Goal: Information Seeking & Learning: Compare options

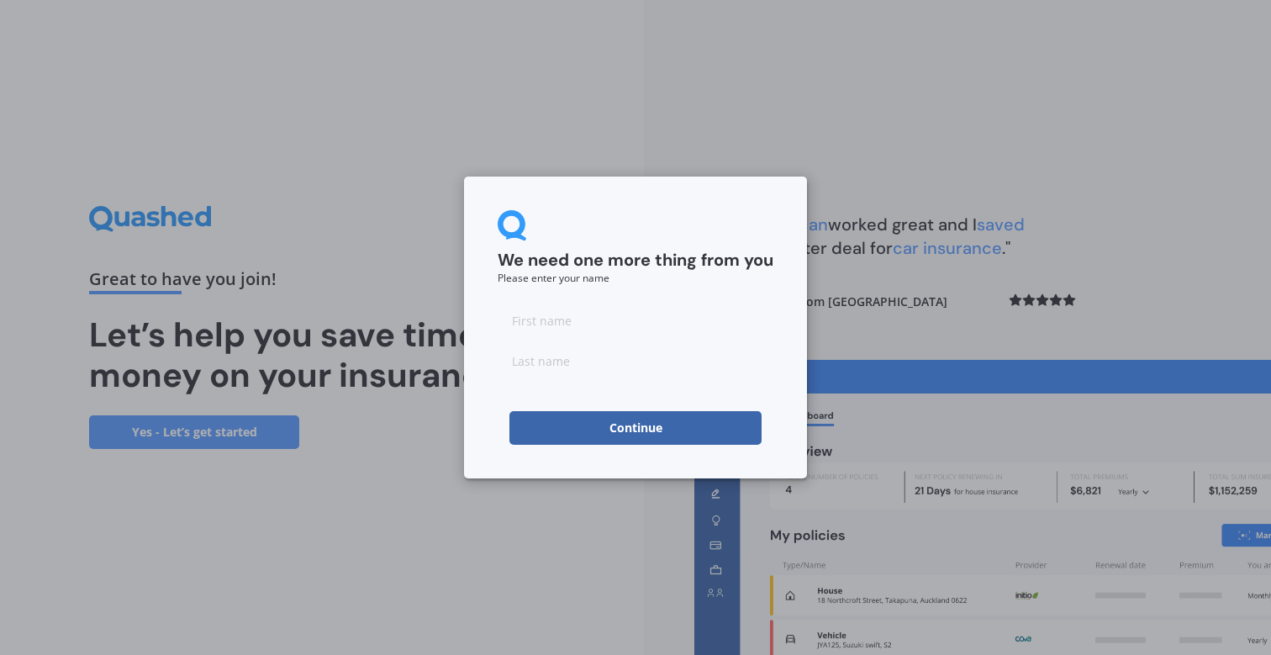
click at [561, 330] on input at bounding box center [636, 320] width 276 height 34
type input "[PERSON_NAME]"
click at [601, 428] on button "Continue" at bounding box center [635, 428] width 252 height 34
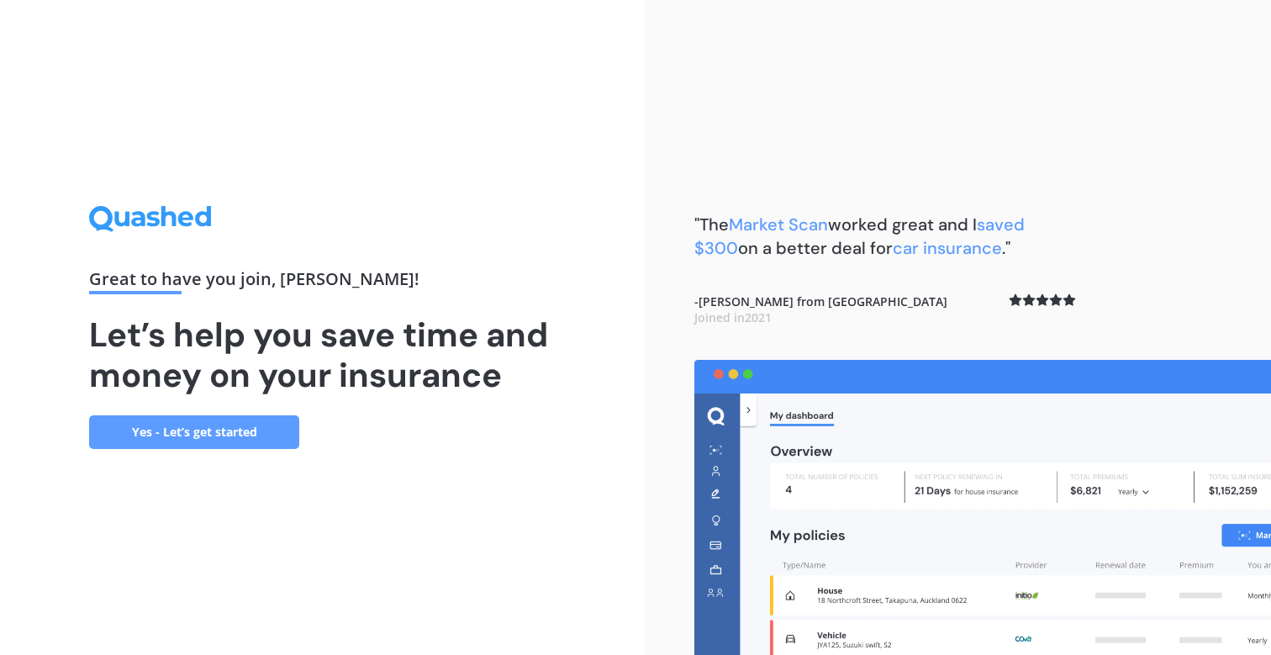
click at [156, 453] on div "Great to have you join , [PERSON_NAME] ! Let’s help you save time and money on …" at bounding box center [322, 327] width 644 height 655
click at [158, 435] on link "Yes - Let’s get started" at bounding box center [194, 432] width 210 height 34
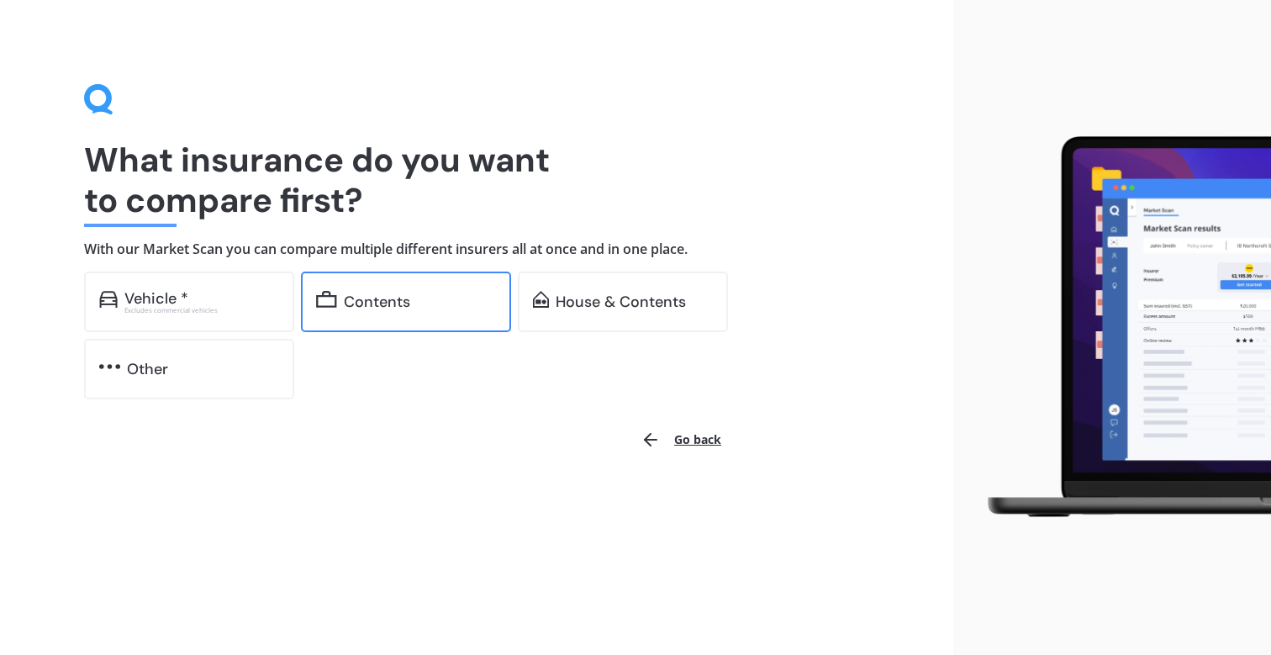
click at [375, 299] on div "Contents" at bounding box center [377, 301] width 66 height 17
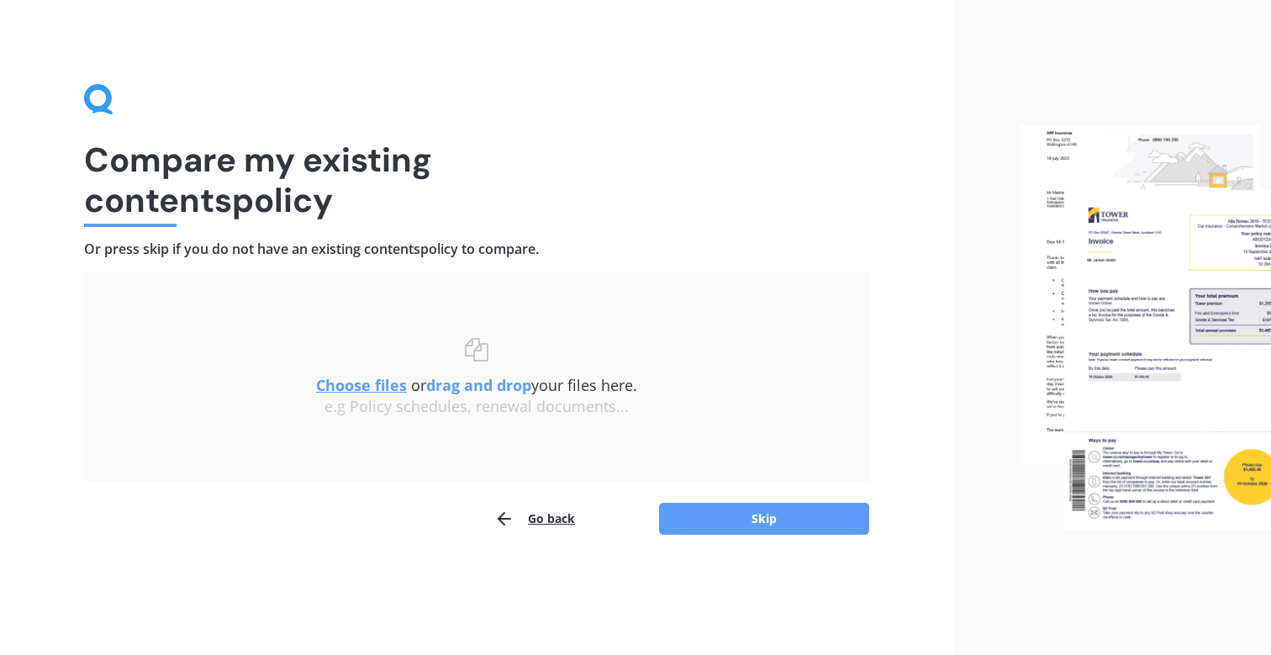
click at [356, 385] on u "Choose files" at bounding box center [361, 385] width 91 height 20
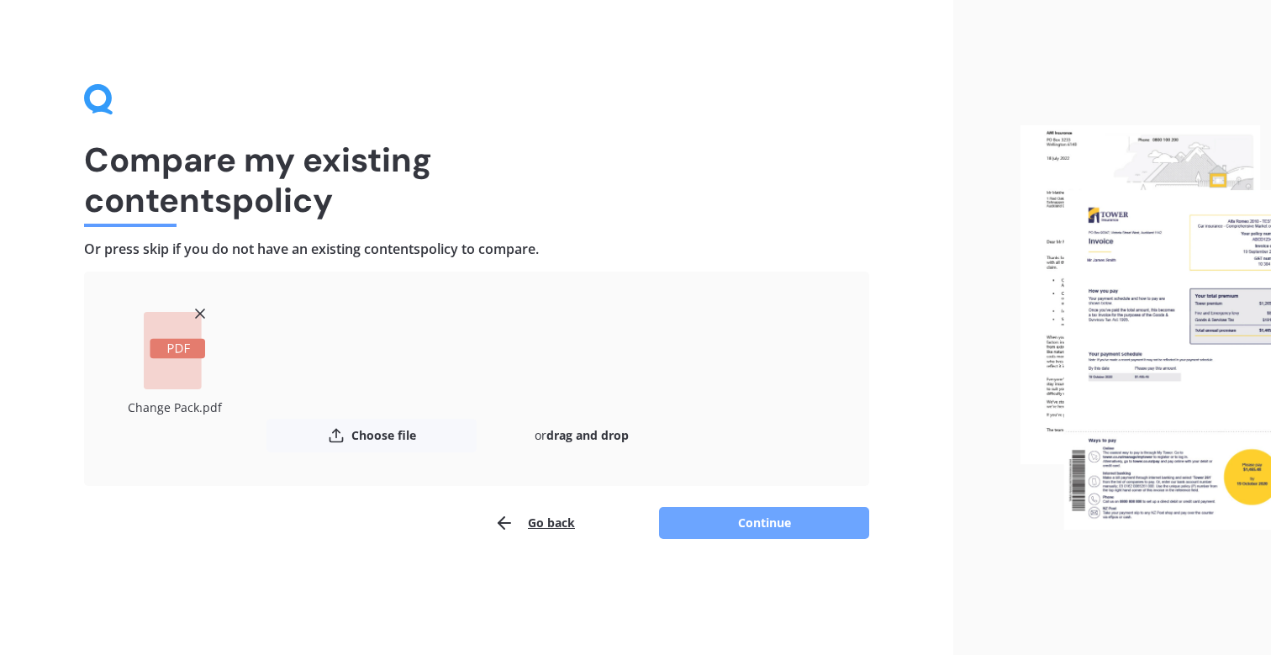
click at [782, 518] on button "Continue" at bounding box center [764, 523] width 210 height 32
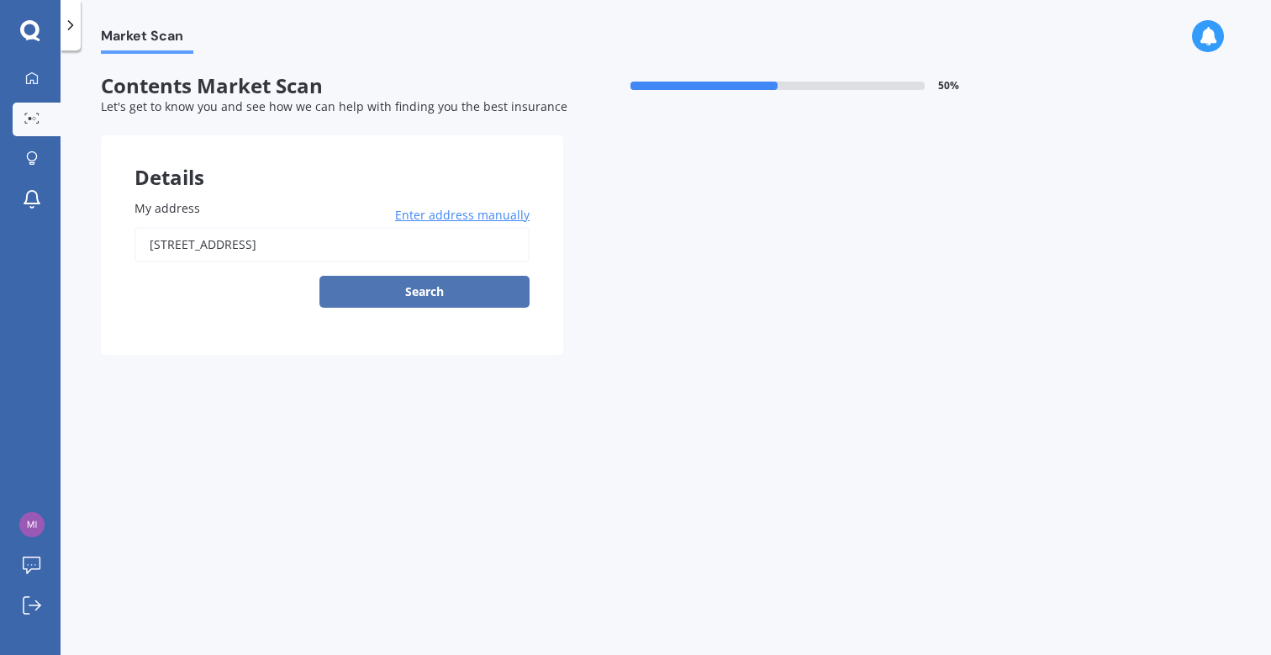
click at [415, 299] on button "Search" at bounding box center [424, 292] width 210 height 32
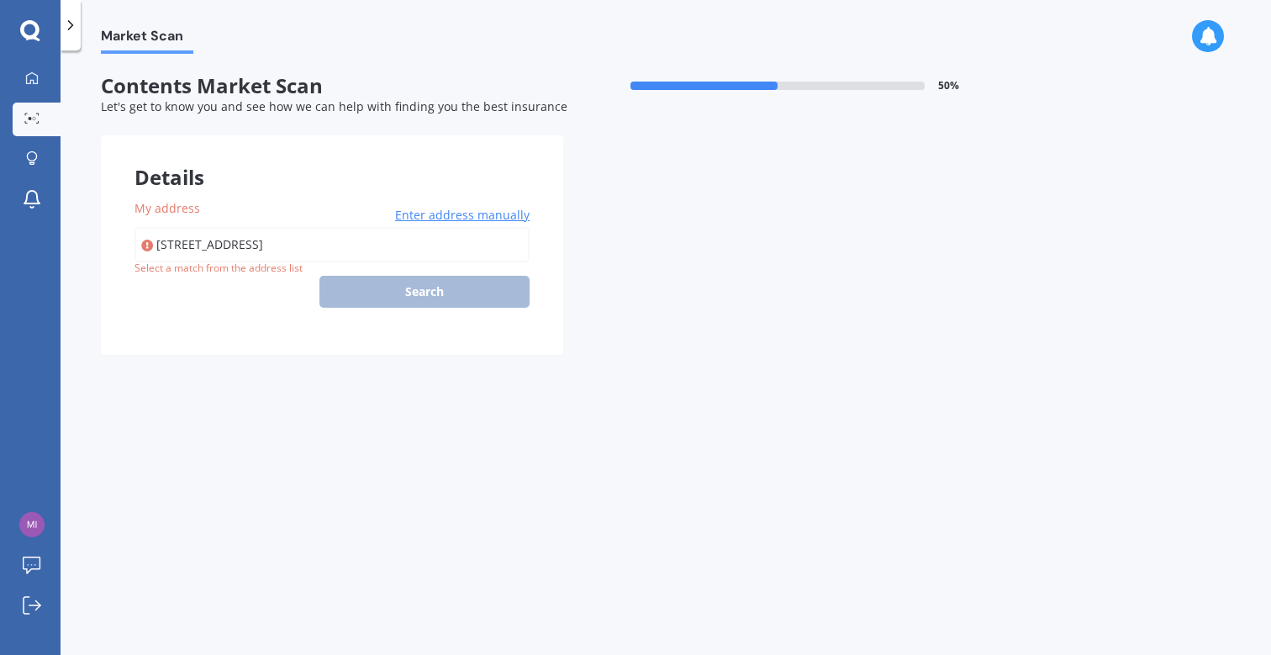
type input "[STREET_ADDRESS]"
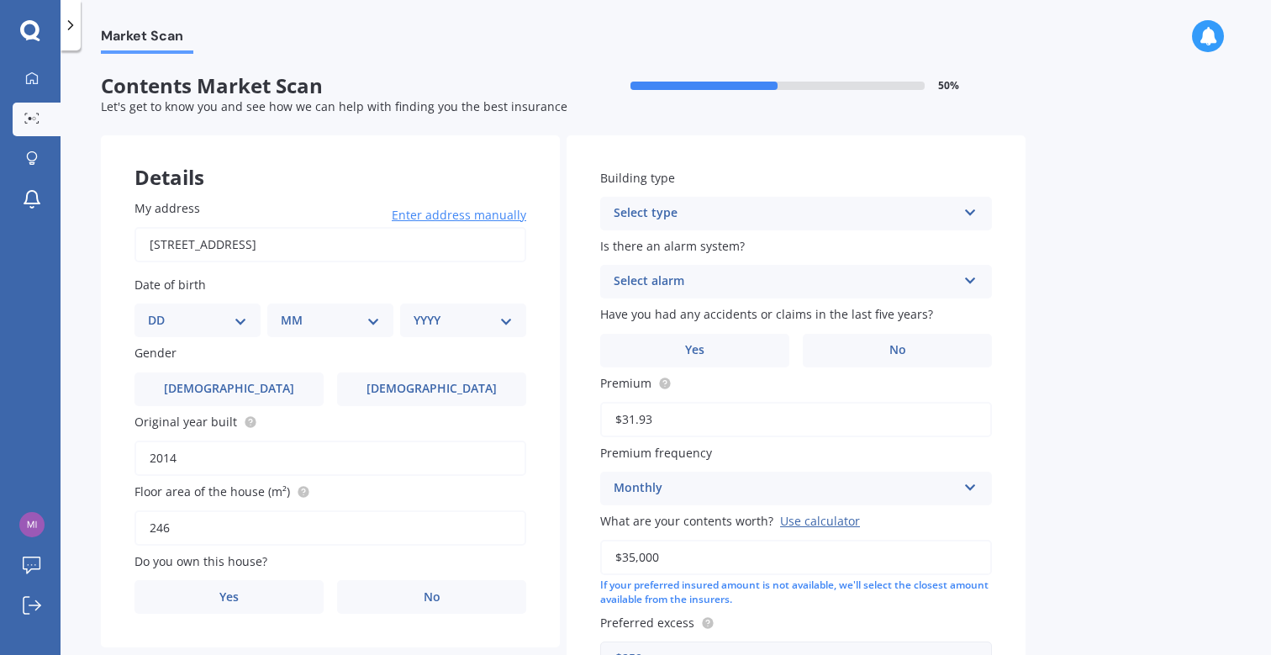
select select "06"
select select "08"
select select "1975"
click at [377, 390] on label "[DEMOGRAPHIC_DATA]" at bounding box center [431, 389] width 189 height 34
click at [0, 0] on input "[DEMOGRAPHIC_DATA]" at bounding box center [0, 0] width 0 height 0
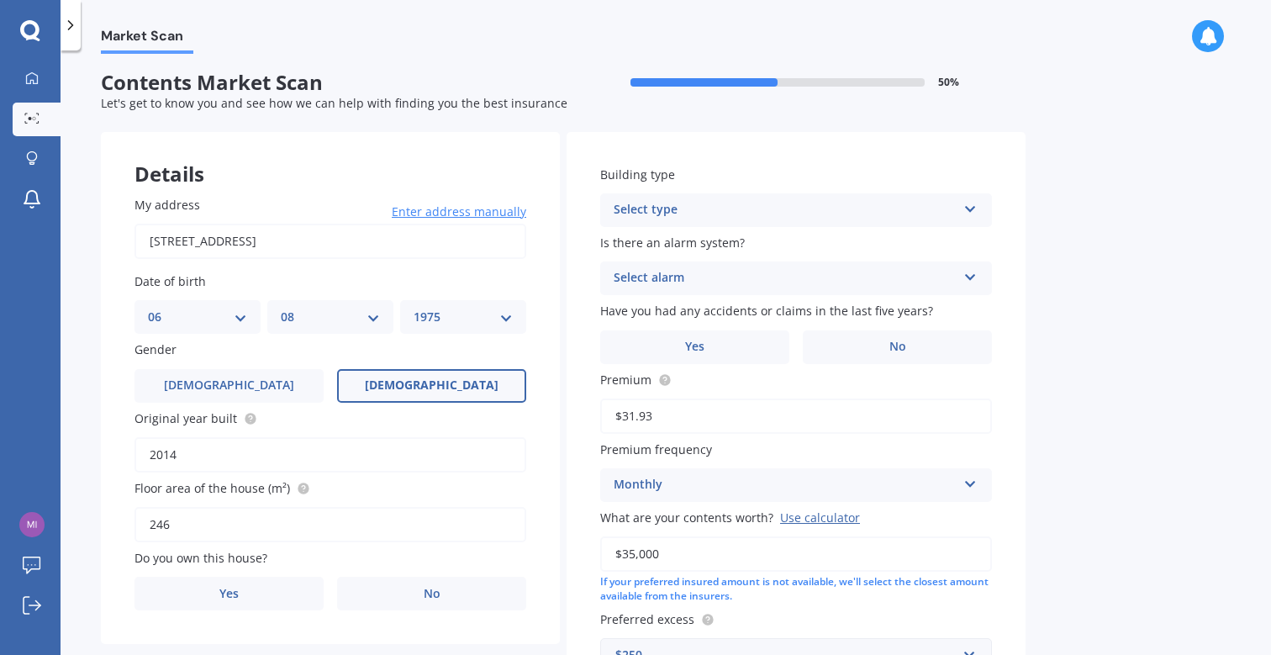
scroll to position [61, 0]
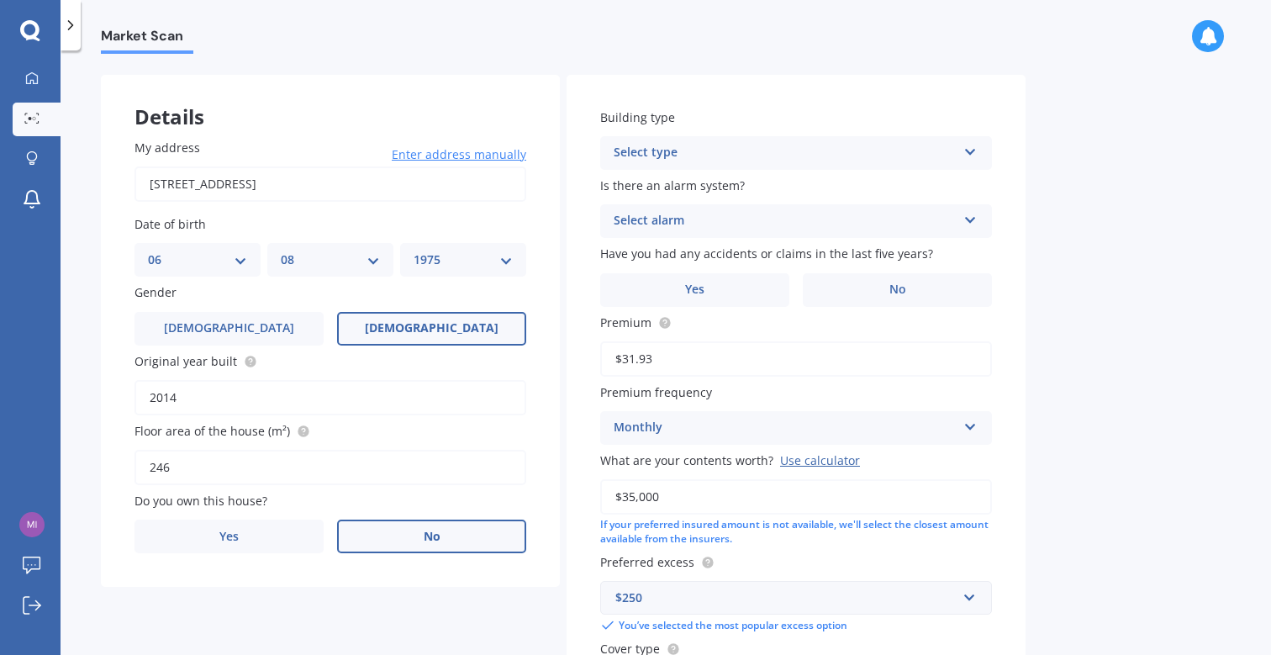
click at [405, 526] on label "No" at bounding box center [431, 537] width 189 height 34
click at [0, 0] on input "No" at bounding box center [0, 0] width 0 height 0
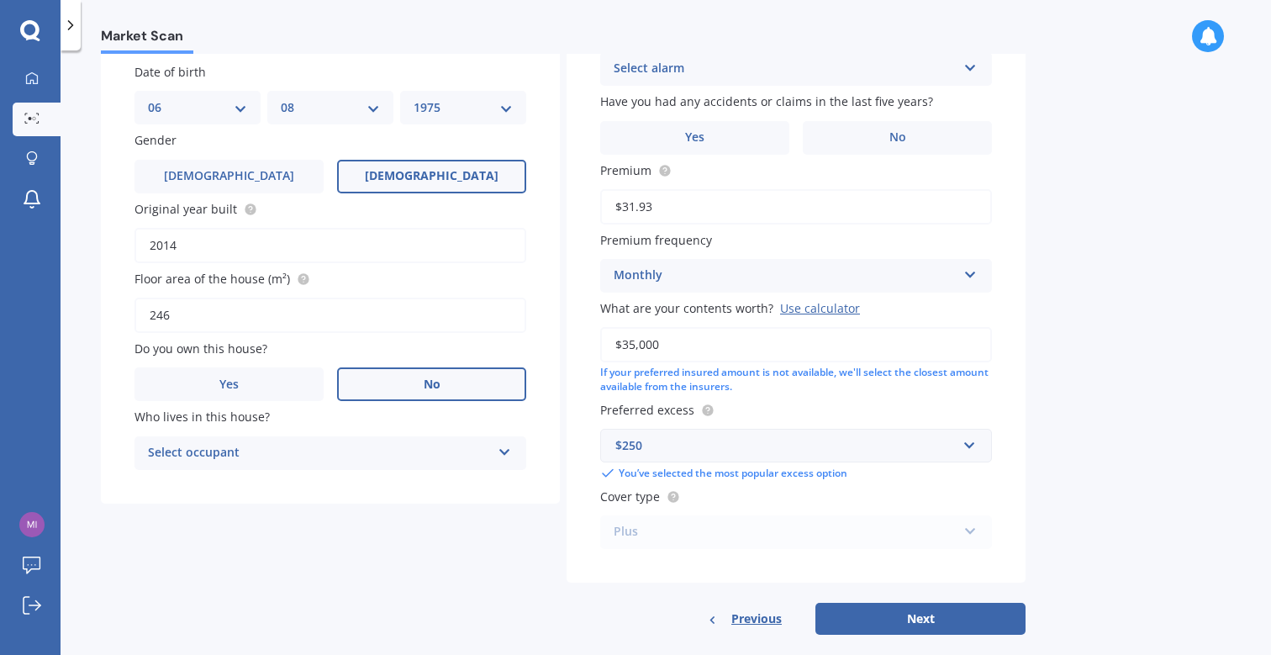
click at [257, 443] on div "Select occupant" at bounding box center [319, 453] width 343 height 20
click at [177, 480] on span "Tenant" at bounding box center [169, 486] width 40 height 16
click at [863, 130] on label "No" at bounding box center [897, 138] width 189 height 34
click at [0, 0] on input "No" at bounding box center [0, 0] width 0 height 0
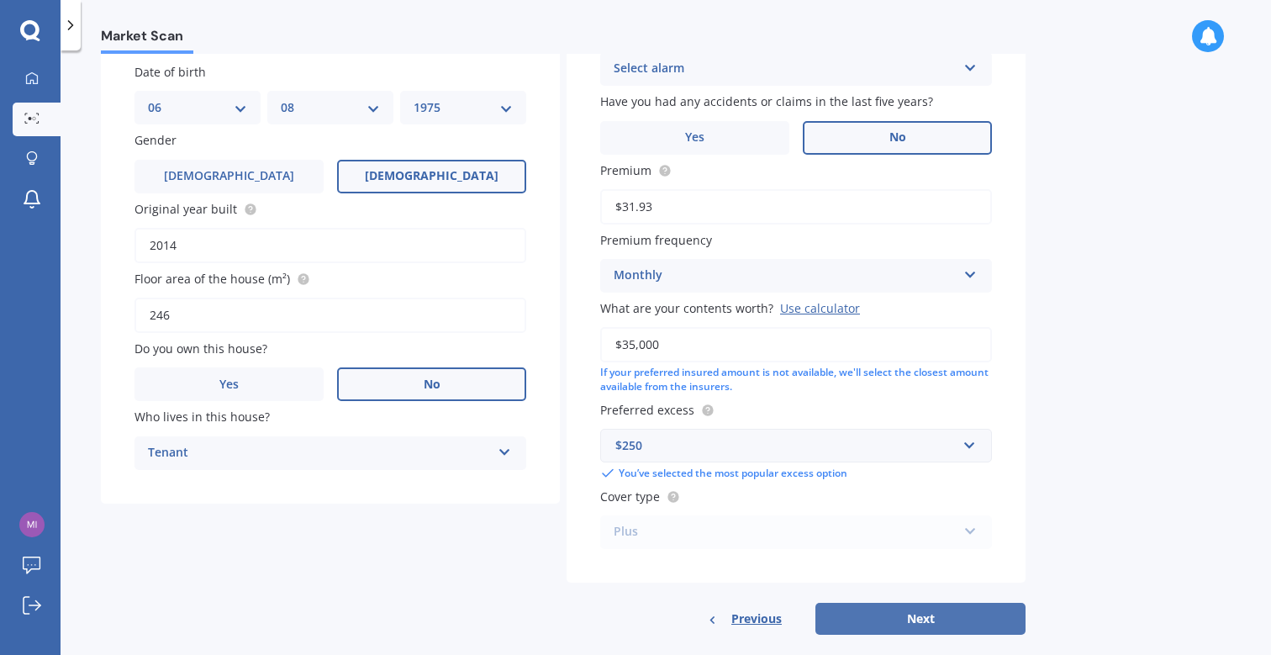
click at [879, 613] on button "Next" at bounding box center [920, 619] width 210 height 32
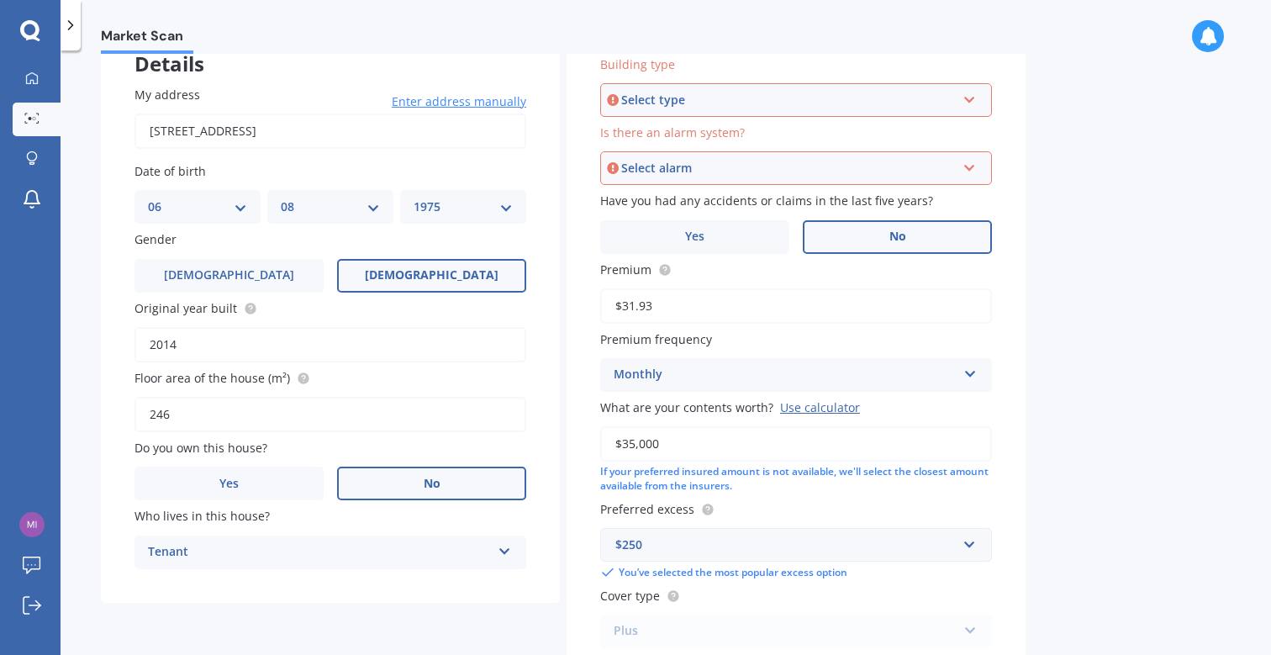
scroll to position [117, 0]
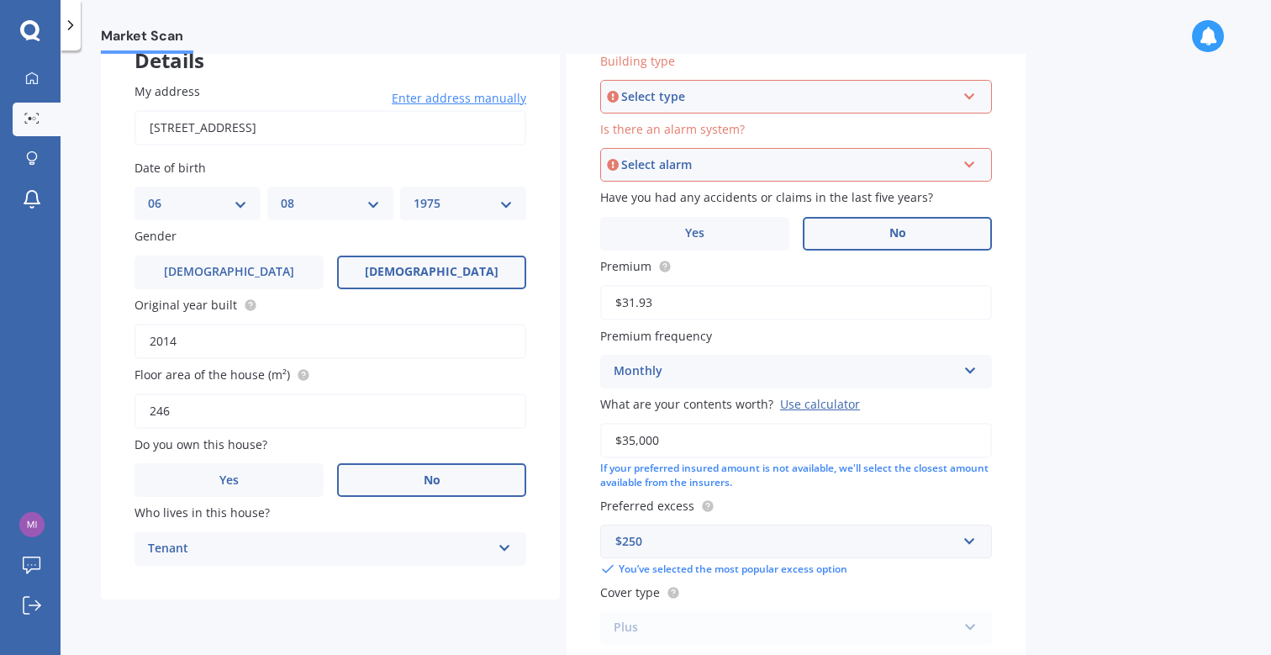
click at [954, 151] on div "Select alarm Yes, monitored Yes, not monitored No" at bounding box center [796, 165] width 392 height 34
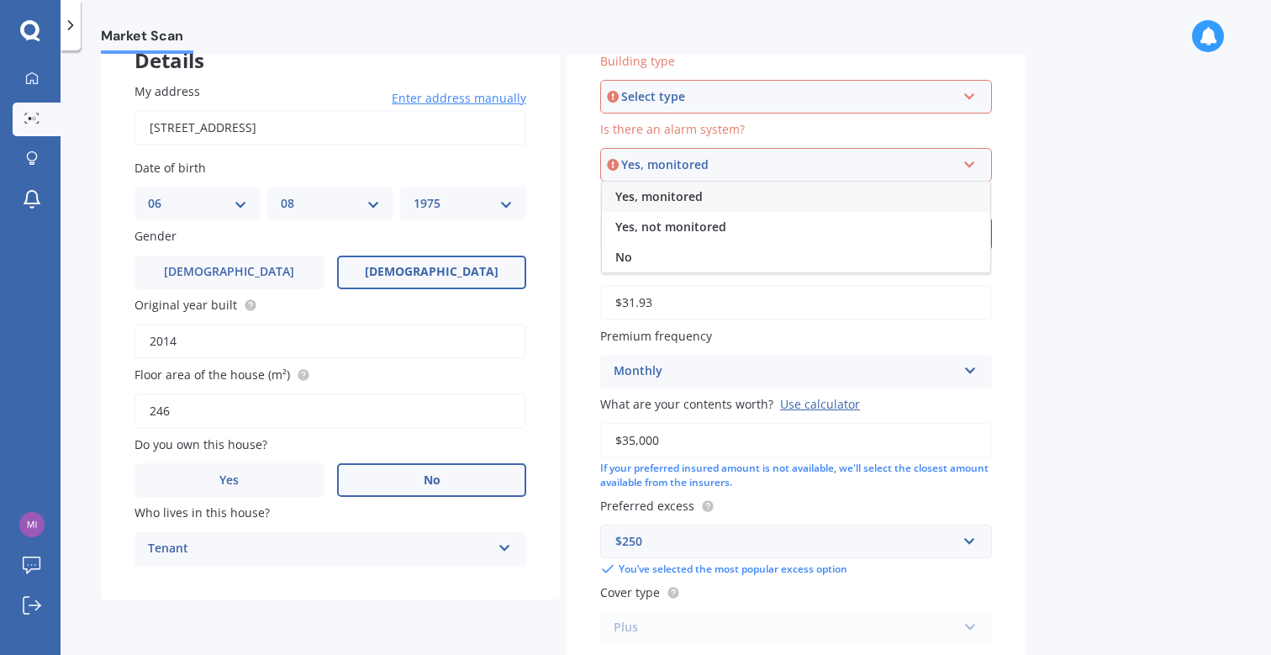
click at [703, 102] on div "Select type" at bounding box center [788, 96] width 335 height 18
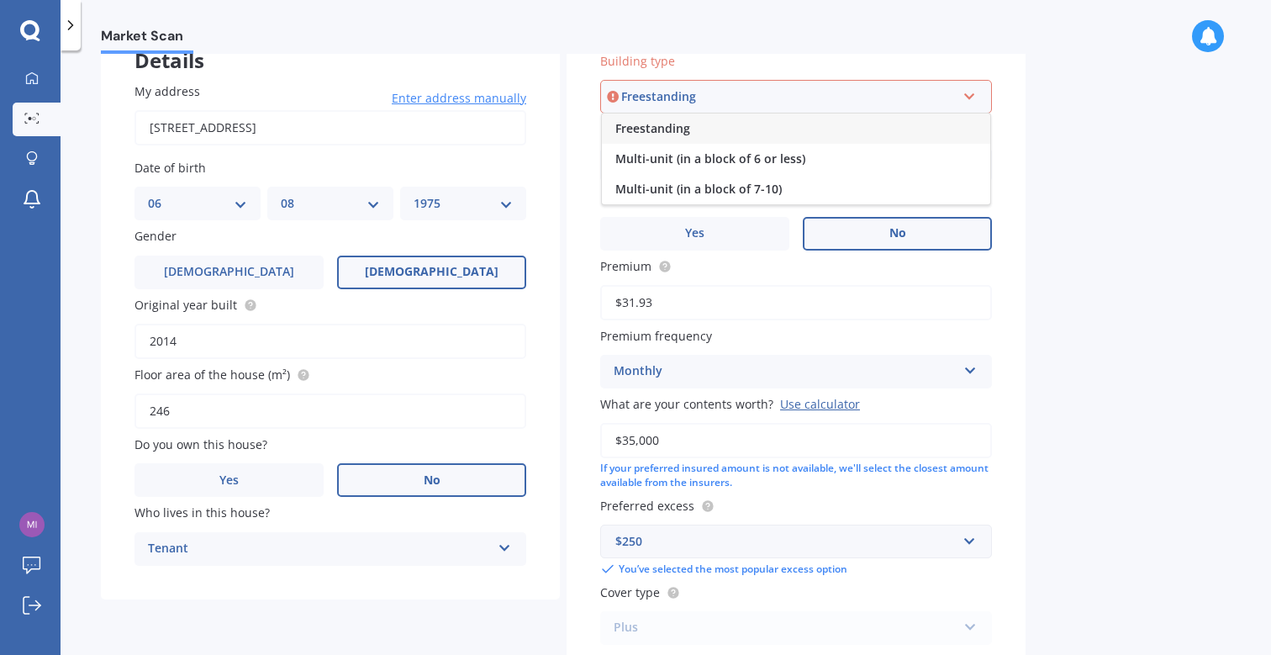
click at [660, 127] on span "Freestanding" at bounding box center [652, 128] width 75 height 16
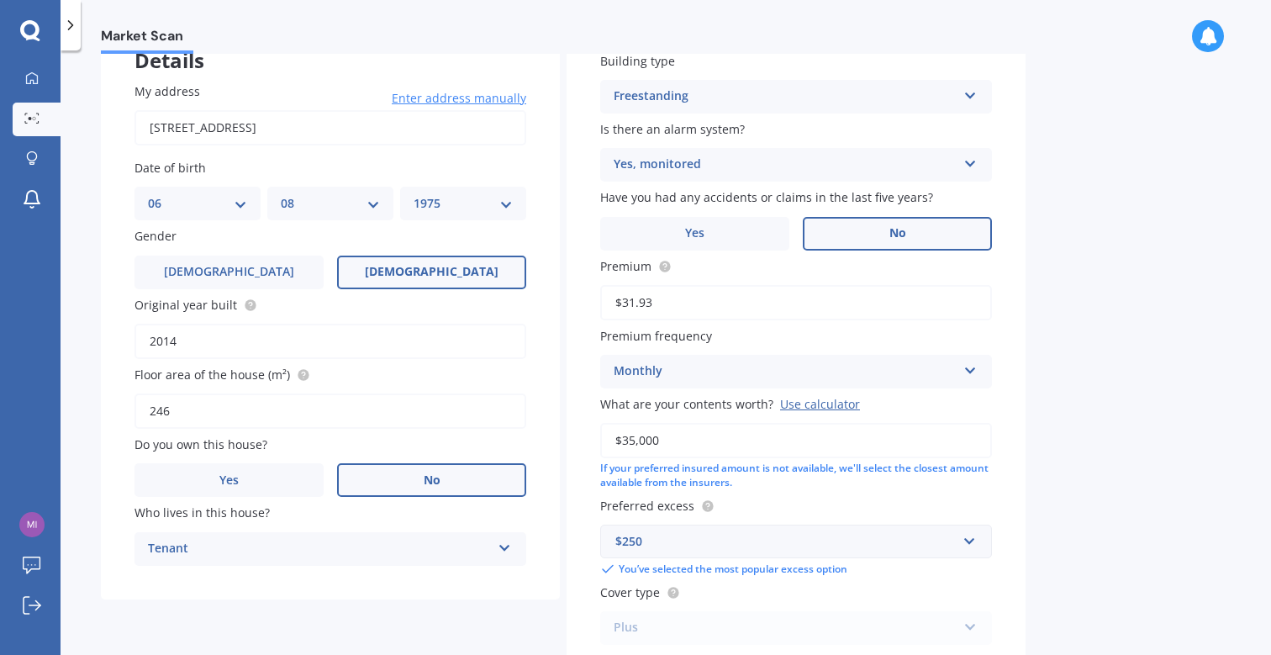
click at [725, 162] on div "Yes, monitored" at bounding box center [785, 165] width 343 height 20
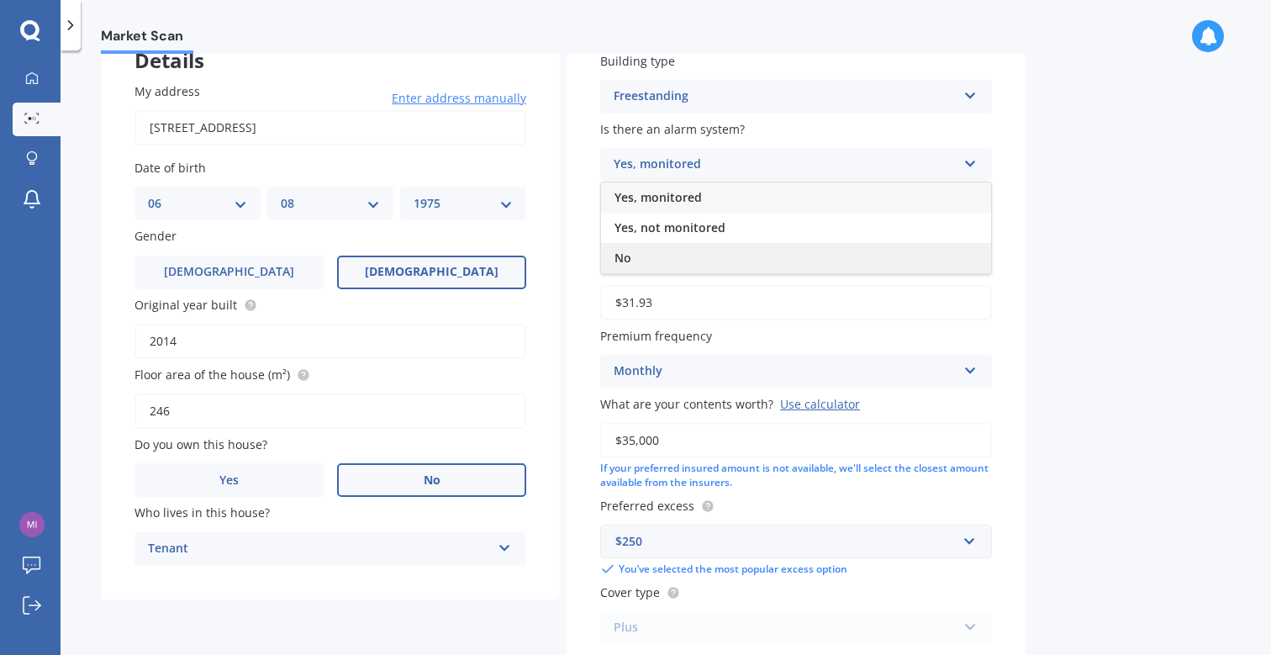
click at [662, 256] on div "No" at bounding box center [796, 258] width 390 height 30
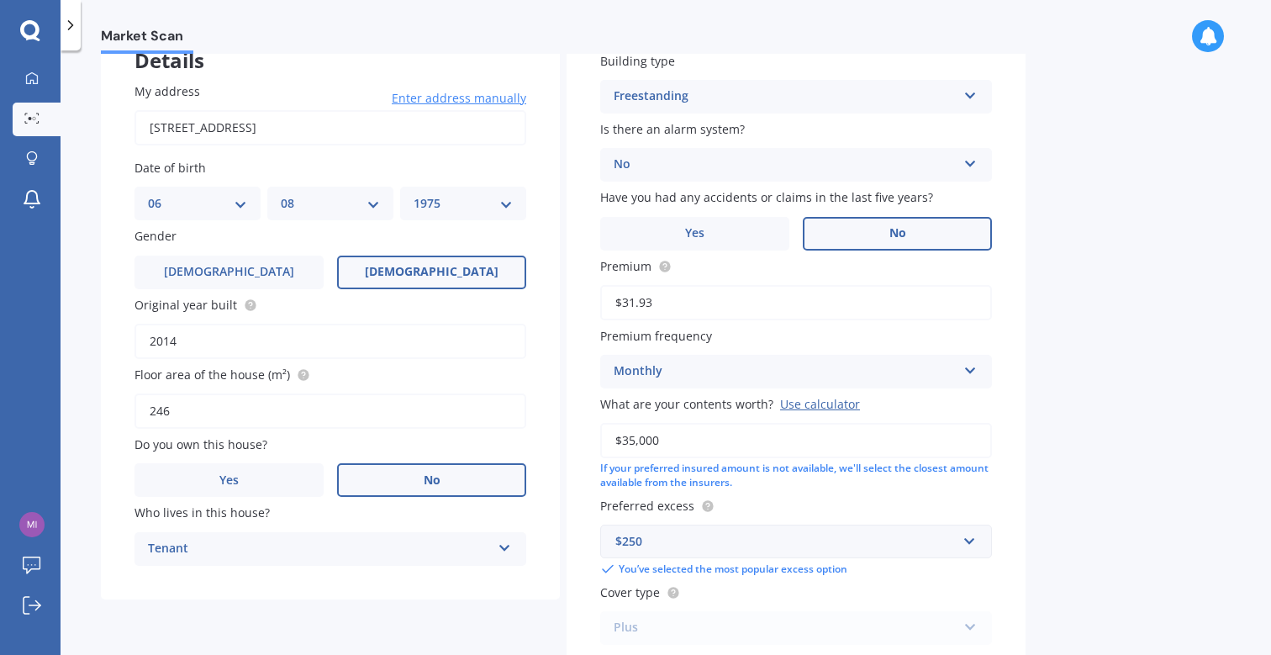
click at [865, 228] on label "No" at bounding box center [897, 234] width 189 height 34
click at [0, 0] on input "No" at bounding box center [0, 0] width 0 height 0
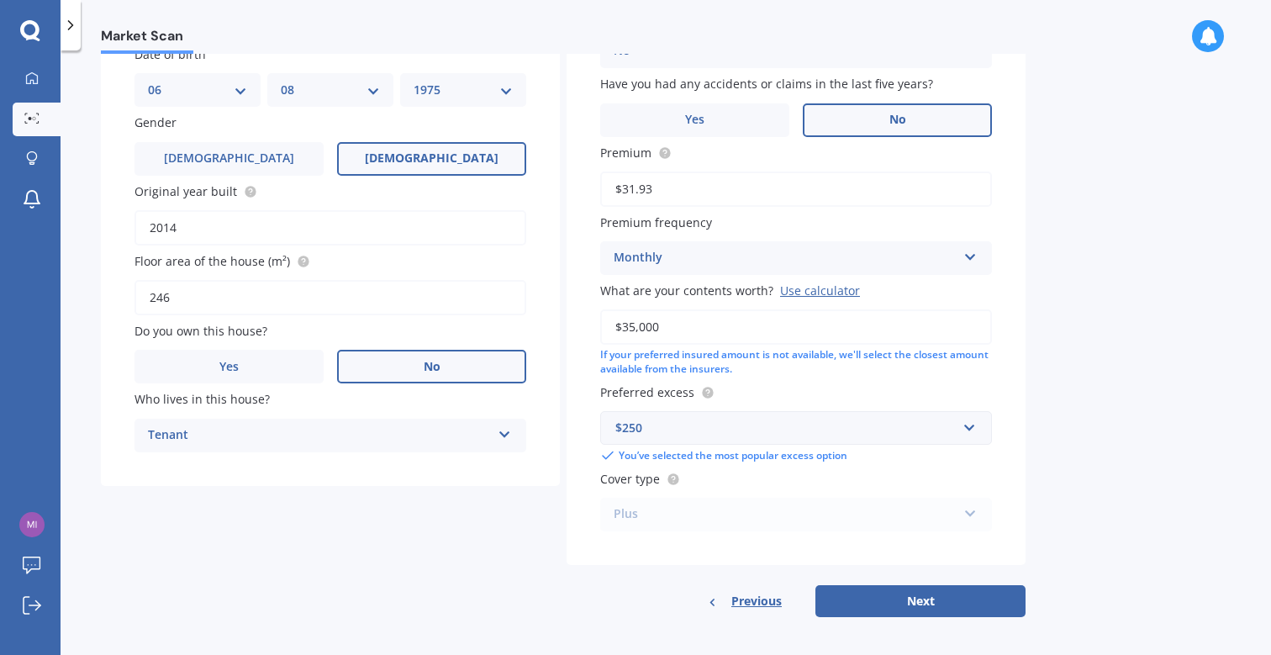
click at [964, 508] on div "Plus Standard Plus Premium" at bounding box center [796, 515] width 392 height 34
click at [925, 600] on button "Next" at bounding box center [920, 601] width 210 height 32
select select "06"
select select "08"
select select "1975"
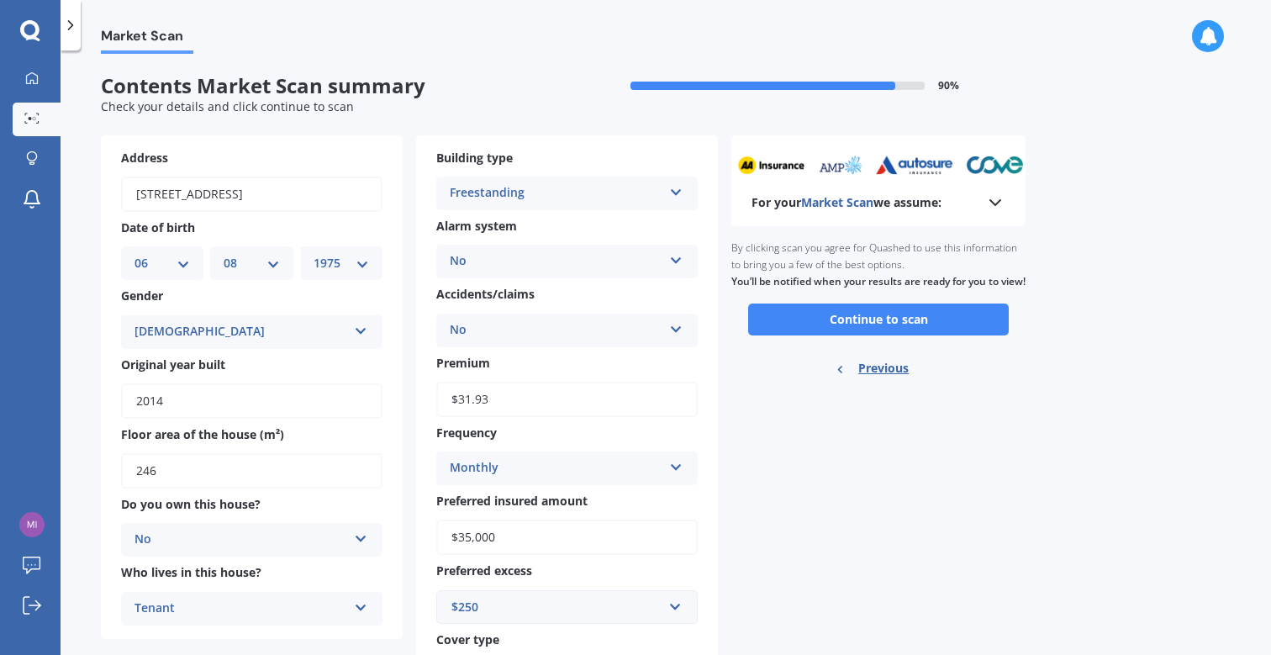
scroll to position [88, 0]
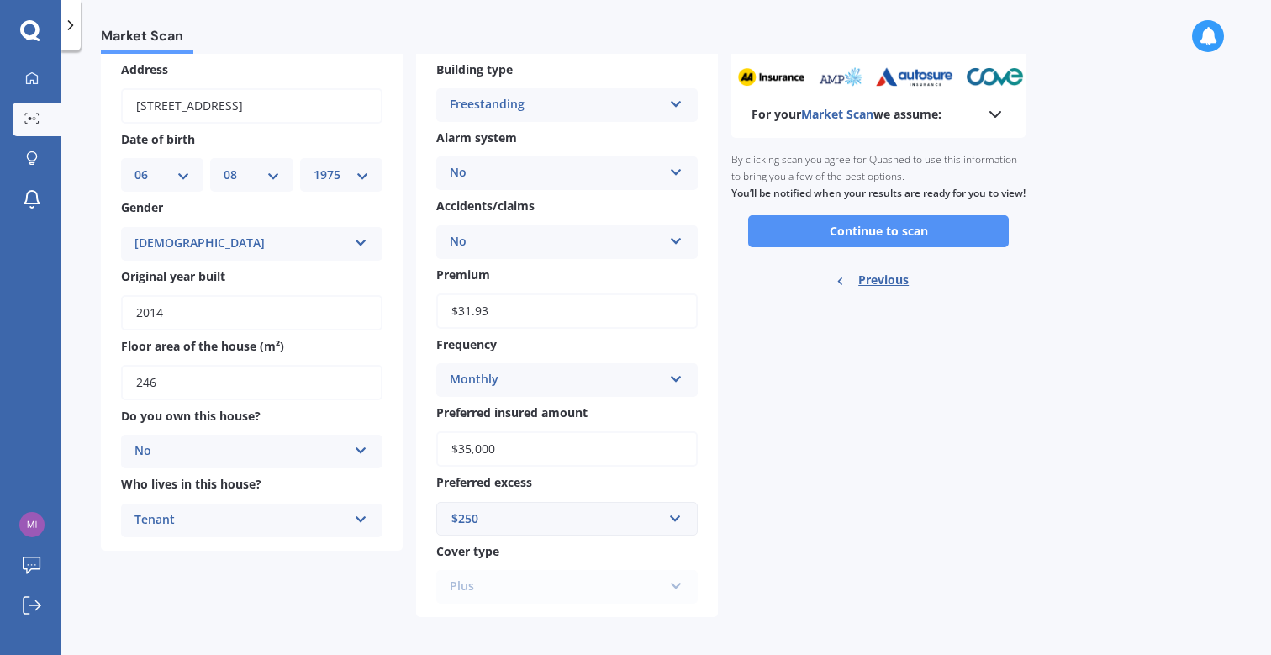
click at [860, 245] on button "Continue to scan" at bounding box center [878, 231] width 261 height 32
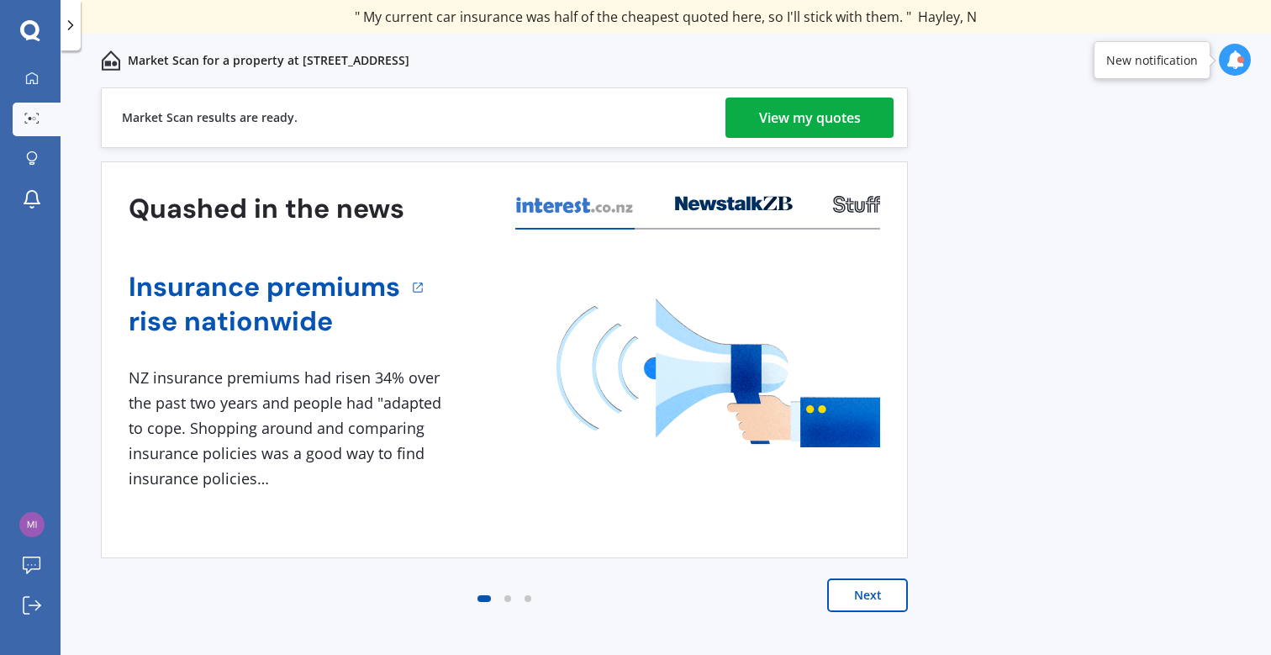
click at [795, 105] on div "View my quotes" at bounding box center [810, 118] width 102 height 40
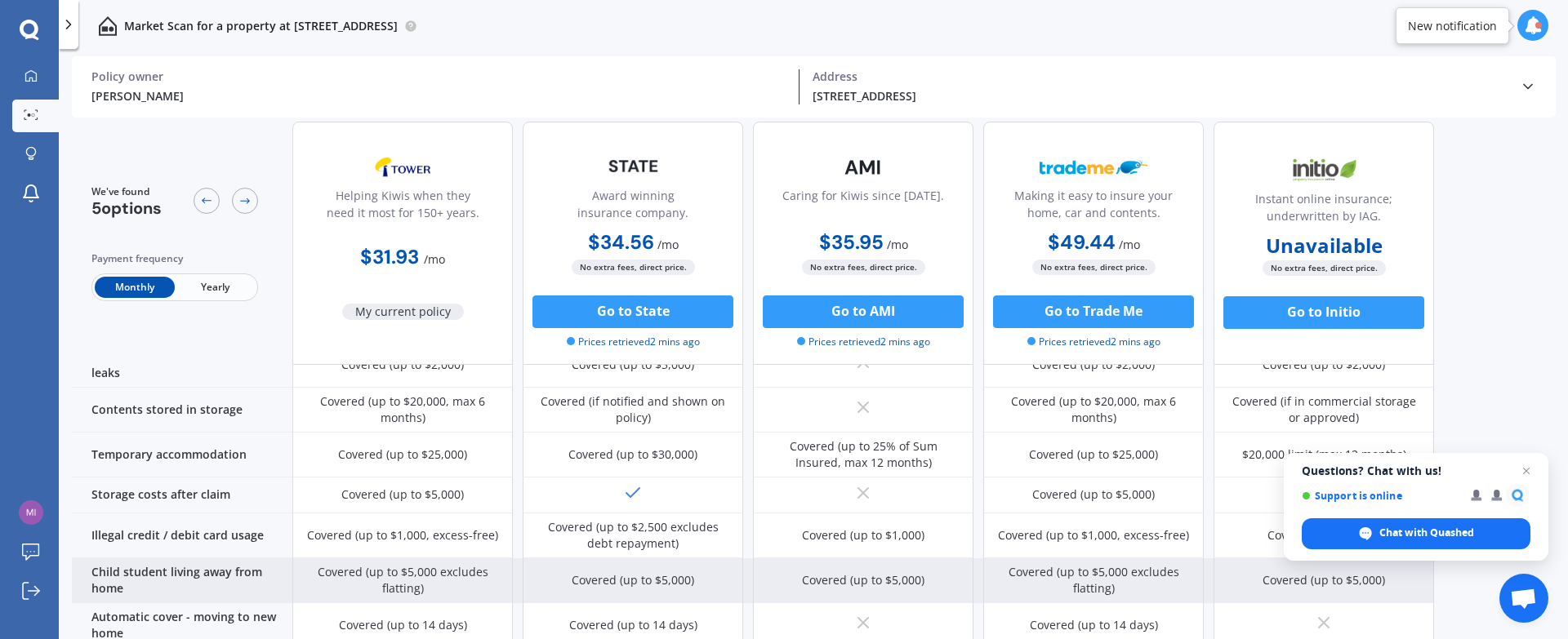
scroll to position [1019, 0]
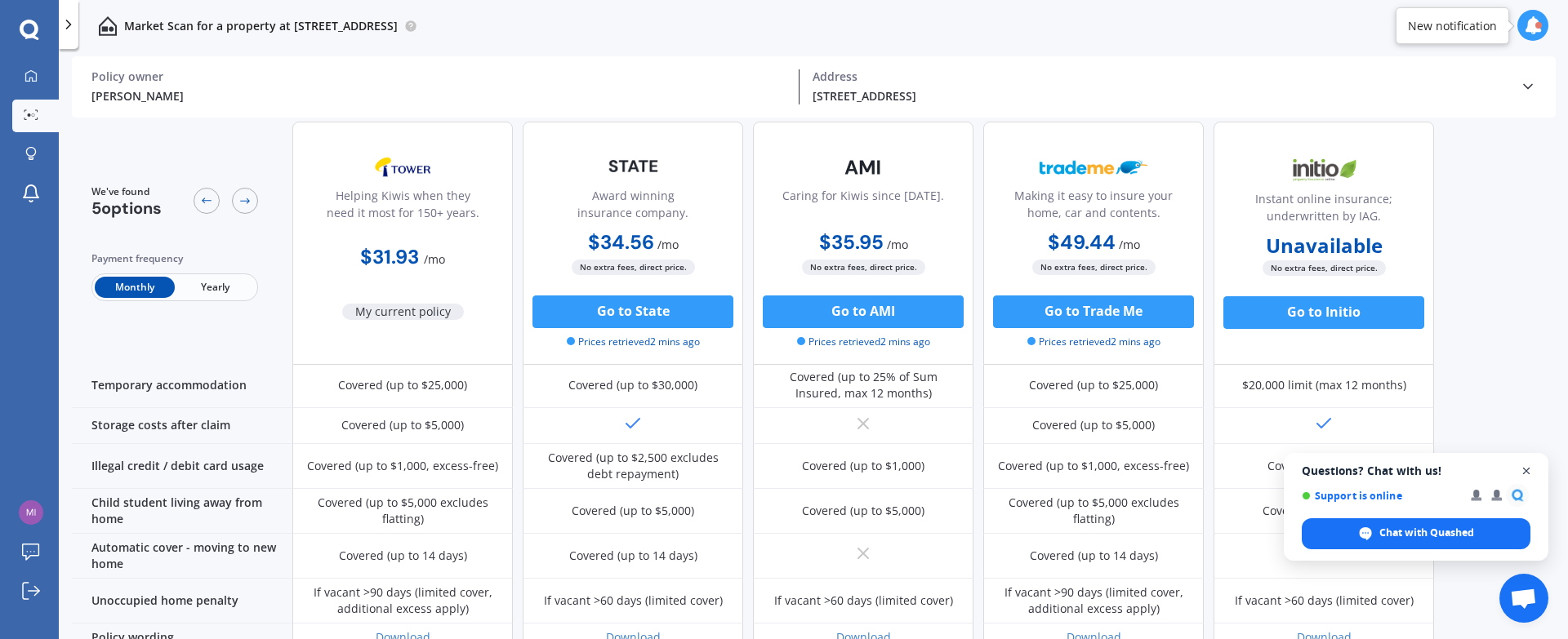
click at [1234, 464] on span "Open chat" at bounding box center [1526, 471] width 20 height 20
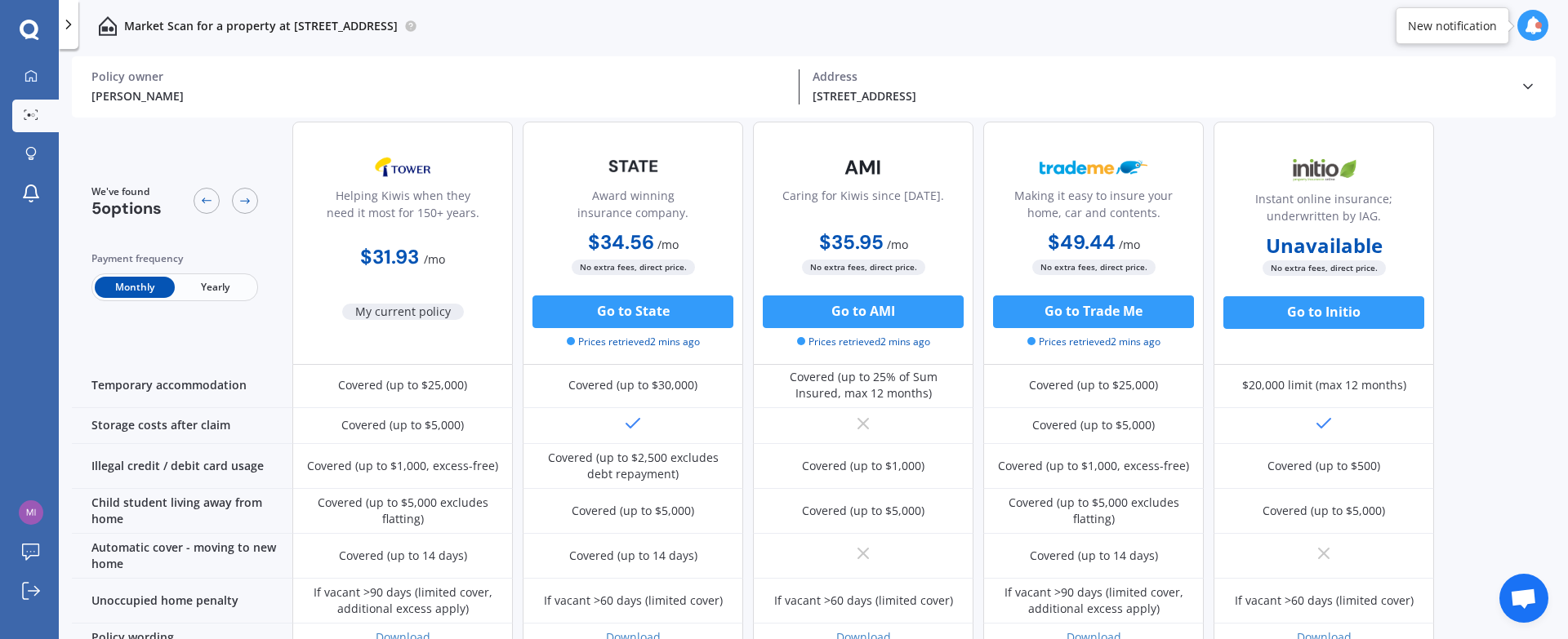
scroll to position [0, 0]
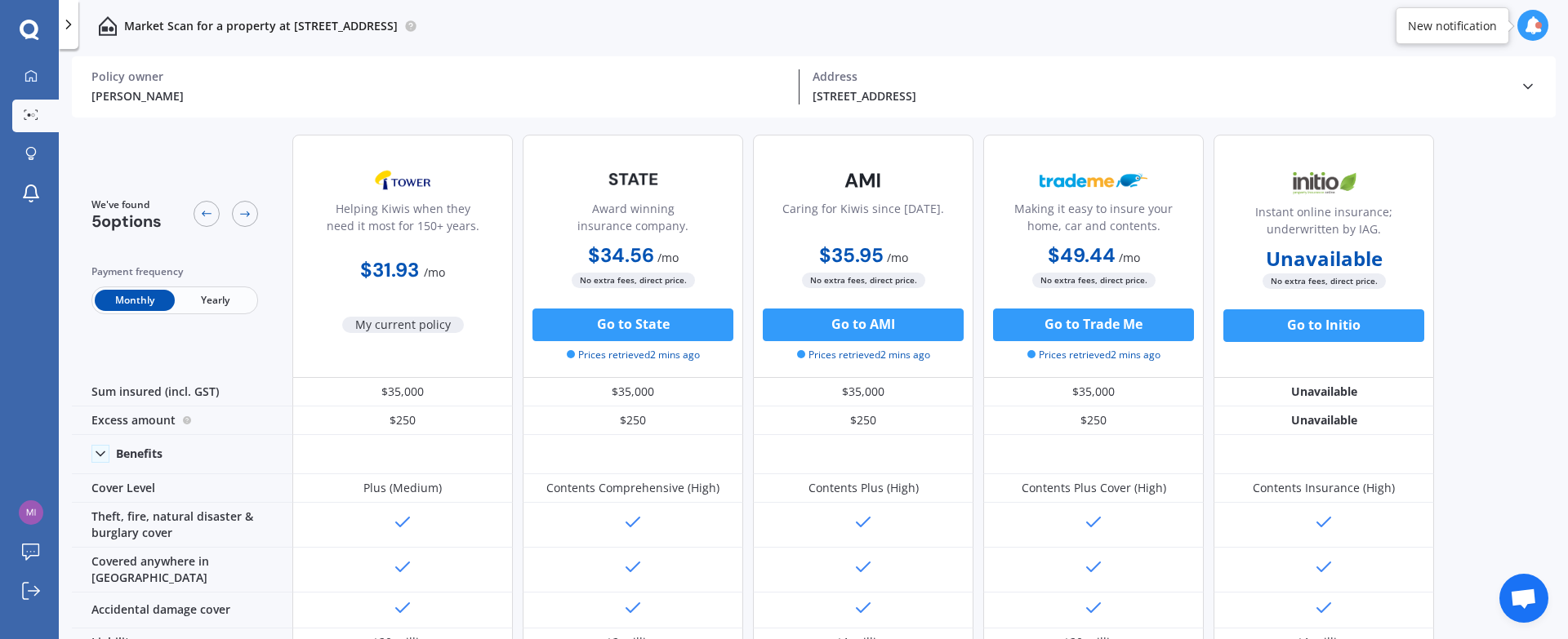
click at [218, 295] on span "Yearly" at bounding box center [215, 300] width 80 height 21
click at [35, 74] on icon at bounding box center [30, 75] width 13 height 13
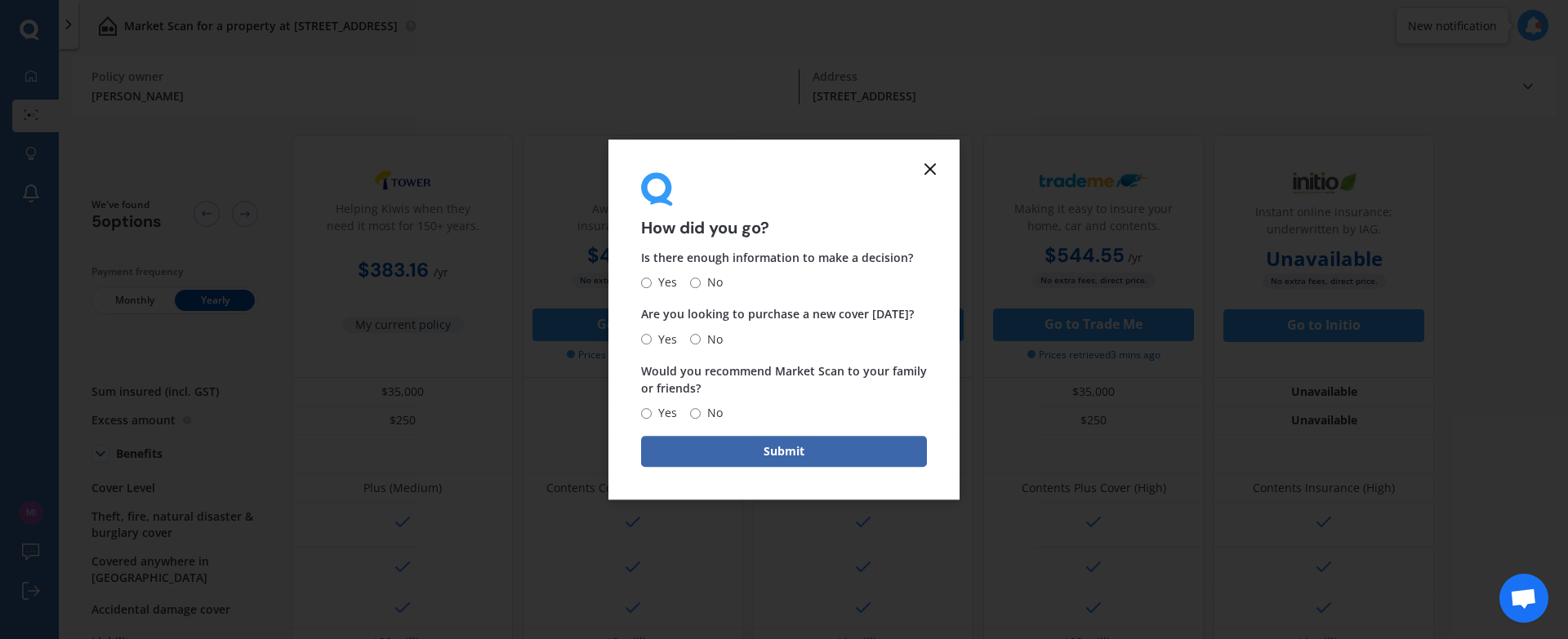
click at [927, 172] on icon at bounding box center [930, 169] width 19 height 19
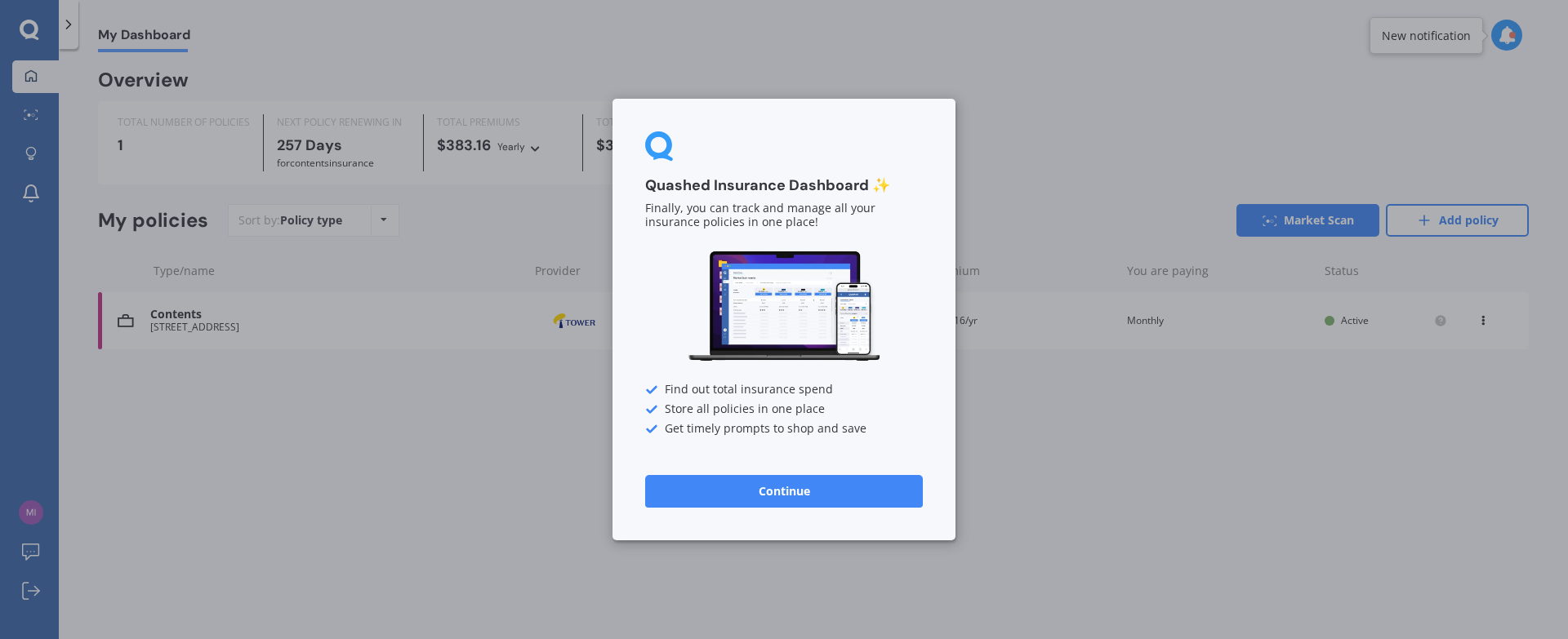
click at [754, 494] on button "Continue" at bounding box center [784, 491] width 278 height 33
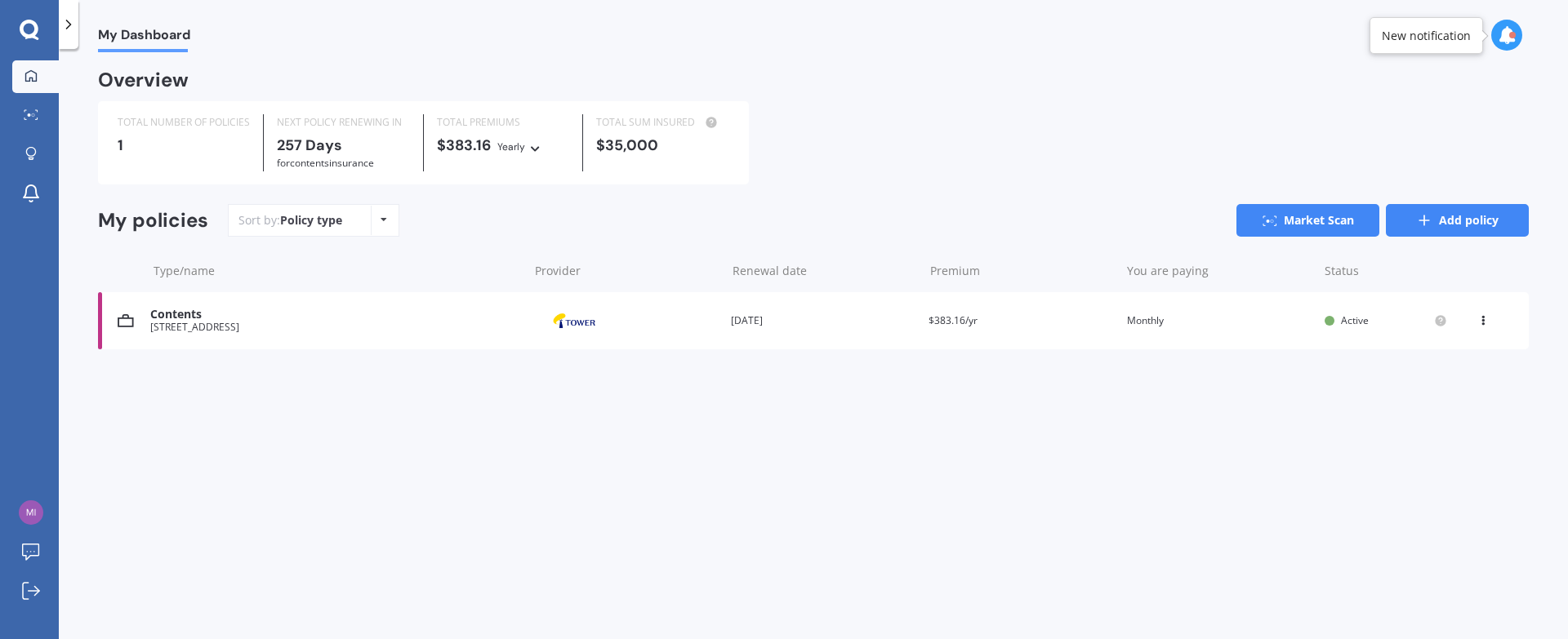
click at [1234, 218] on link "Add policy" at bounding box center [1457, 220] width 143 height 33
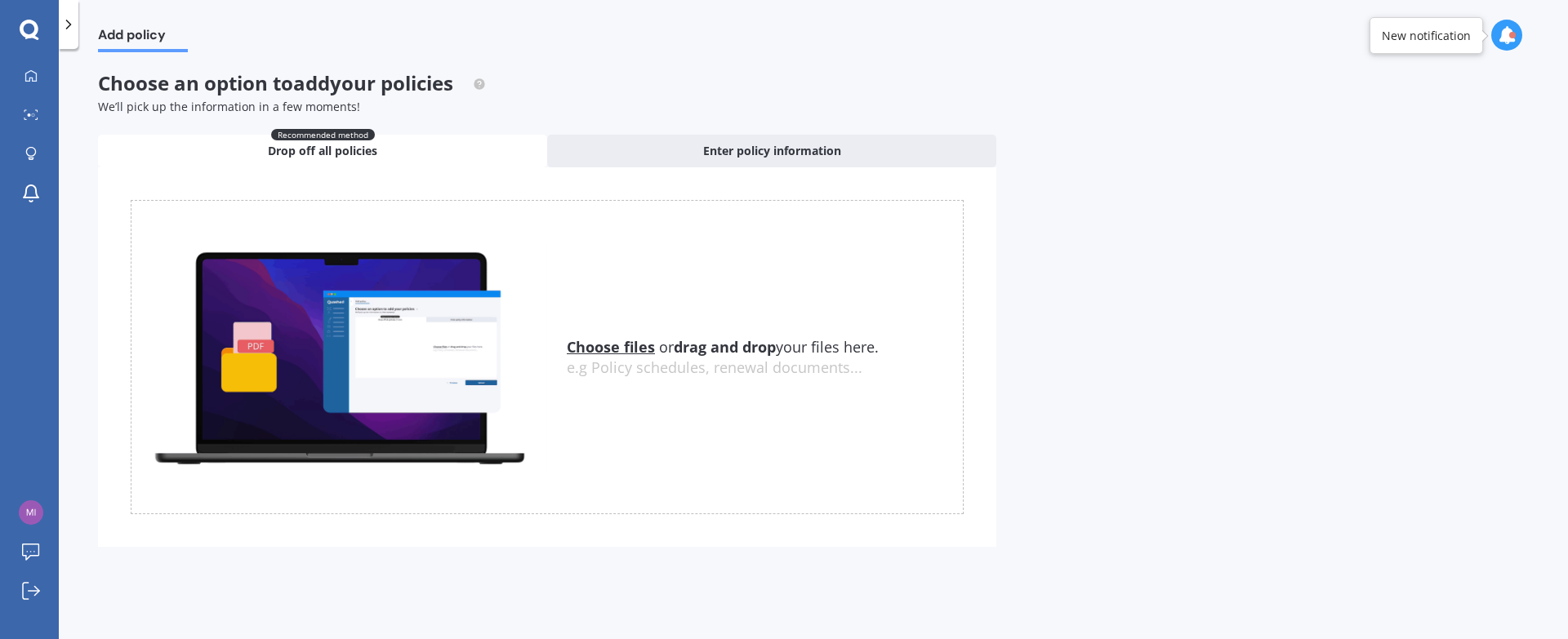
click at [609, 351] on u "Choose files" at bounding box center [610, 347] width 88 height 19
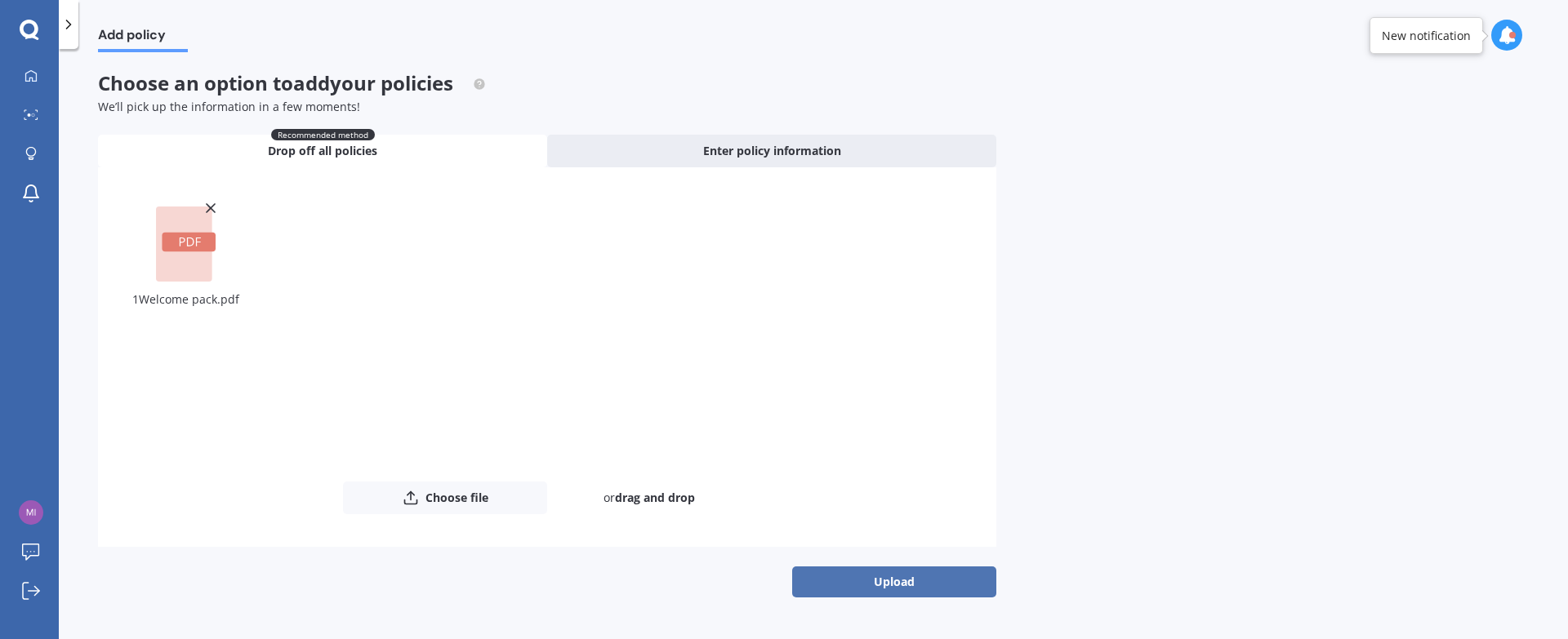
click at [880, 577] on button "Upload" at bounding box center [894, 582] width 204 height 31
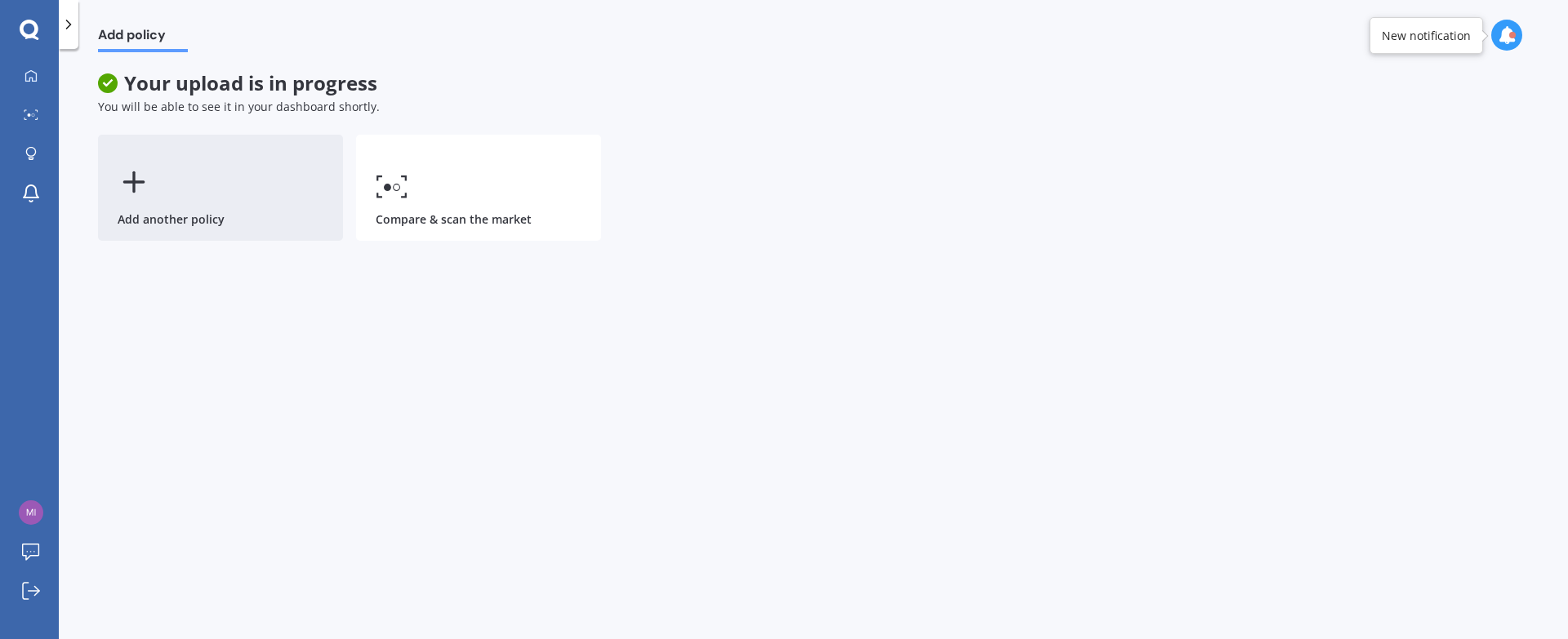
click at [135, 196] on icon at bounding box center [134, 183] width 33 height 33
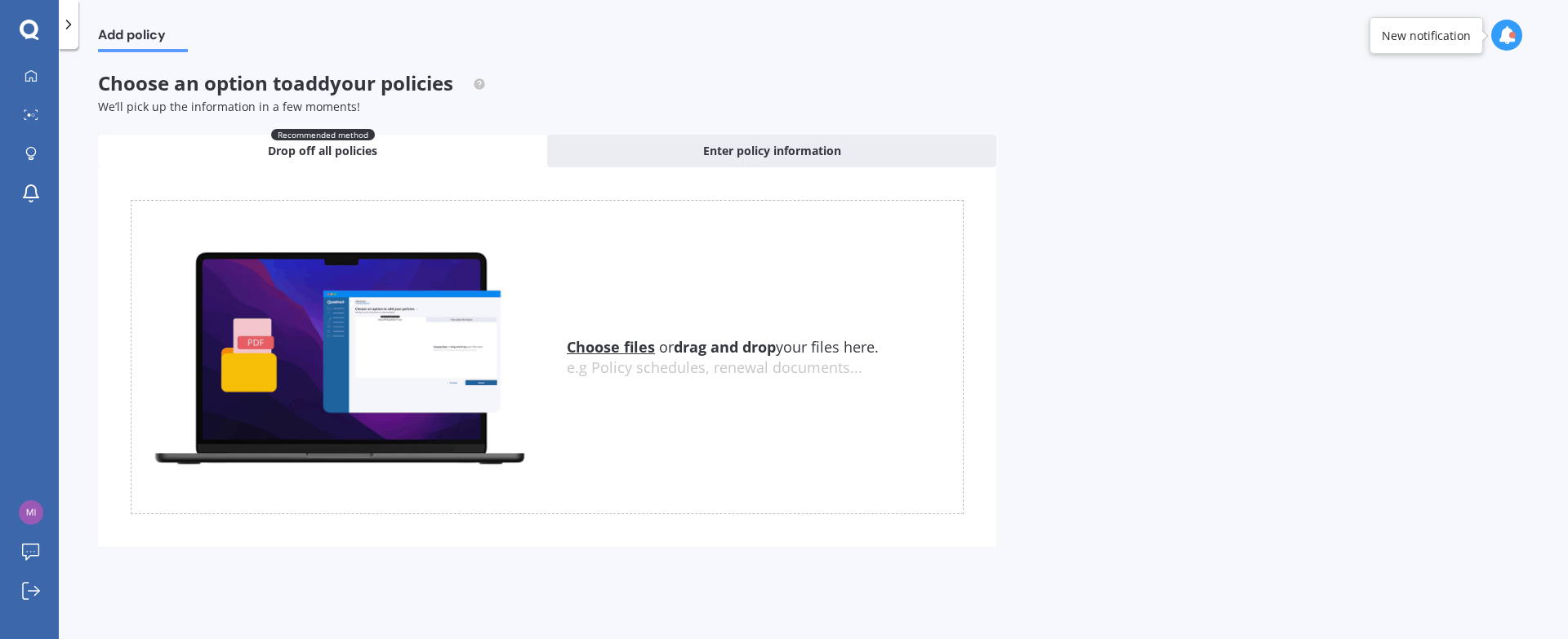
click at [602, 349] on u "Choose files" at bounding box center [610, 347] width 88 height 19
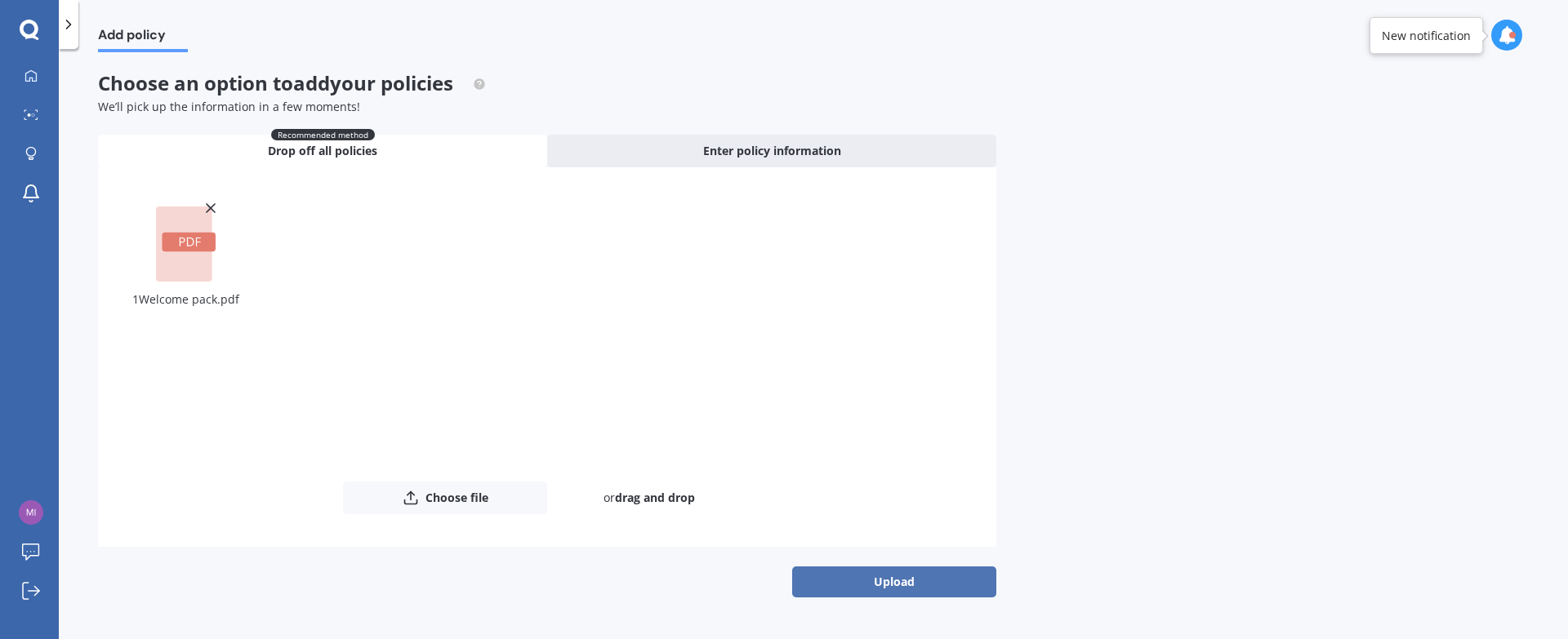
click at [835, 582] on button "Upload" at bounding box center [894, 582] width 204 height 31
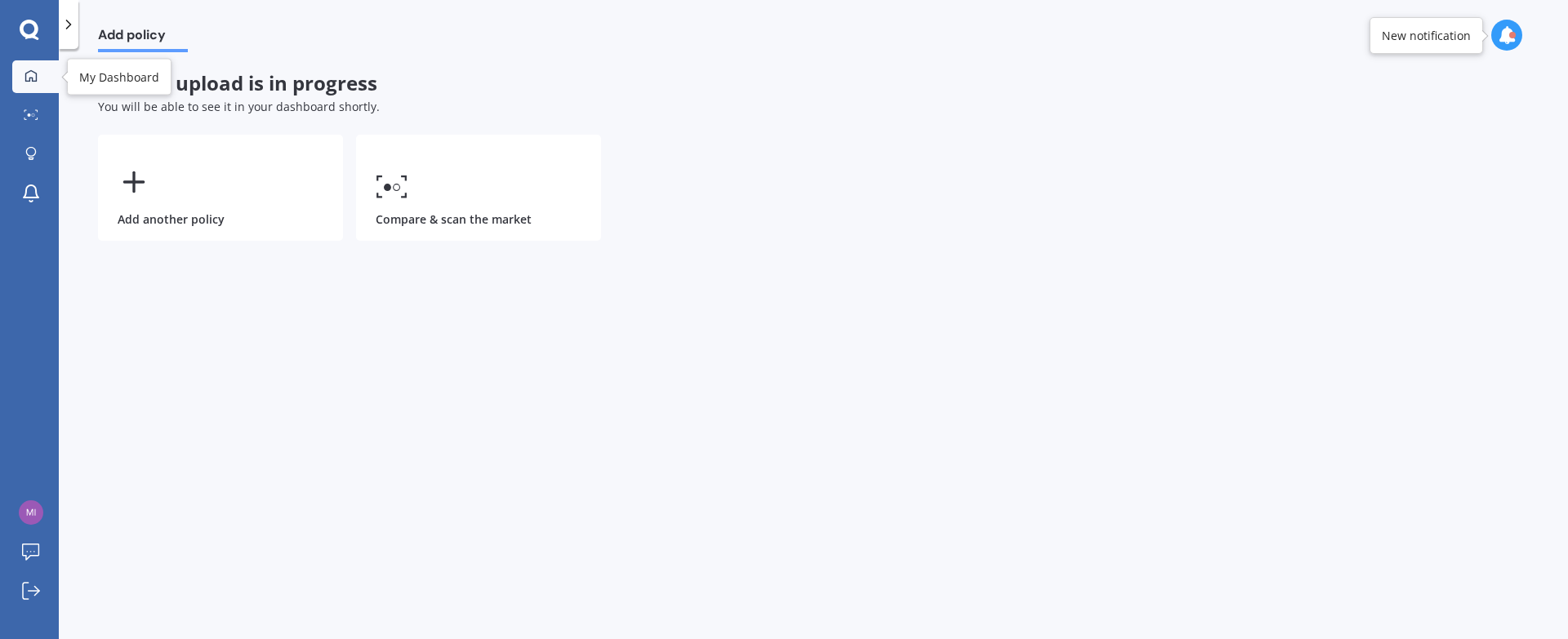
click at [25, 75] on icon at bounding box center [31, 75] width 12 height 12
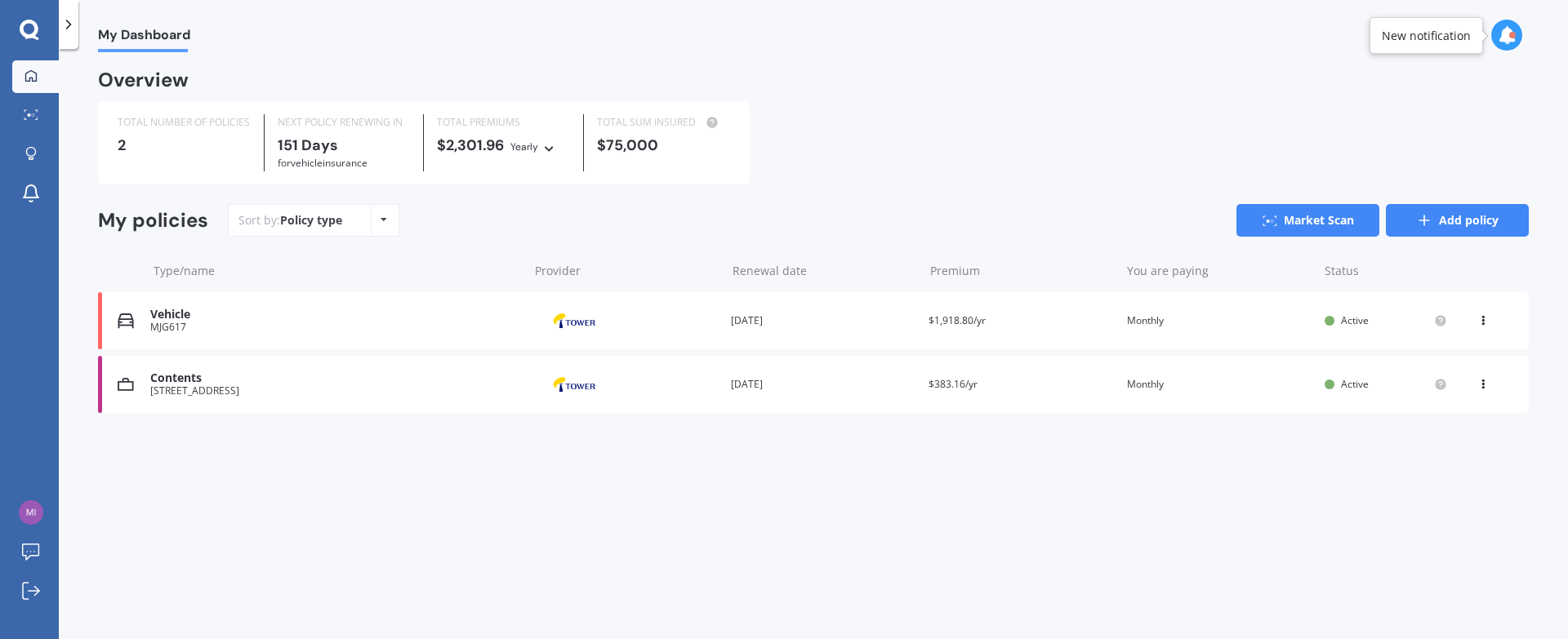
click at [1234, 219] on link "Add policy" at bounding box center [1457, 220] width 143 height 33
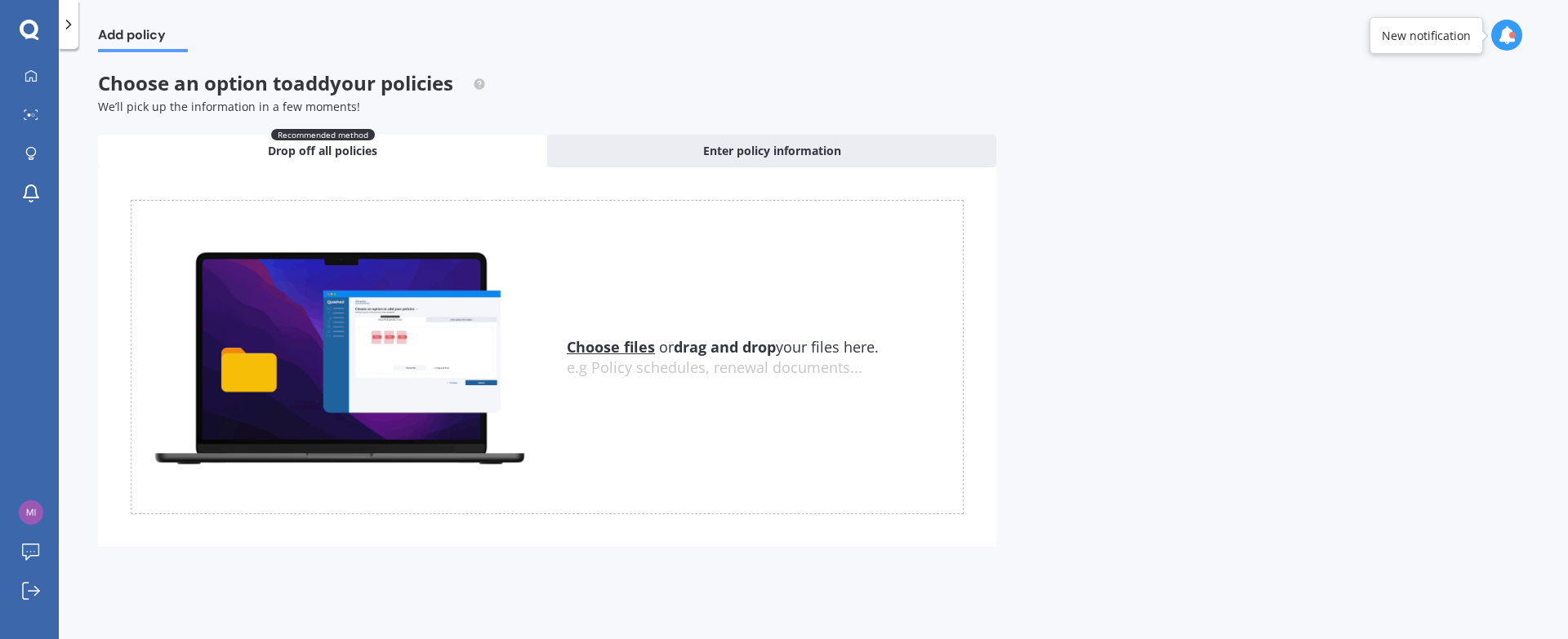
click at [604, 346] on u "Choose files" at bounding box center [610, 347] width 88 height 19
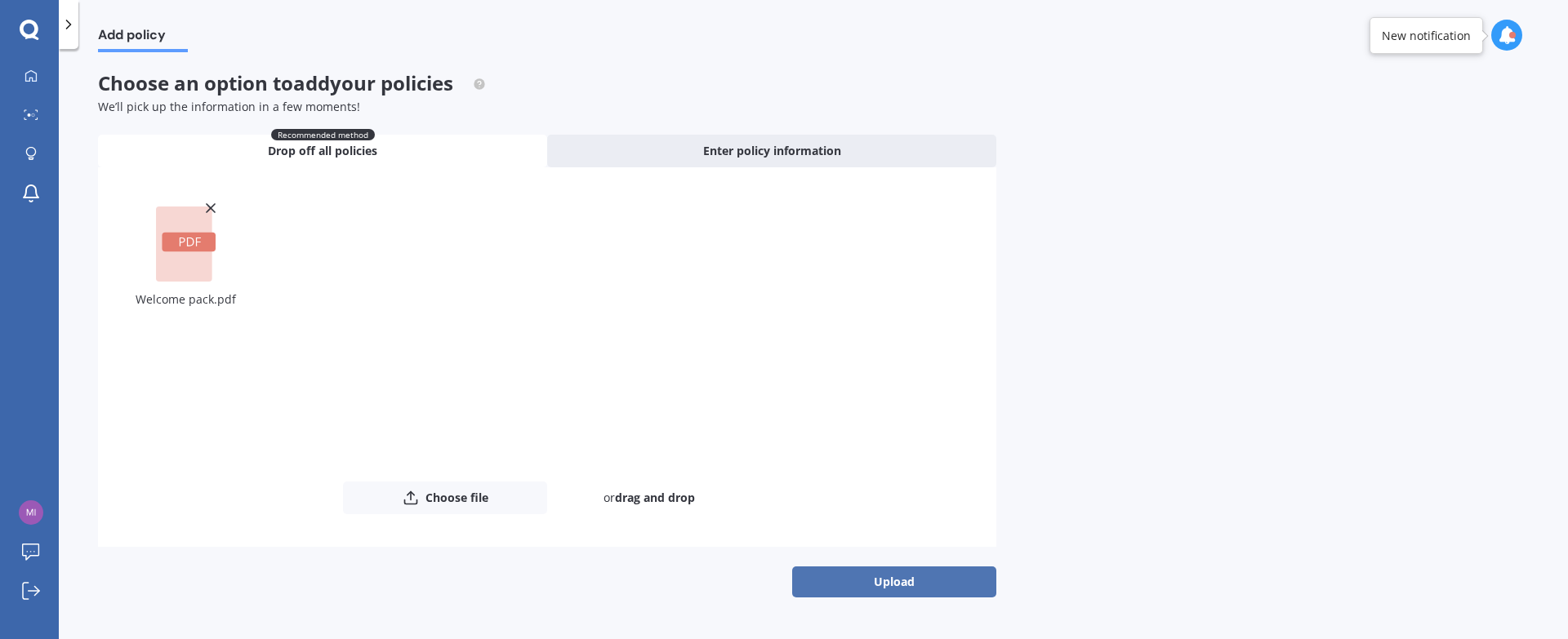
click at [874, 582] on button "Upload" at bounding box center [894, 582] width 204 height 31
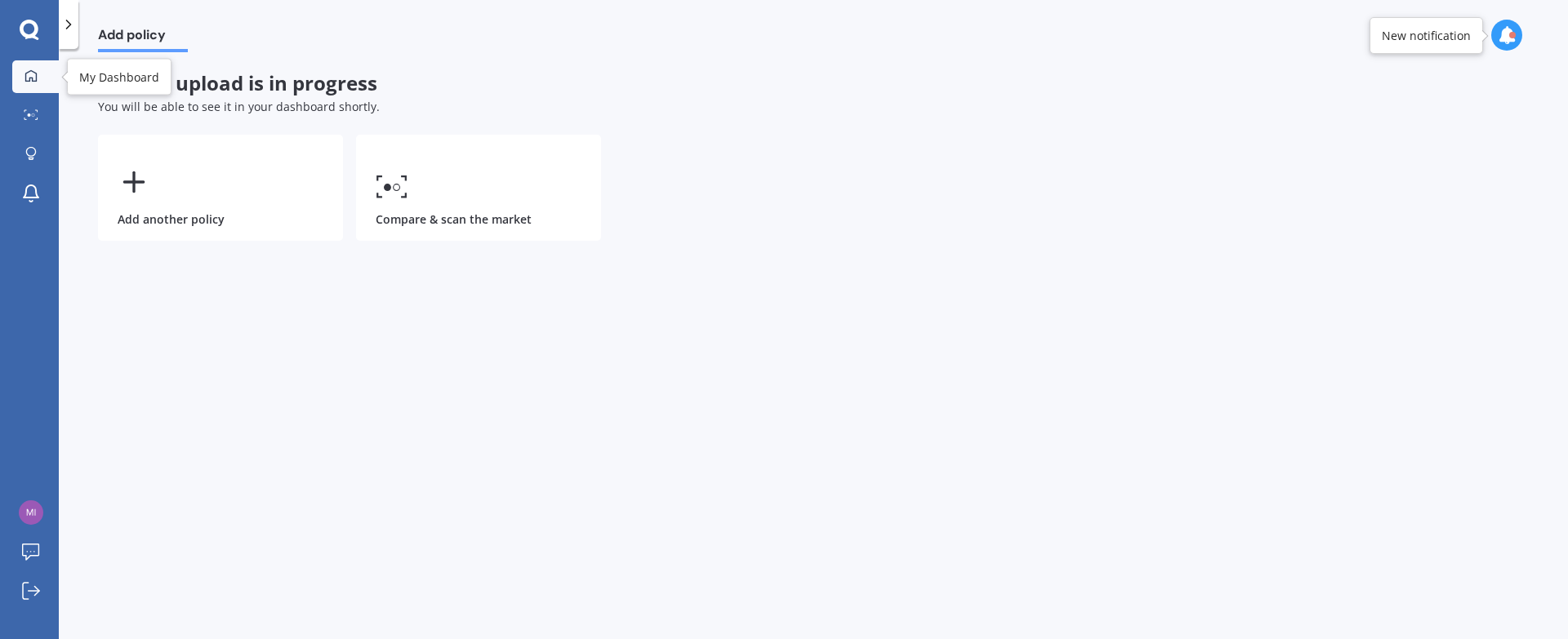
click at [29, 73] on icon at bounding box center [30, 75] width 13 height 13
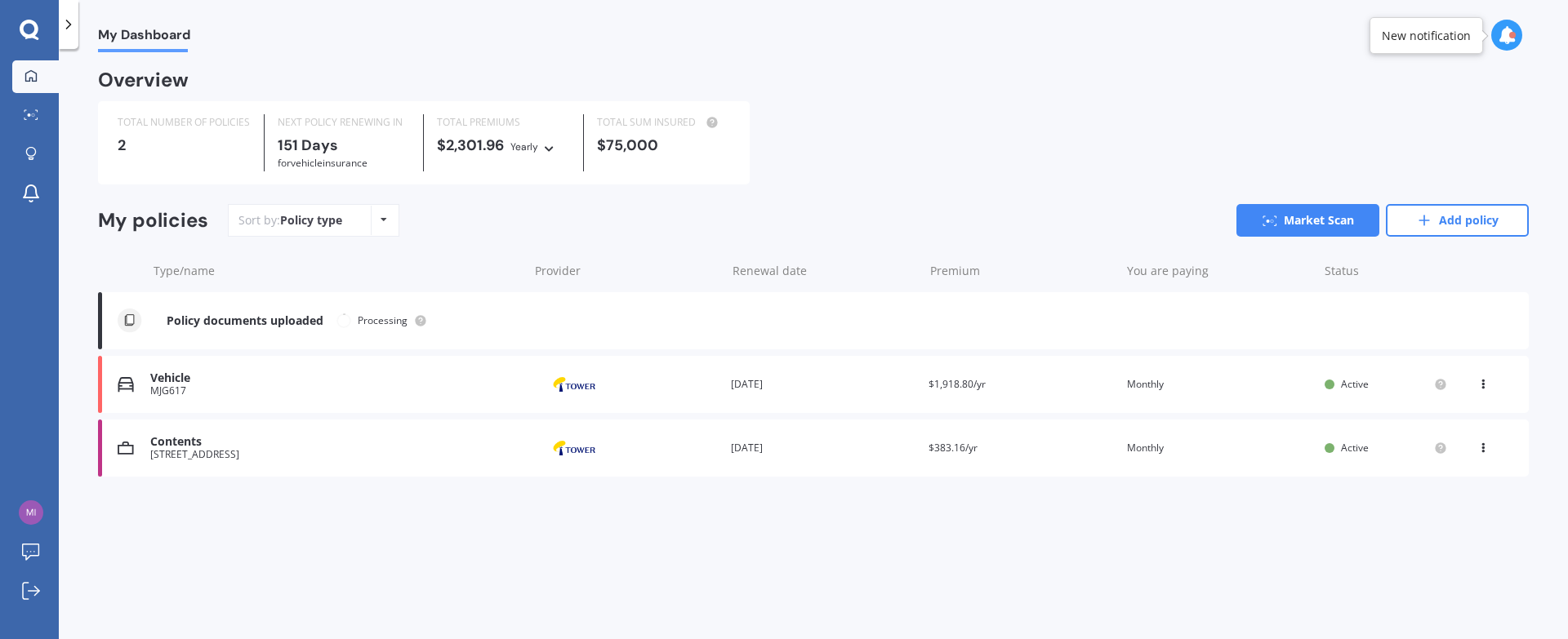
click at [192, 380] on div "Vehicle" at bounding box center [335, 379] width 370 height 14
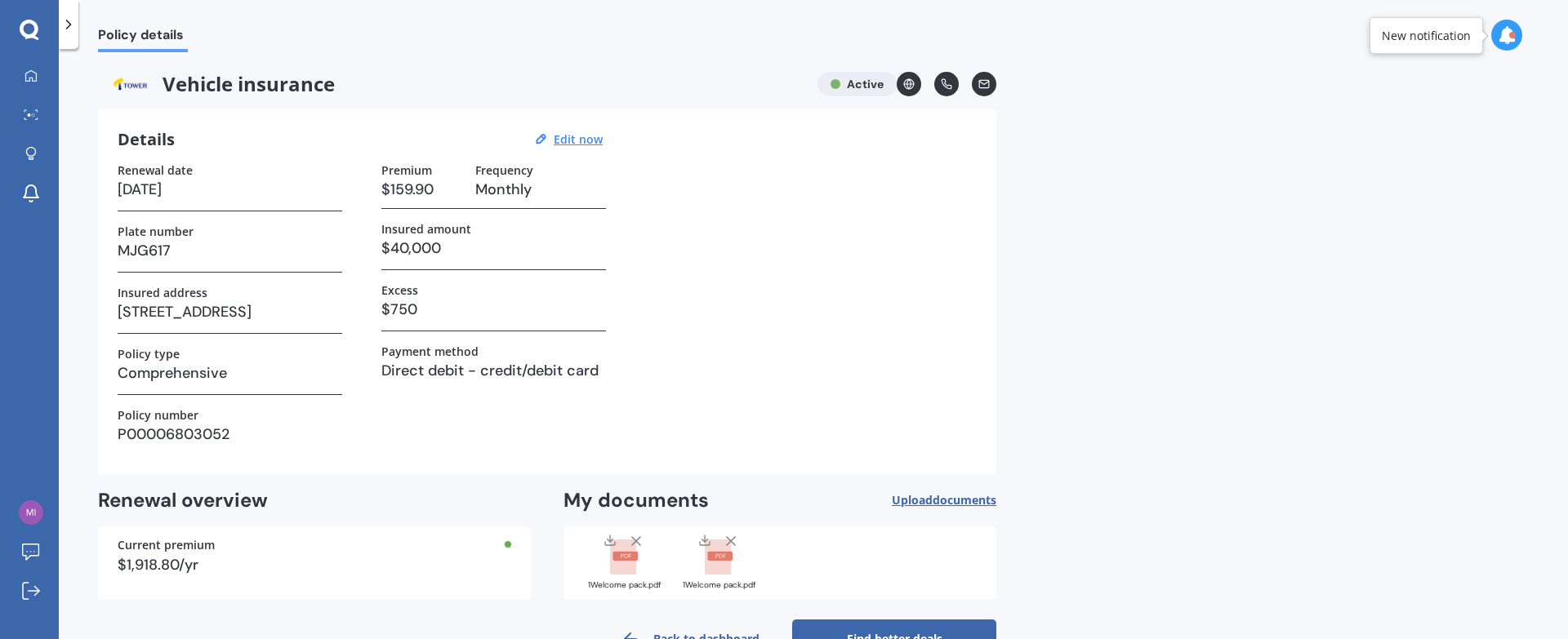
scroll to position [48, 0]
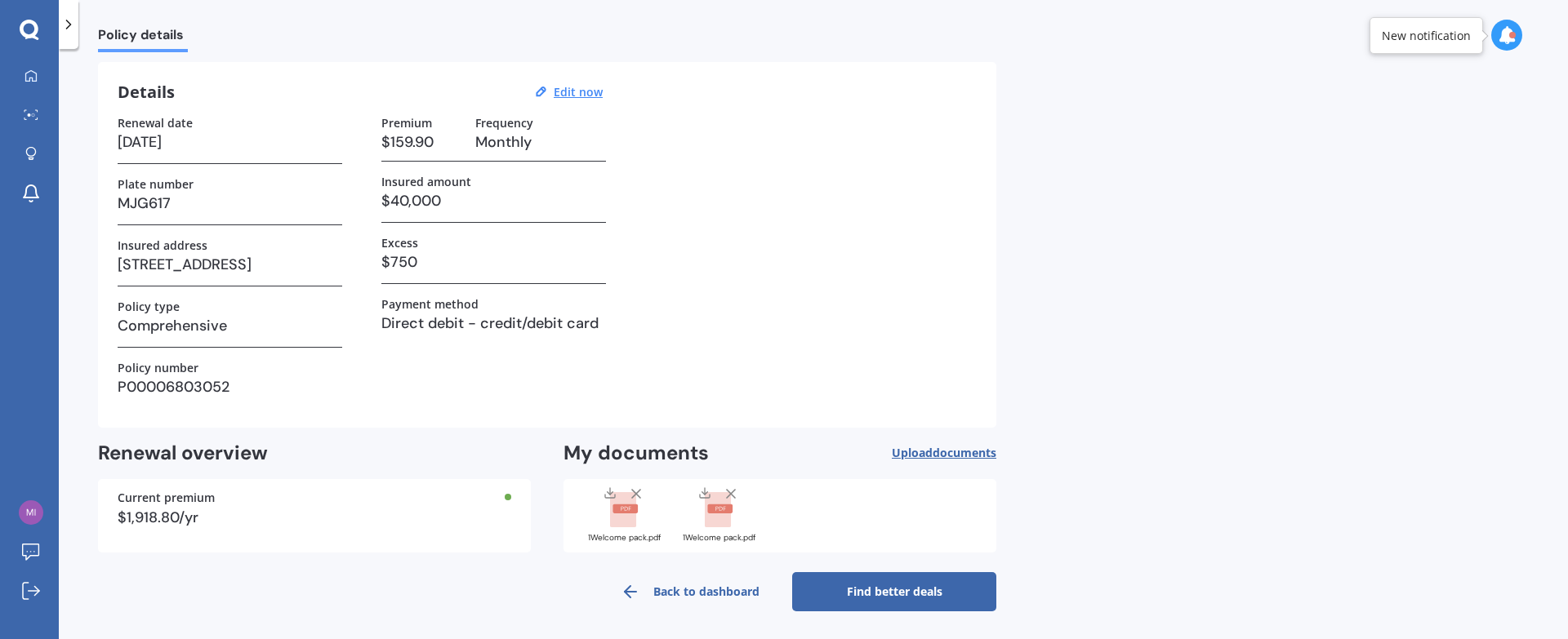
click at [729, 488] on icon at bounding box center [731, 493] width 17 height 17
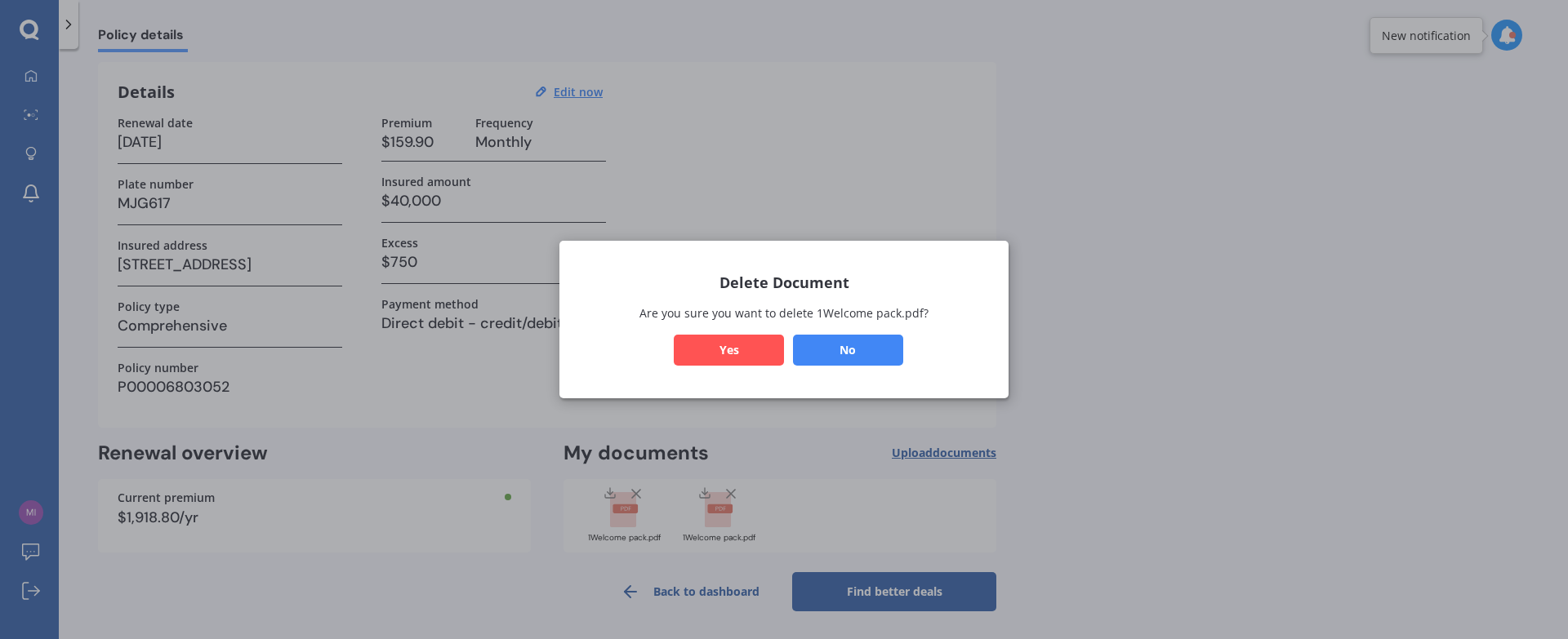
click at [755, 353] on button "Yes" at bounding box center [729, 351] width 110 height 31
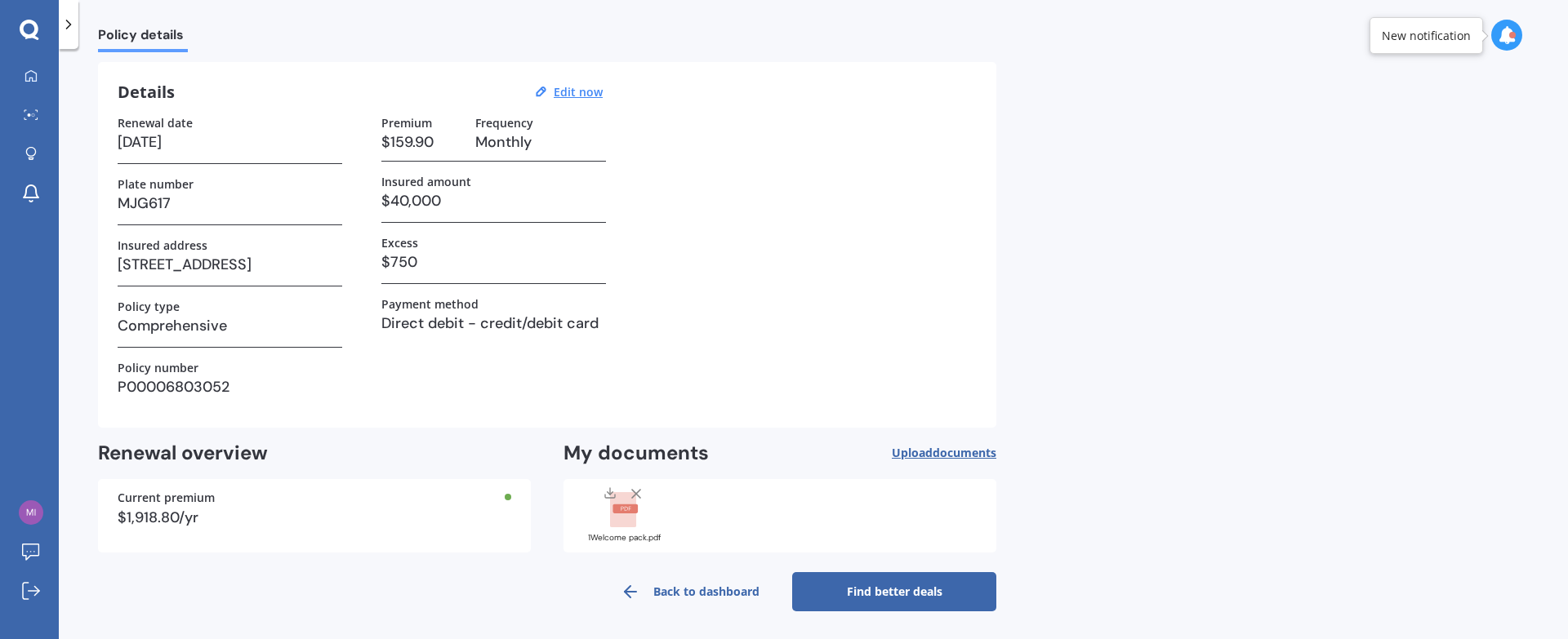
click at [844, 589] on link "Find better deals" at bounding box center [894, 591] width 204 height 39
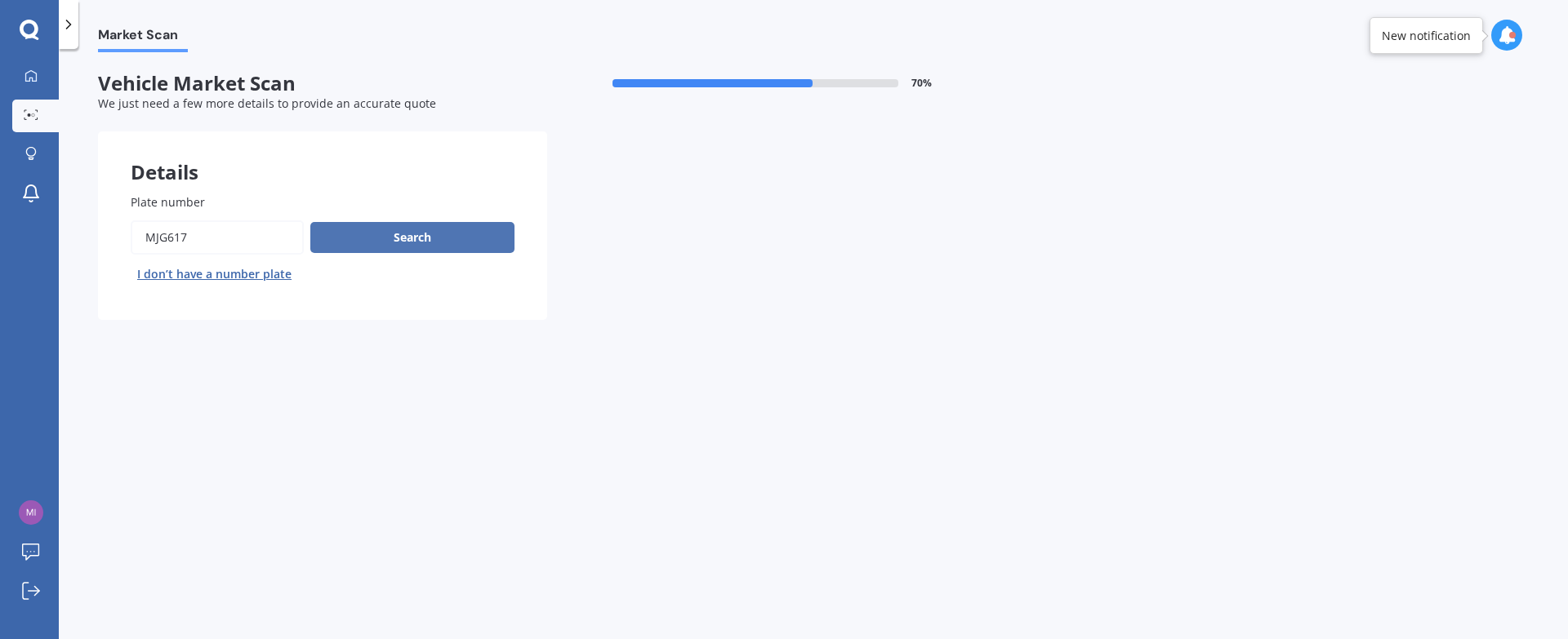
click at [392, 233] on button "Search" at bounding box center [412, 238] width 204 height 31
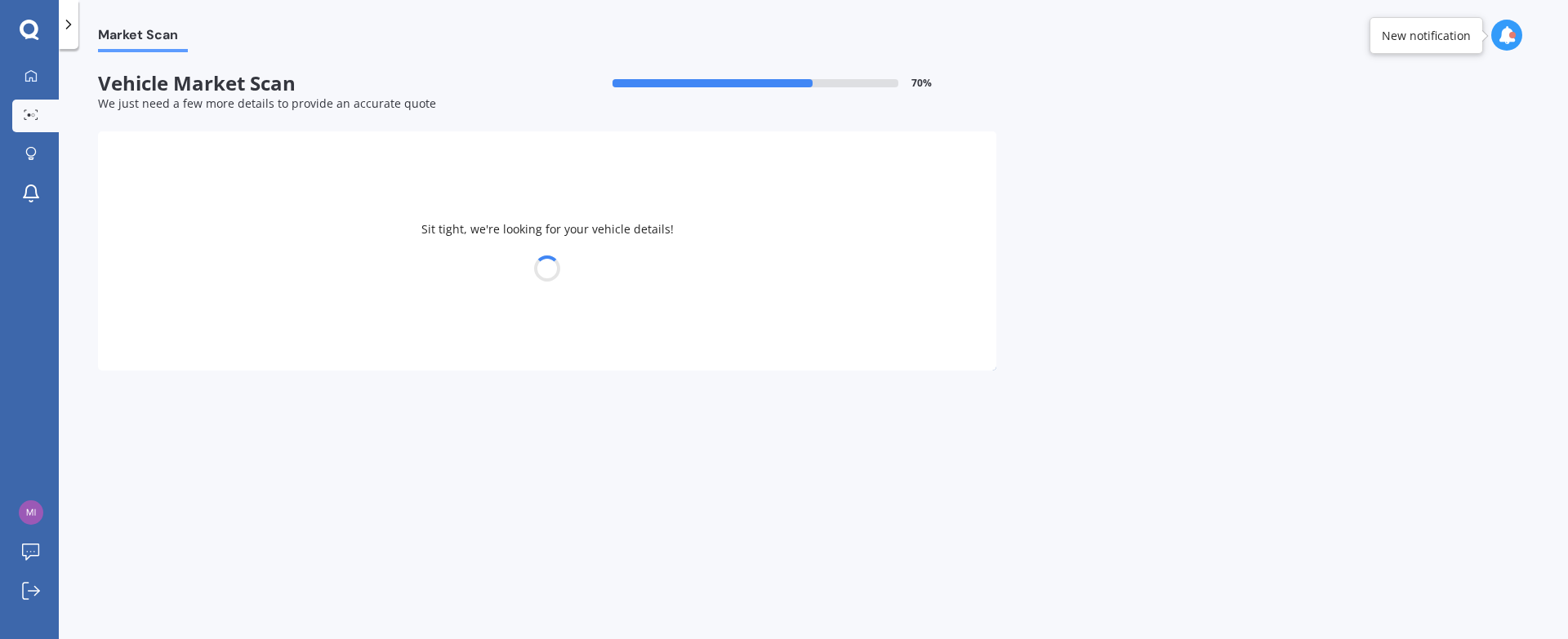
select select "VOLKSWAGEN"
select select "AMAROK"
select select "06"
select select "08"
select select "1975"
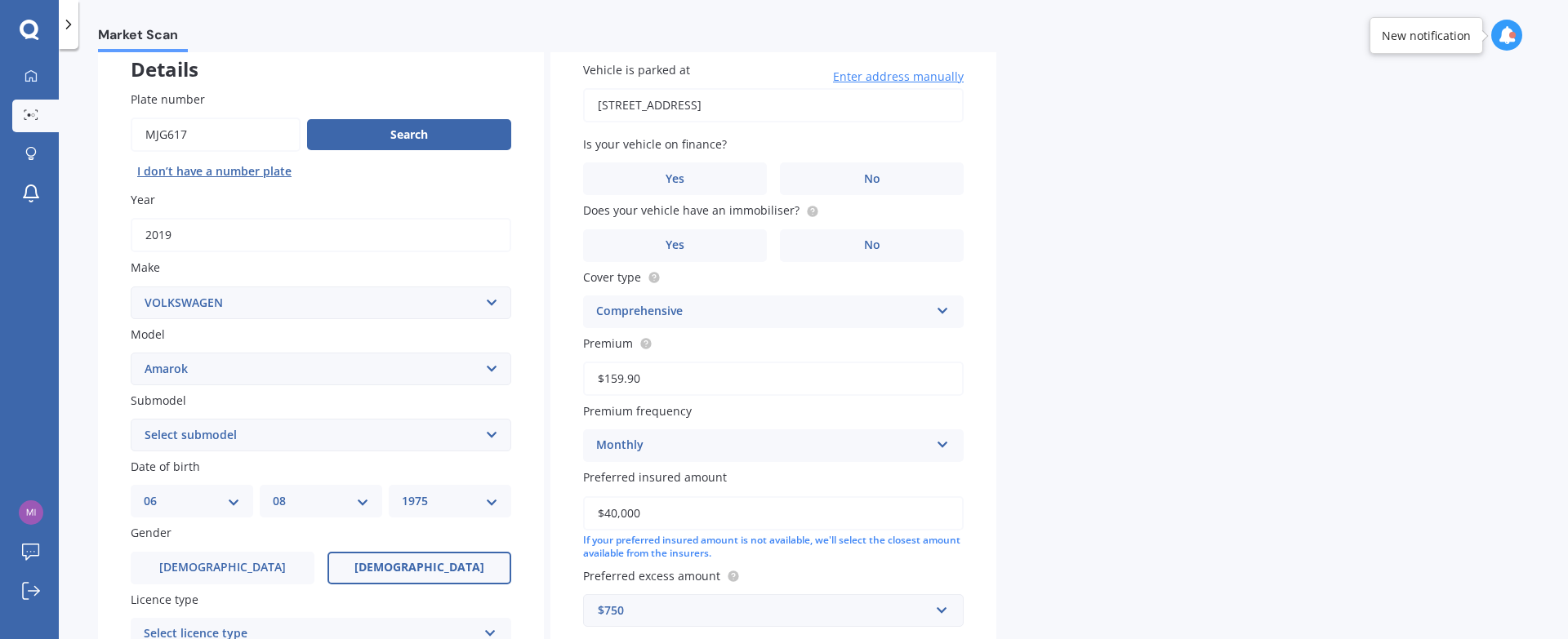
scroll to position [316, 0]
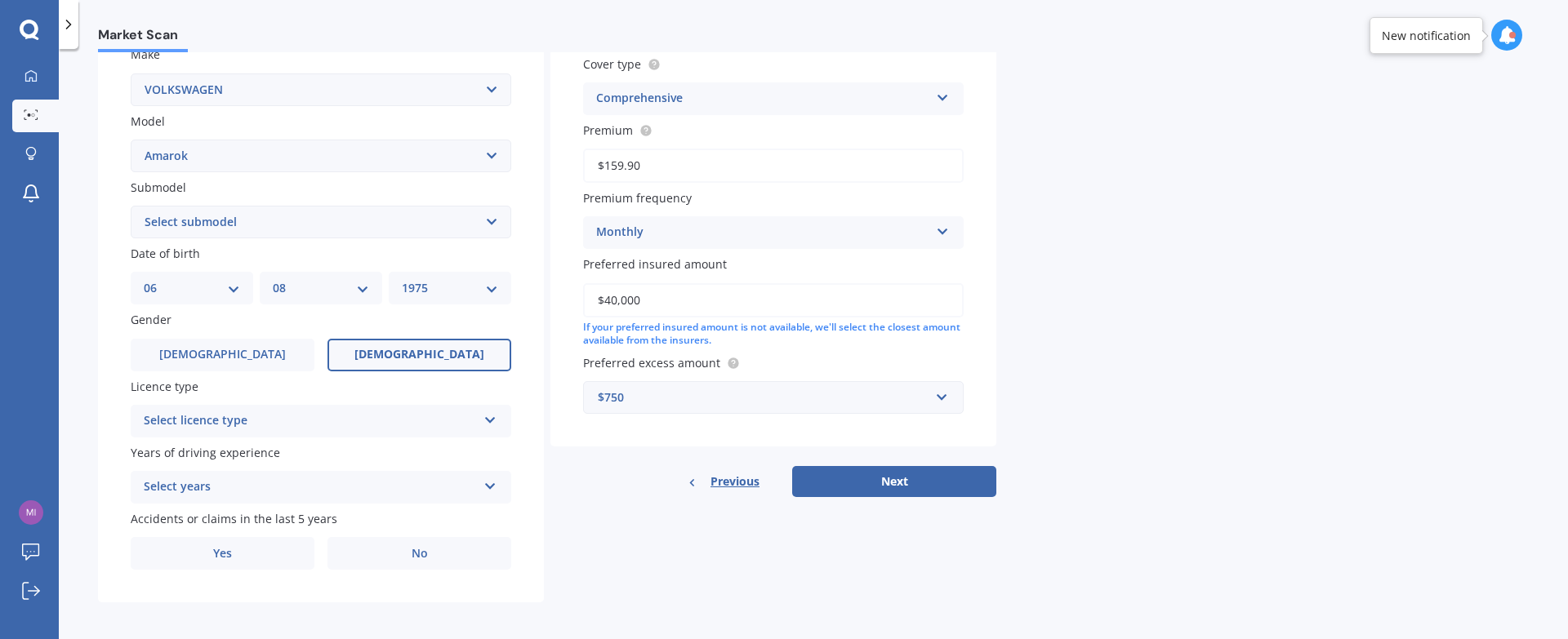
click at [344, 412] on div "Select licence type" at bounding box center [310, 421] width 333 height 19
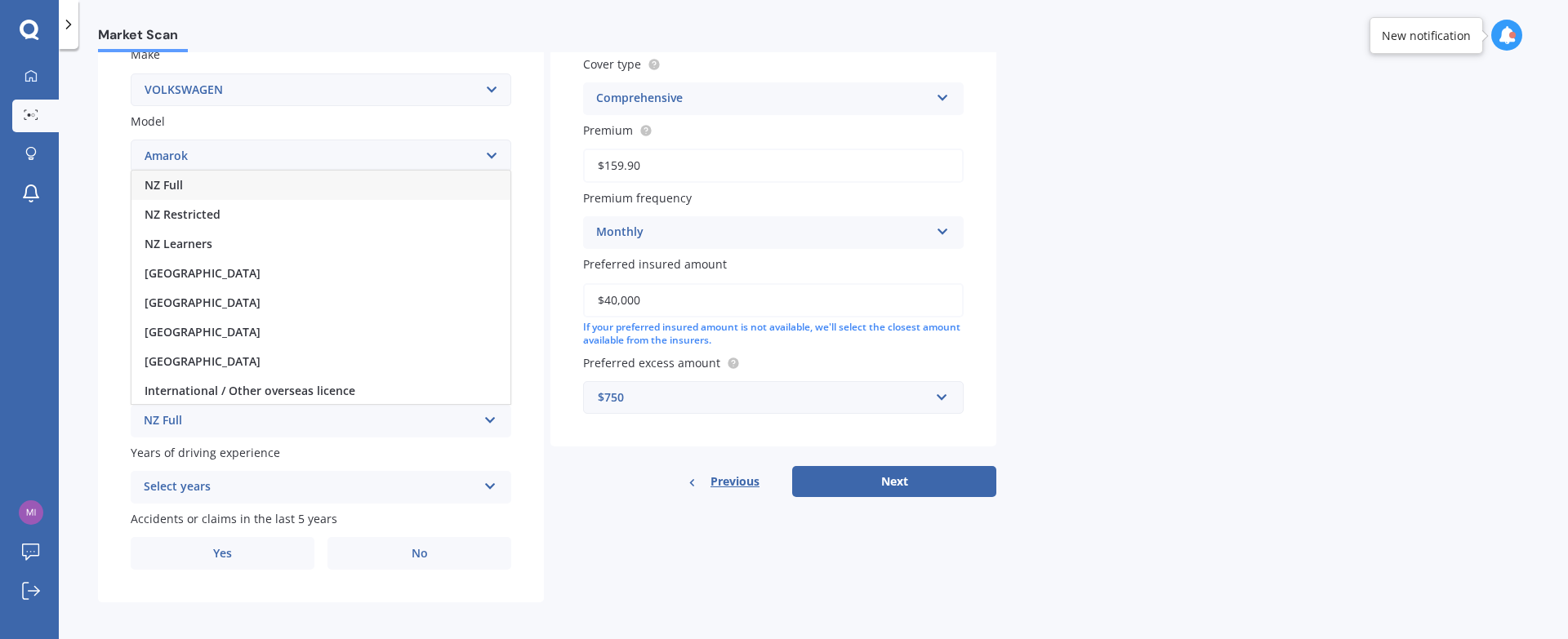
click at [187, 182] on div "NZ Full" at bounding box center [321, 185] width 379 height 29
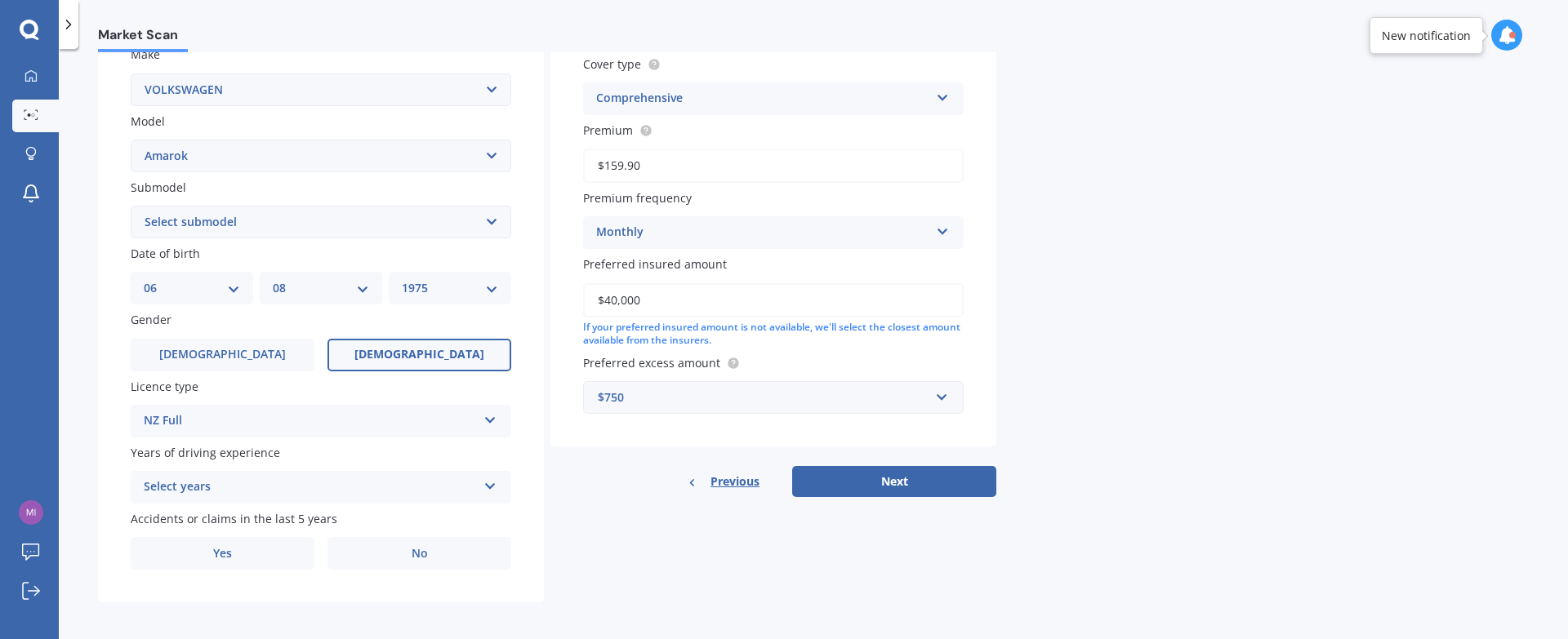
click at [229, 482] on div "Select years" at bounding box center [310, 488] width 333 height 19
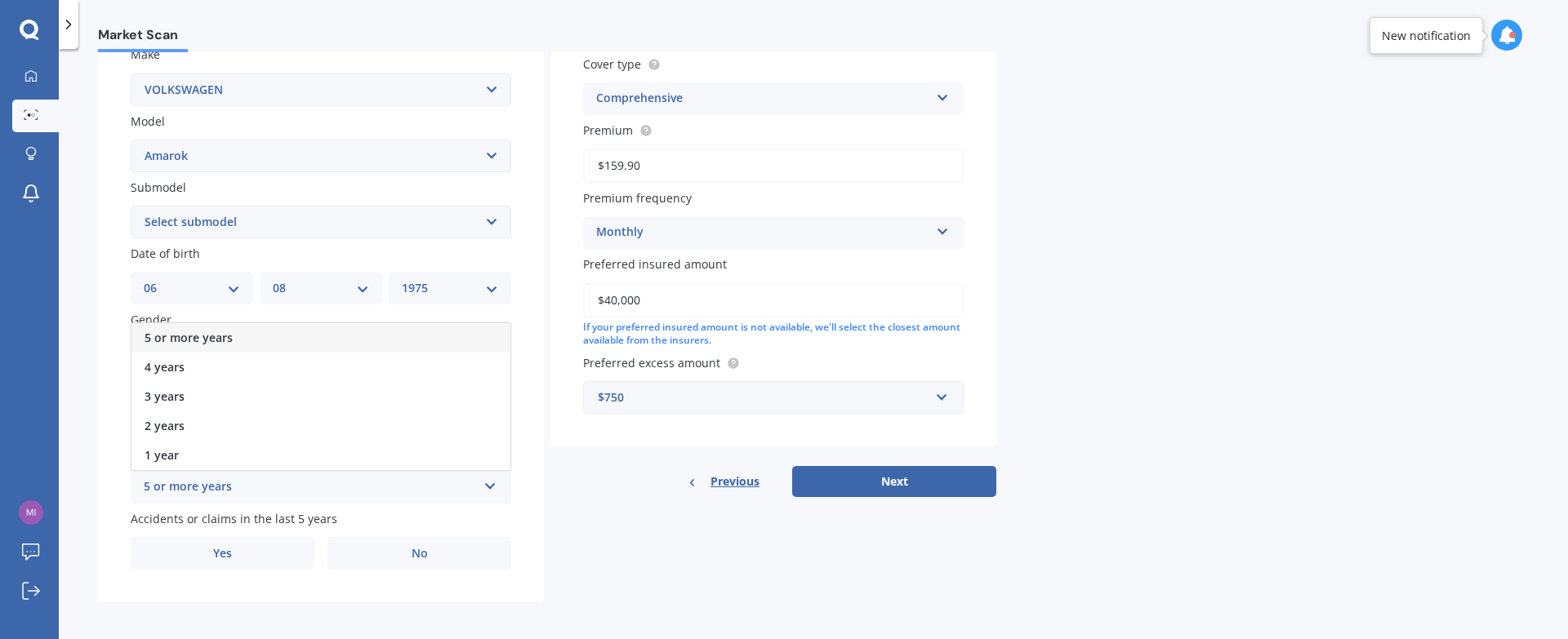
click at [183, 330] on span "5 or more years" at bounding box center [188, 338] width 88 height 16
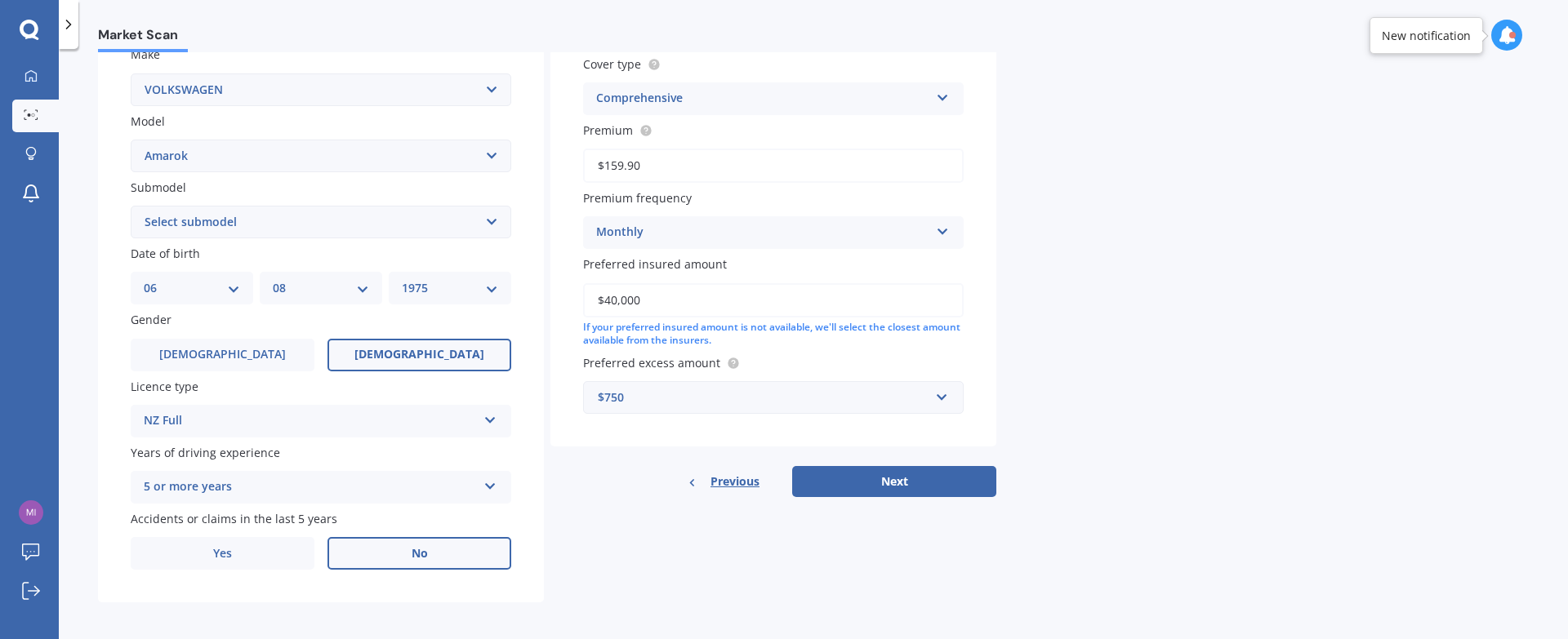
click at [348, 544] on label "No" at bounding box center [419, 554] width 184 height 33
click at [0, 0] on input "No" at bounding box center [0, 0] width 0 height 0
click at [278, 550] on label "Yes" at bounding box center [222, 554] width 184 height 33
click at [0, 0] on input "Yes" at bounding box center [0, 0] width 0 height 0
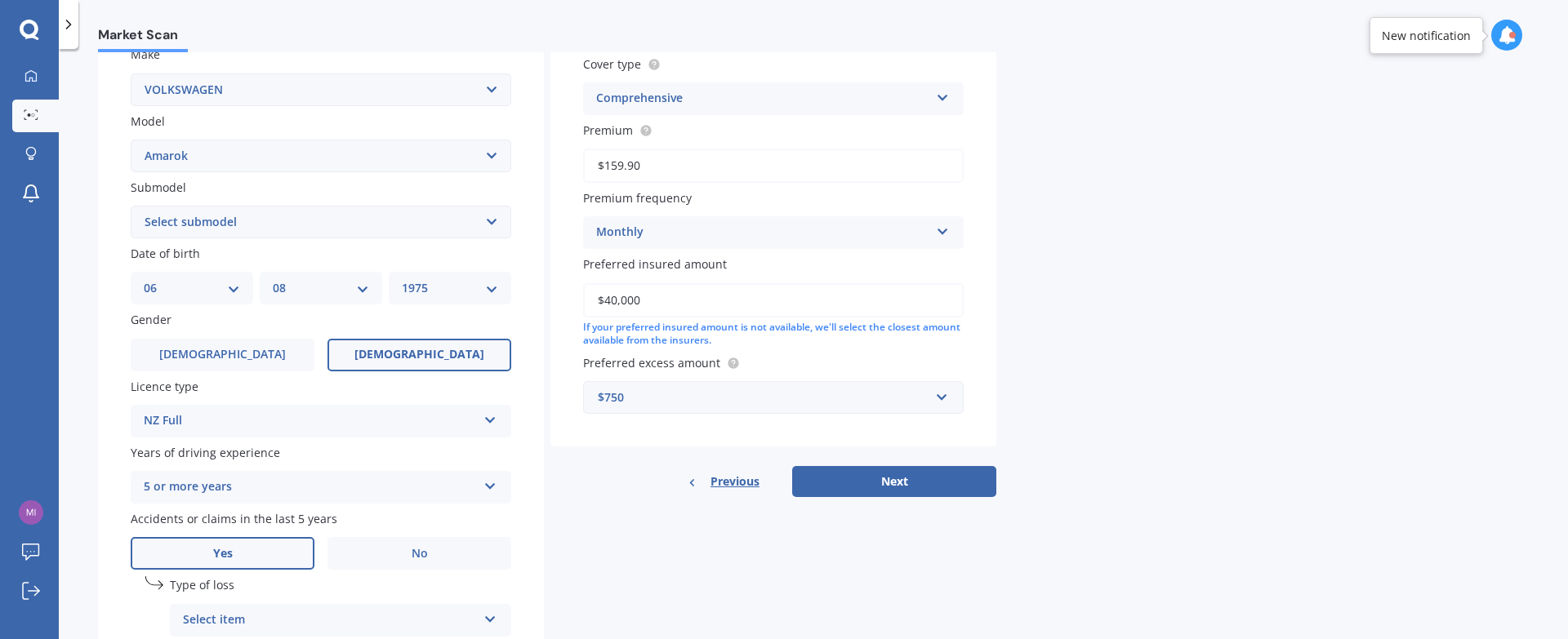
scroll to position [463, 0]
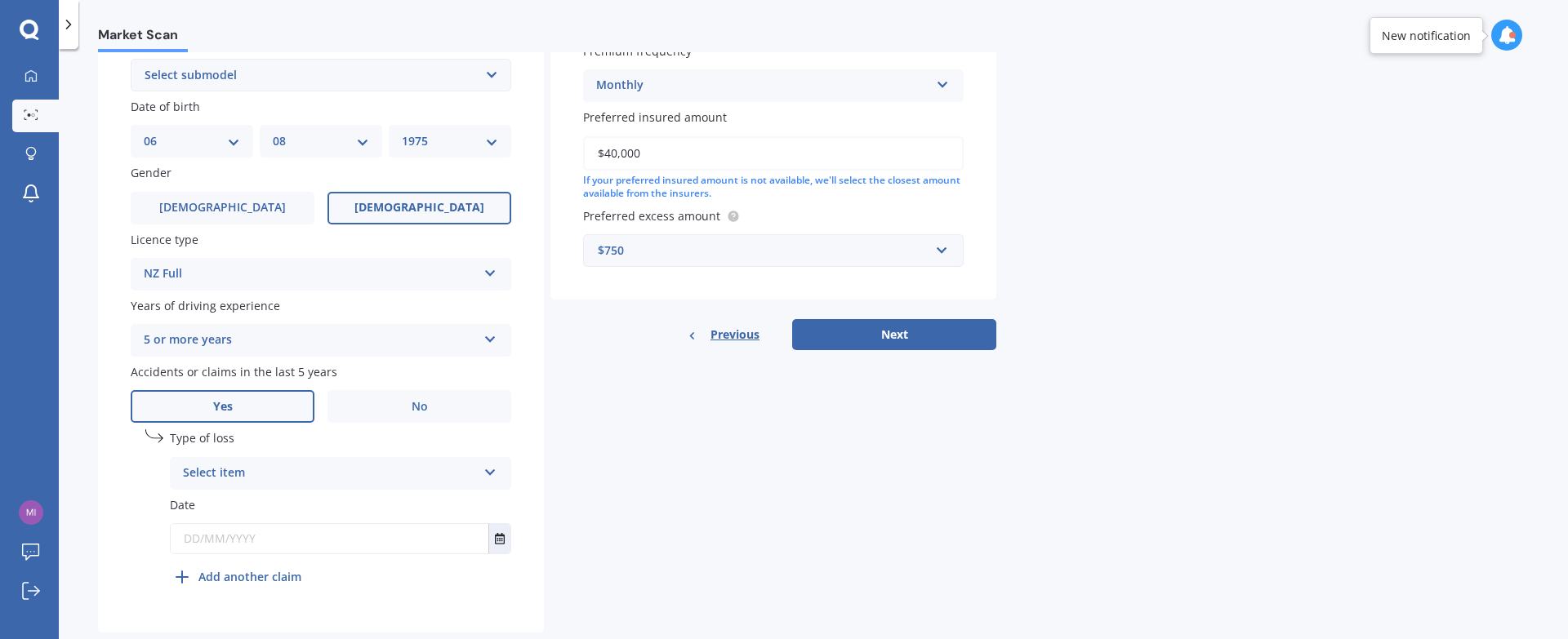
click at [256, 464] on div "Select item" at bounding box center [329, 474] width 294 height 19
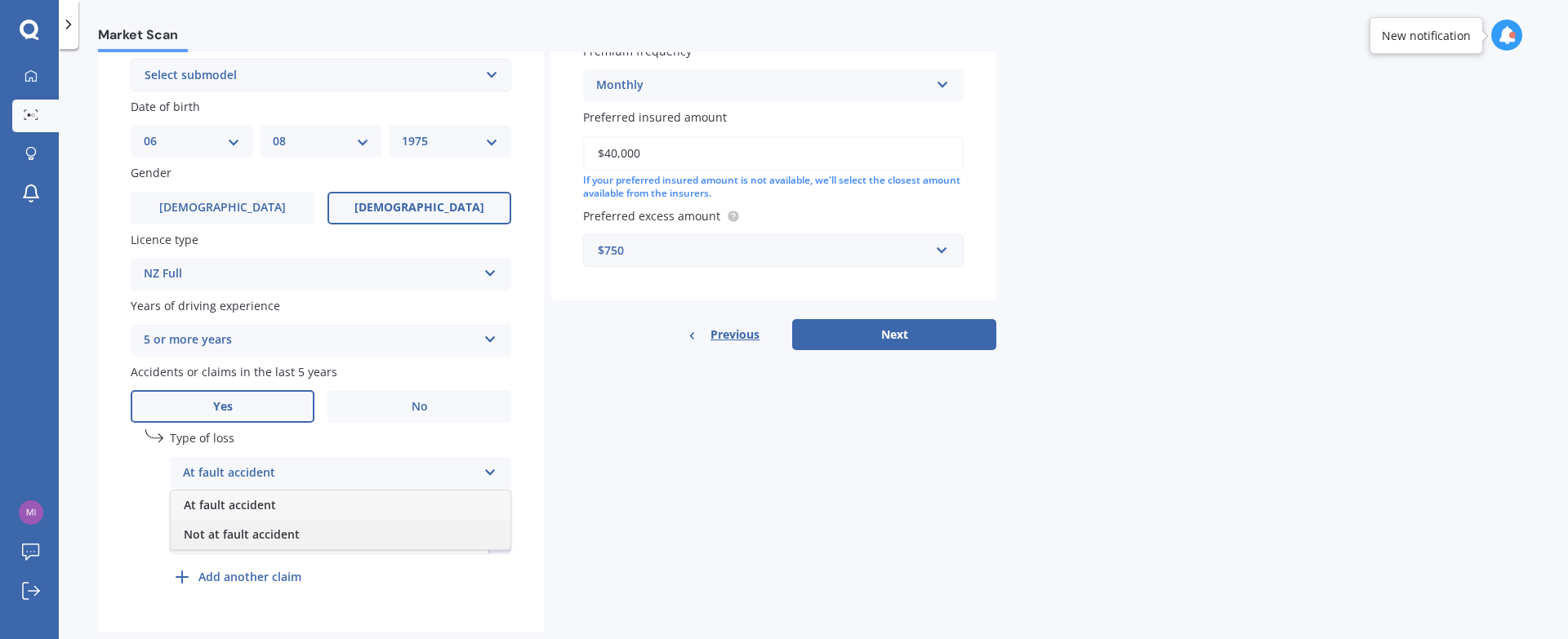
click at [228, 526] on span "Not at fault accident" at bounding box center [241, 534] width 116 height 16
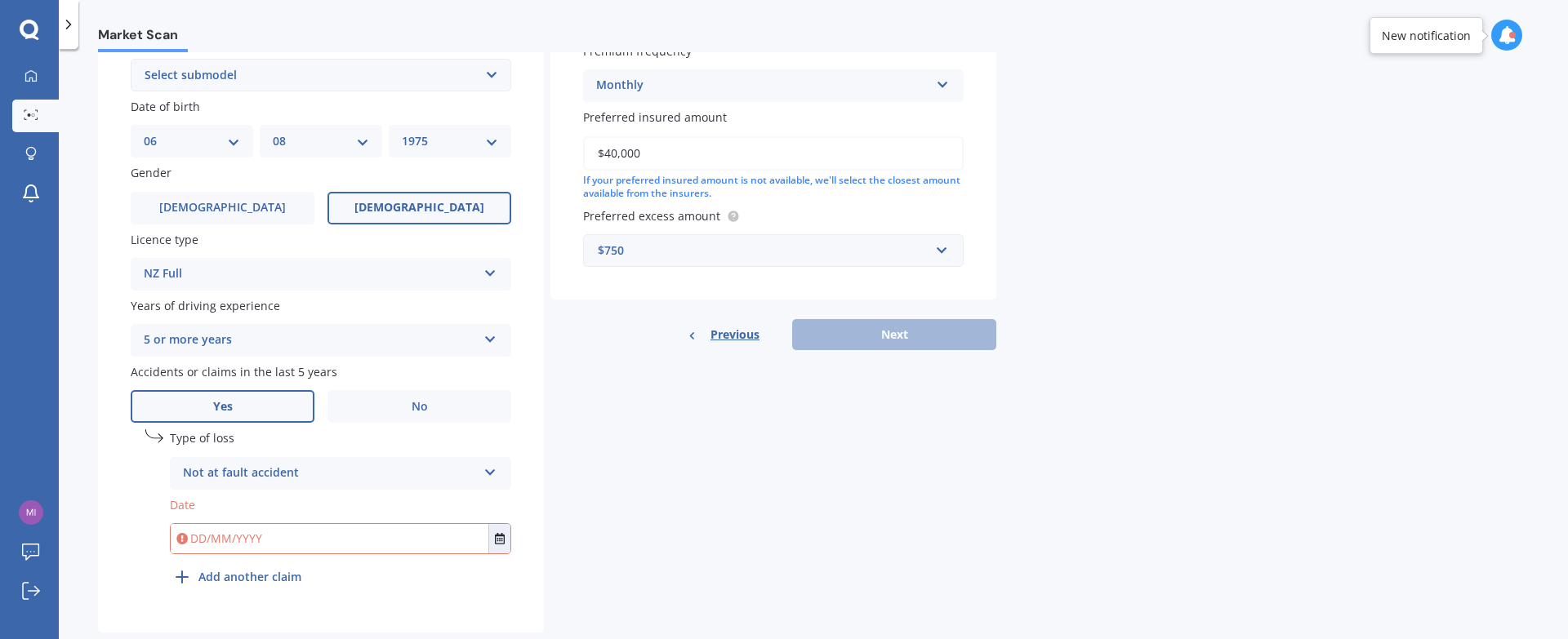
click at [268, 536] on input "text" at bounding box center [329, 539] width 318 height 29
type input "[DATE]"
click at [628, 447] on div "Details Plate number Search I don’t have a number plate Year [DATE] Make Select…" at bounding box center [547, 151] width 899 height 964
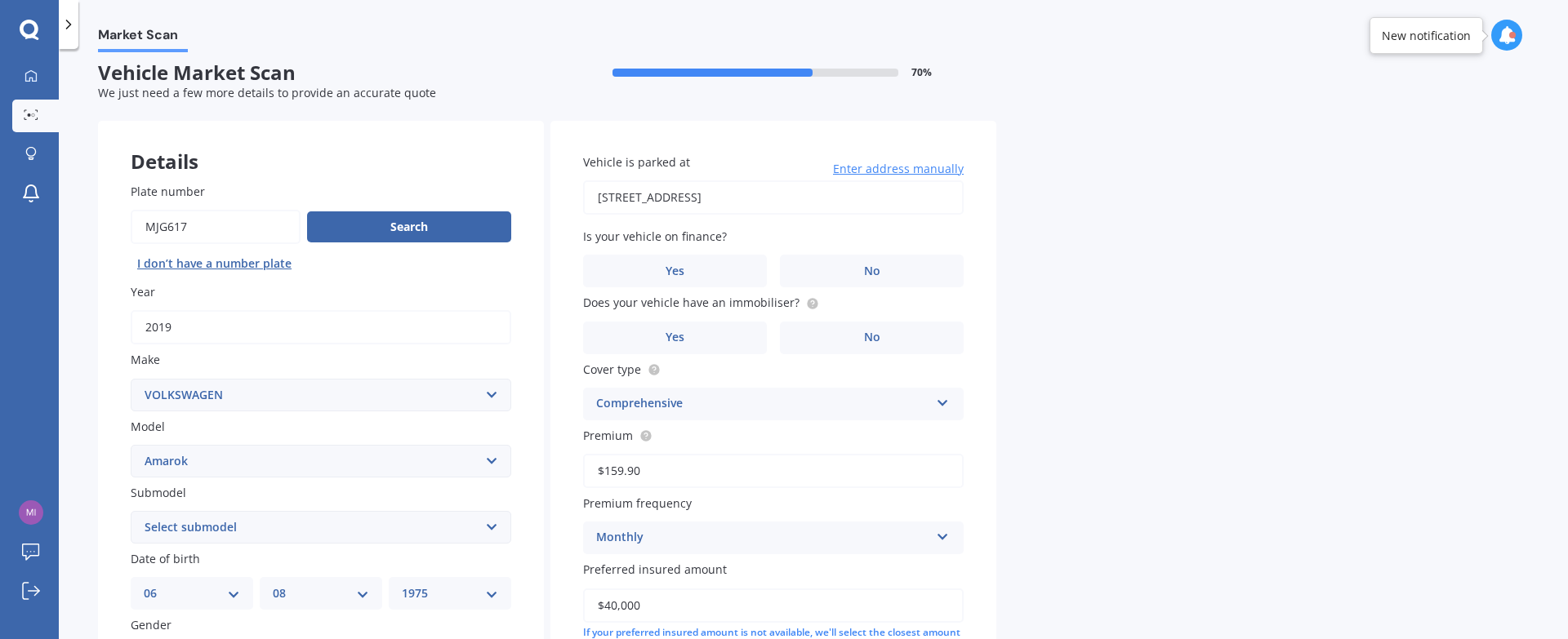
scroll to position [0, 0]
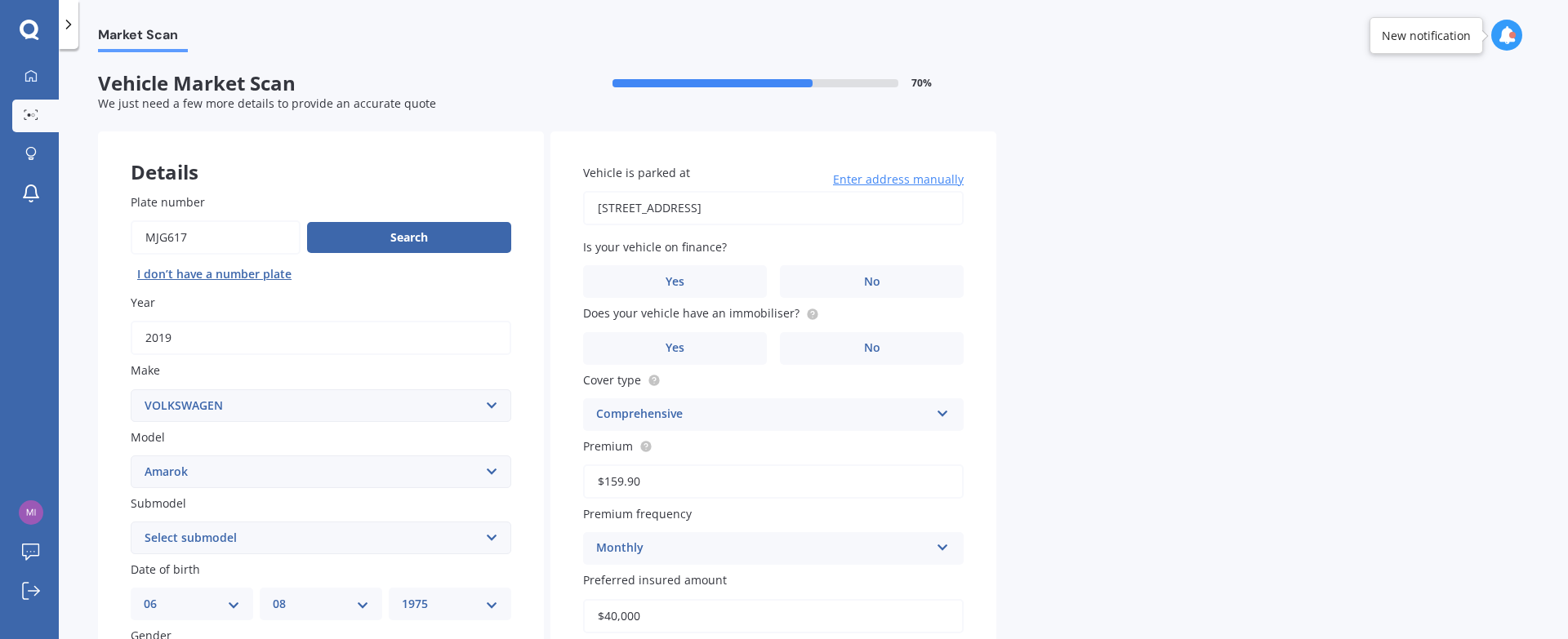
drag, startPoint x: 897, startPoint y: 208, endPoint x: 558, endPoint y: 206, distance: 339.0
type input "[STREET_ADDRESS]"
click at [849, 275] on label "No" at bounding box center [871, 282] width 184 height 33
click at [0, 0] on input "No" at bounding box center [0, 0] width 0 height 0
click at [843, 352] on label "No" at bounding box center [871, 349] width 184 height 33
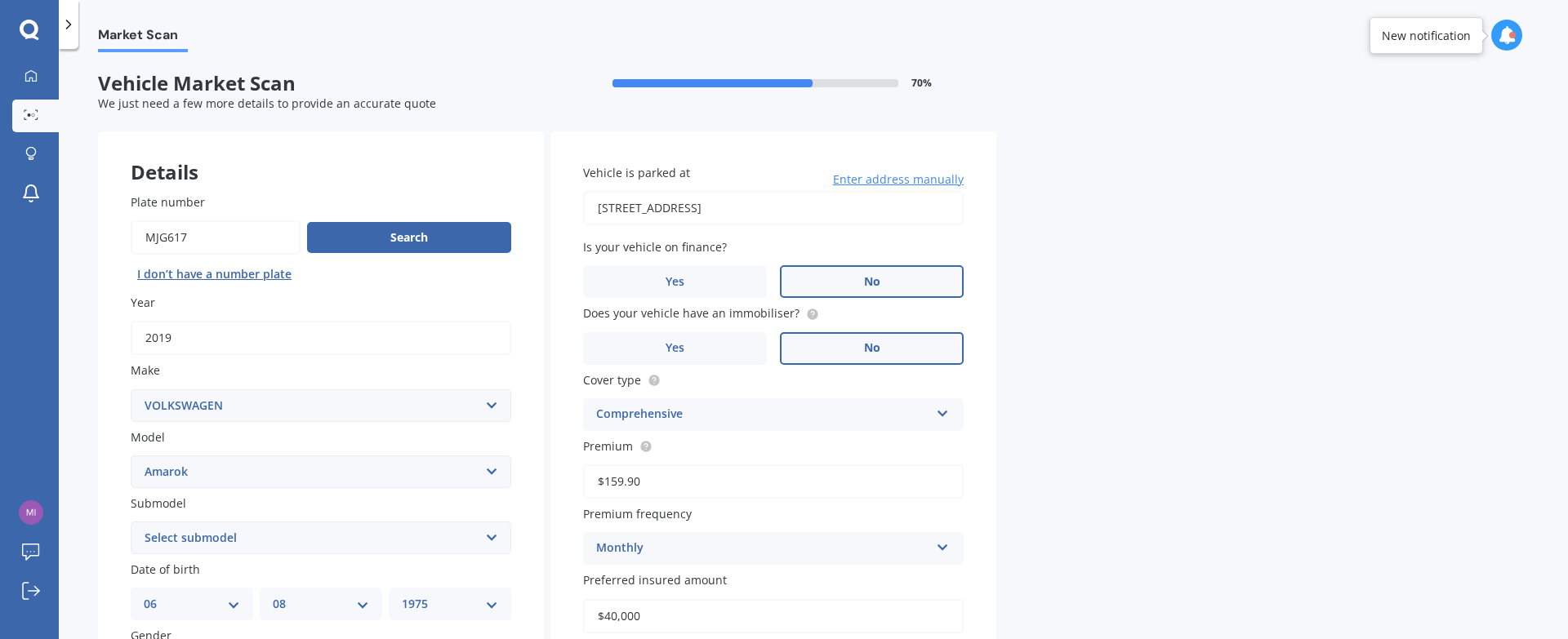
click at [0, 0] on input "No" at bounding box center [0, 0] width 0 height 0
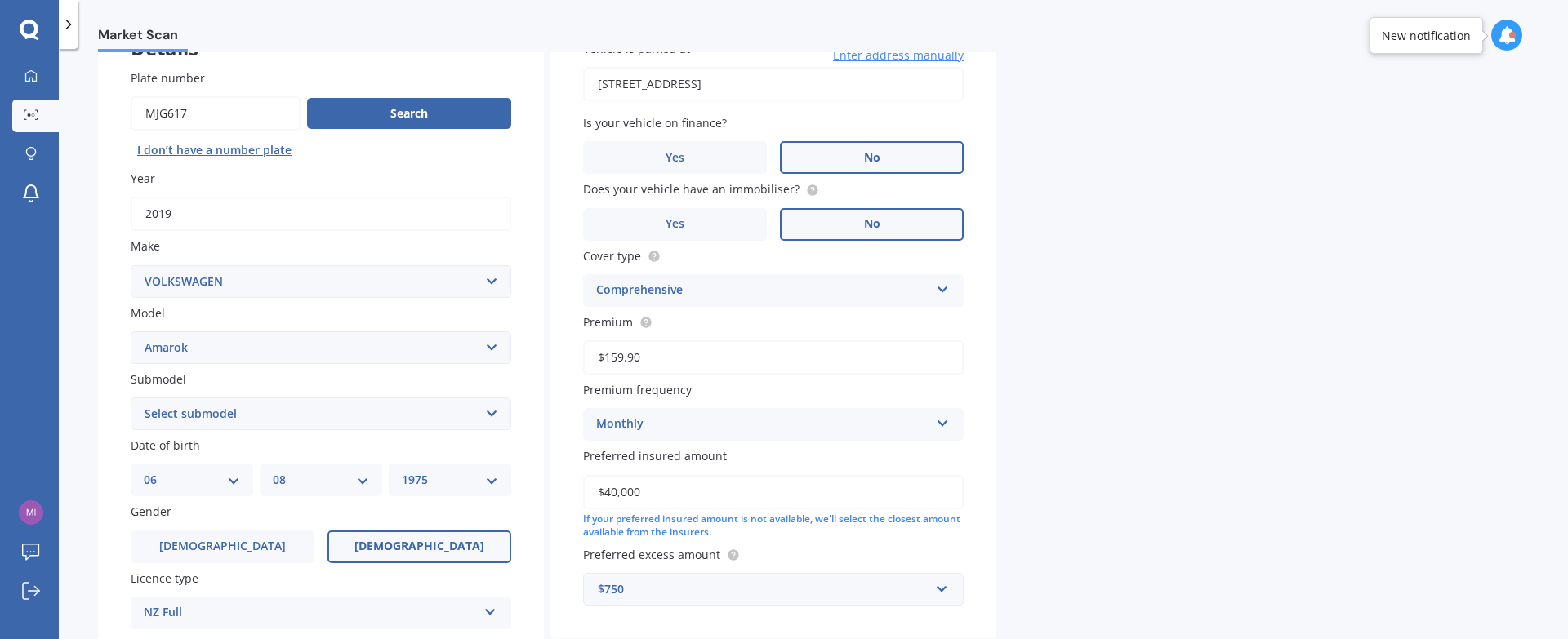
scroll to position [212, 0]
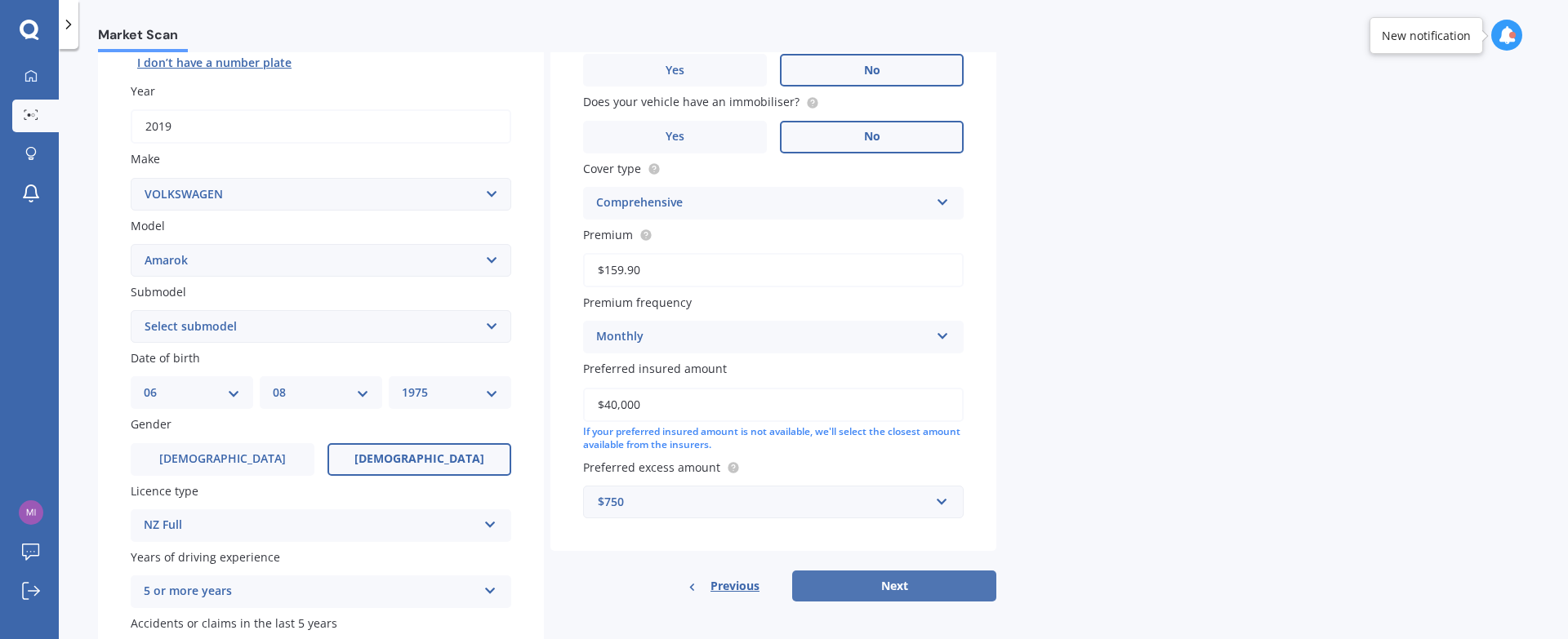
click at [863, 583] on button "Next" at bounding box center [894, 587] width 204 height 31
select select "4 MOTION TWIN TURBO TDI"
click at [879, 575] on button "Next" at bounding box center [894, 587] width 204 height 31
select select "06"
select select "08"
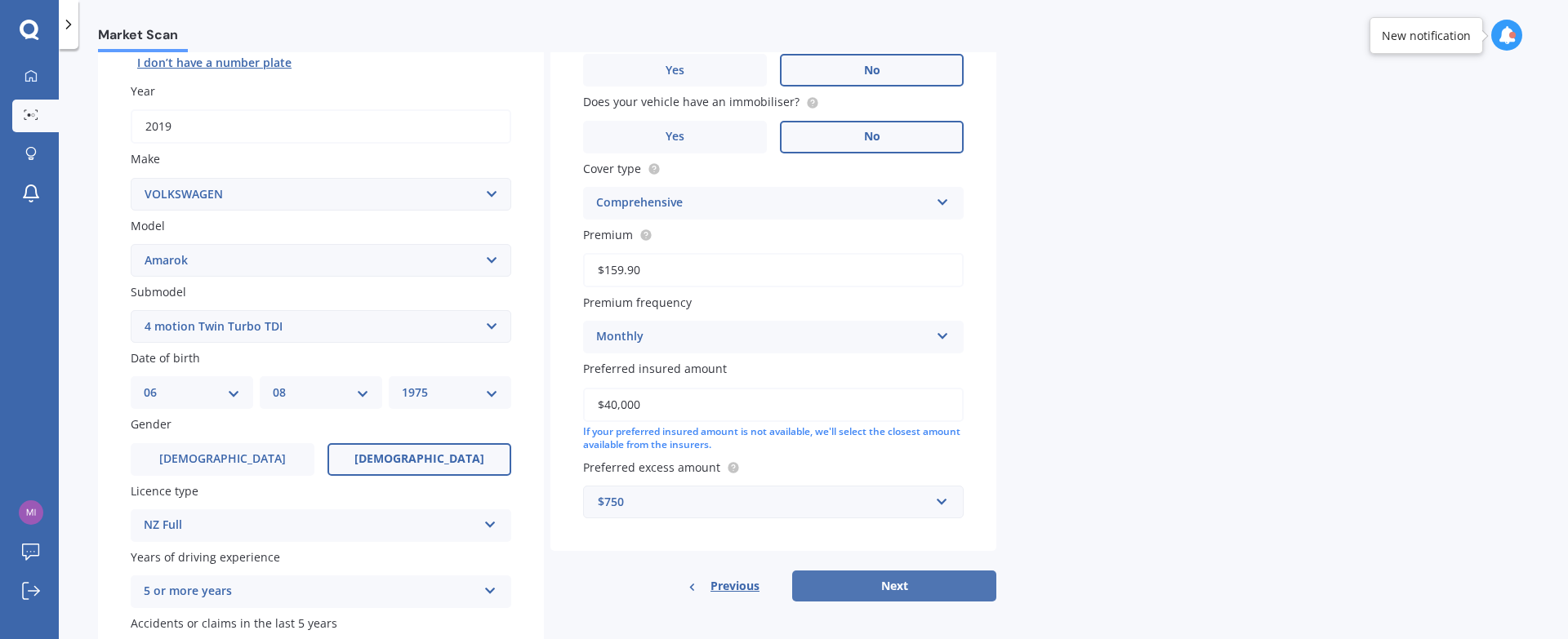
select select "1975"
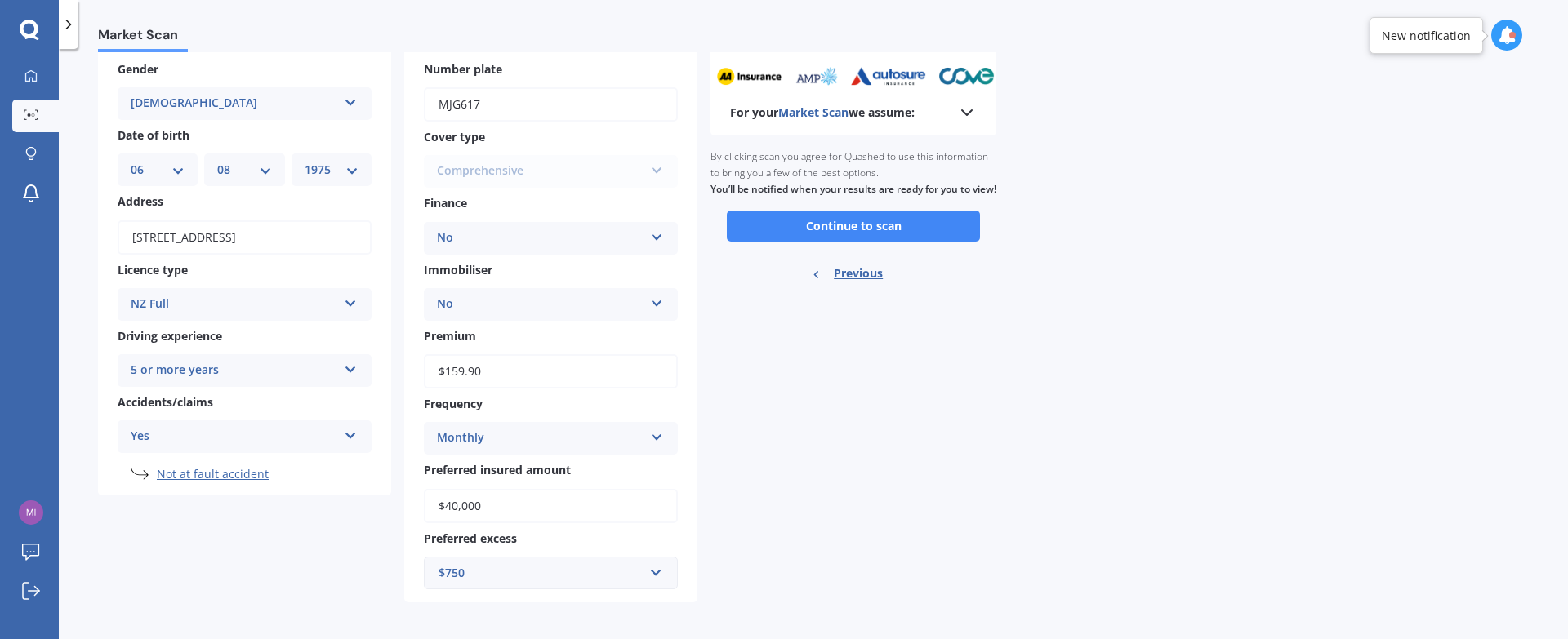
scroll to position [0, 0]
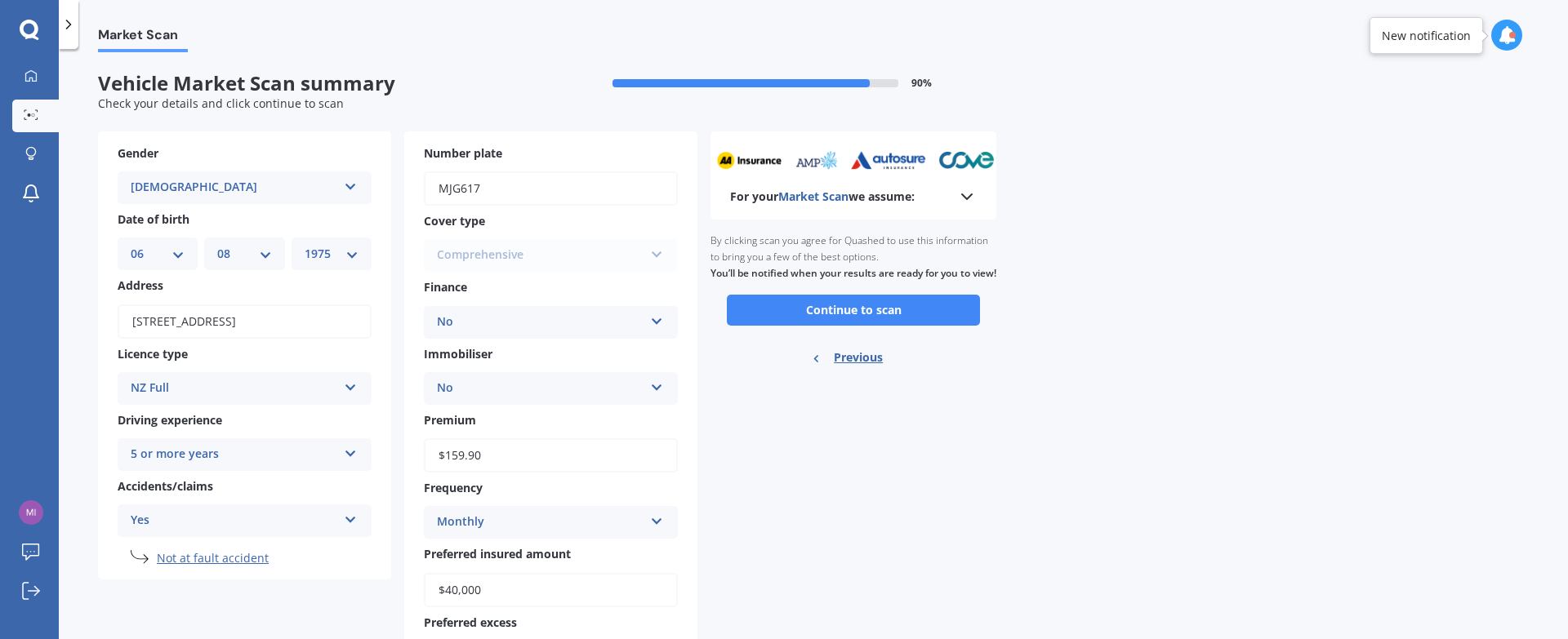
click at [828, 325] on button "Continue to scan" at bounding box center [853, 310] width 254 height 31
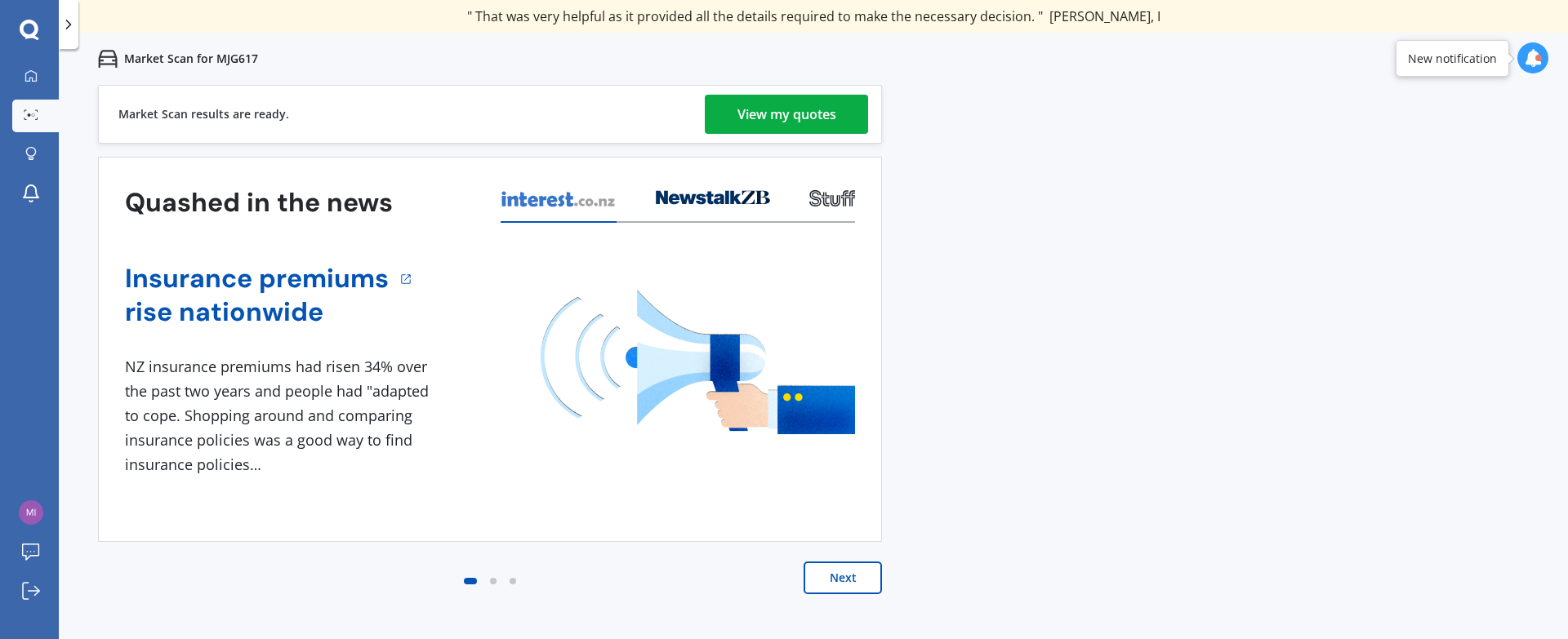
click at [794, 104] on div "View my quotes" at bounding box center [787, 115] width 99 height 39
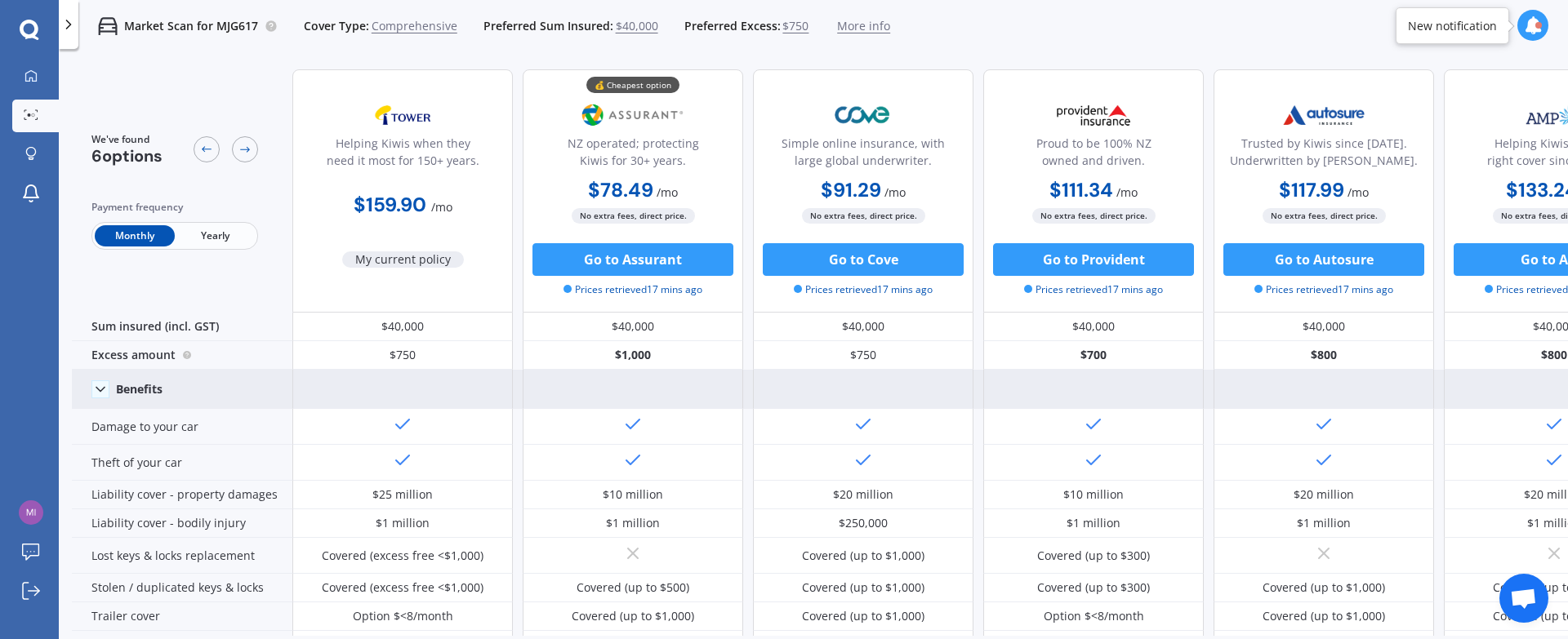
click at [103, 383] on icon at bounding box center [100, 389] width 17 height 17
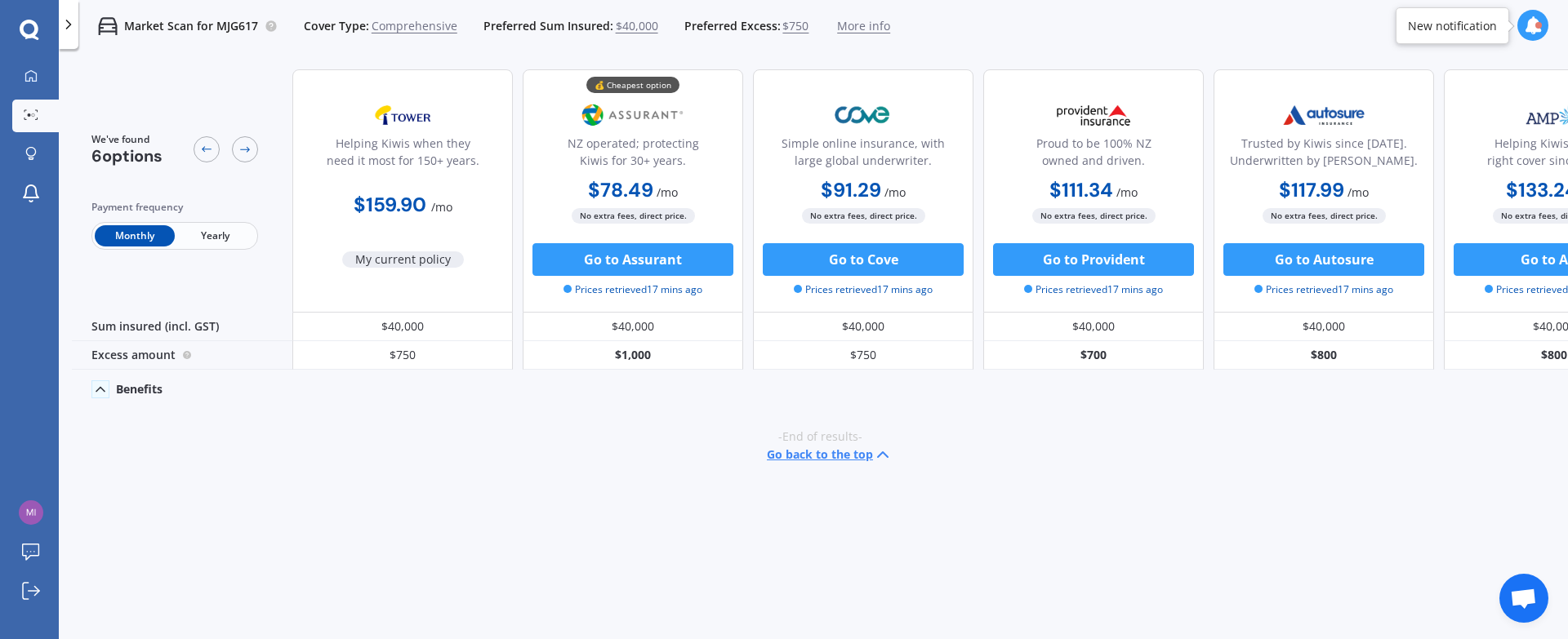
click at [103, 383] on icon at bounding box center [100, 389] width 17 height 17
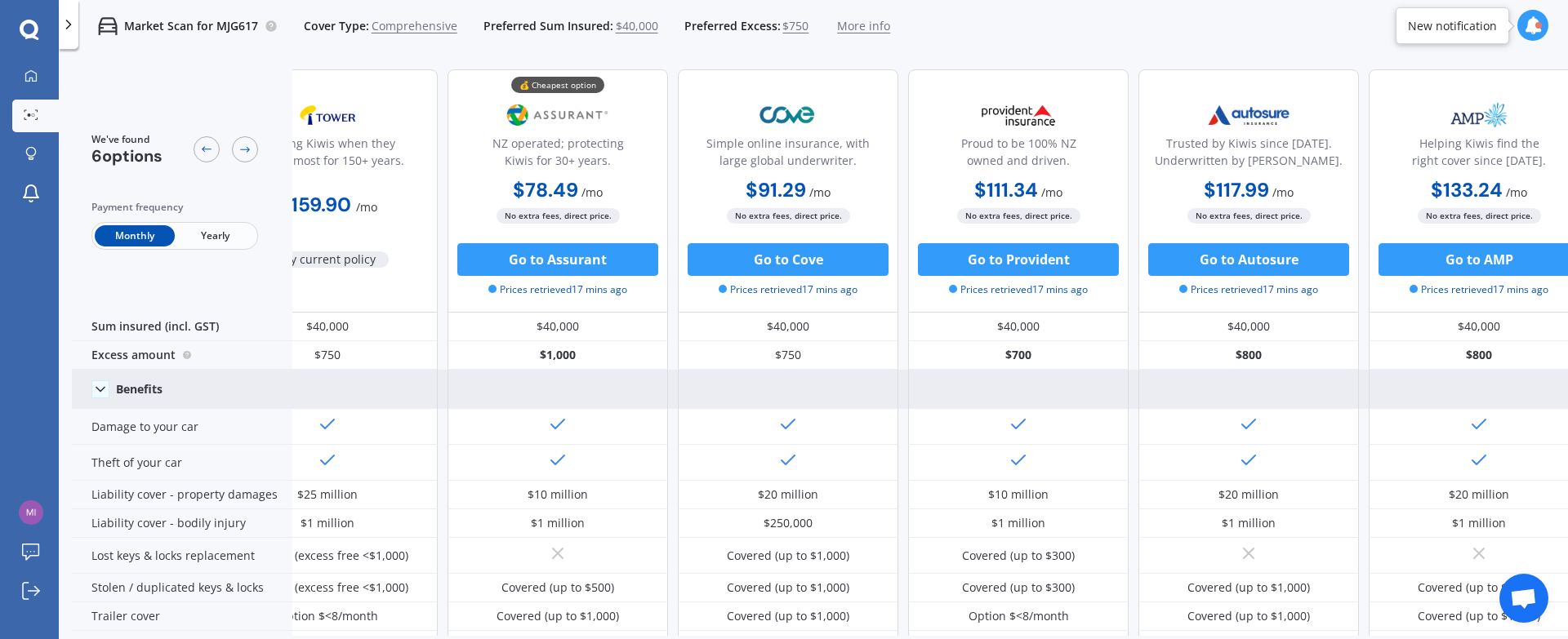
scroll to position [0, 105]
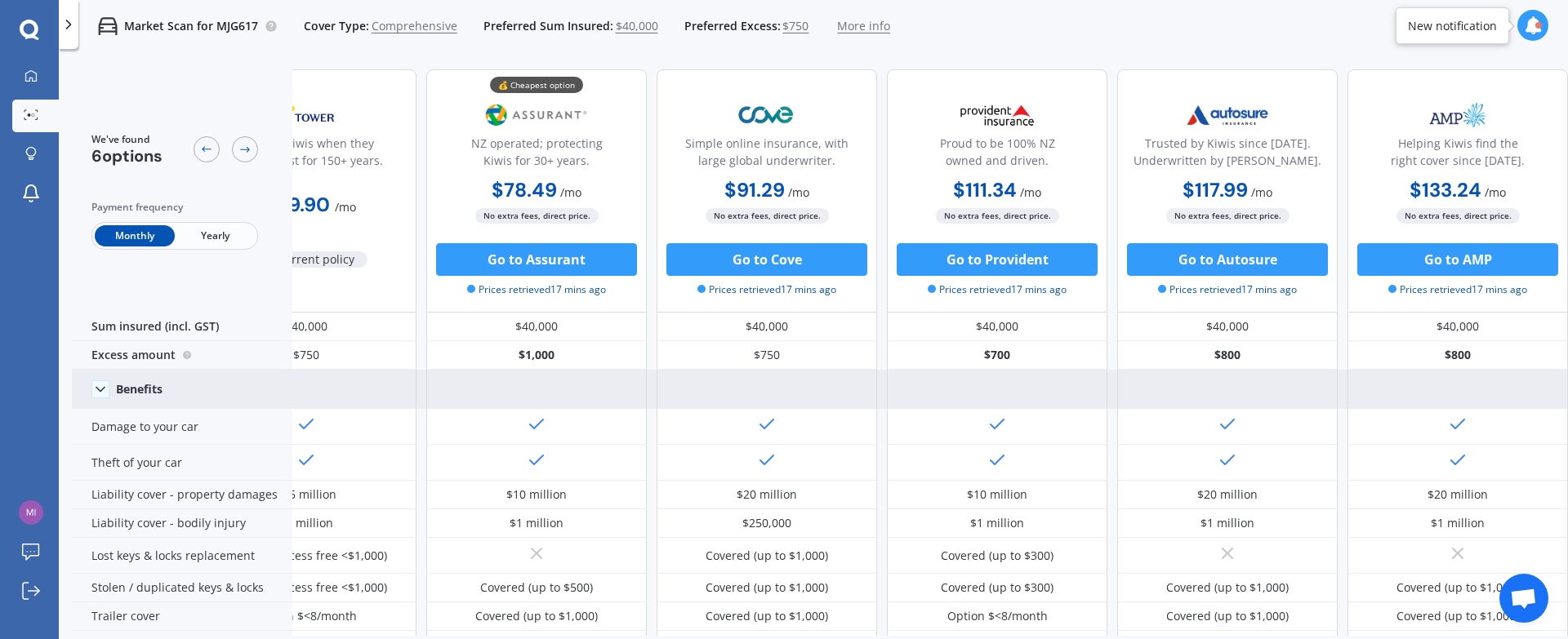
click at [24, 29] on icon at bounding box center [29, 30] width 19 height 21
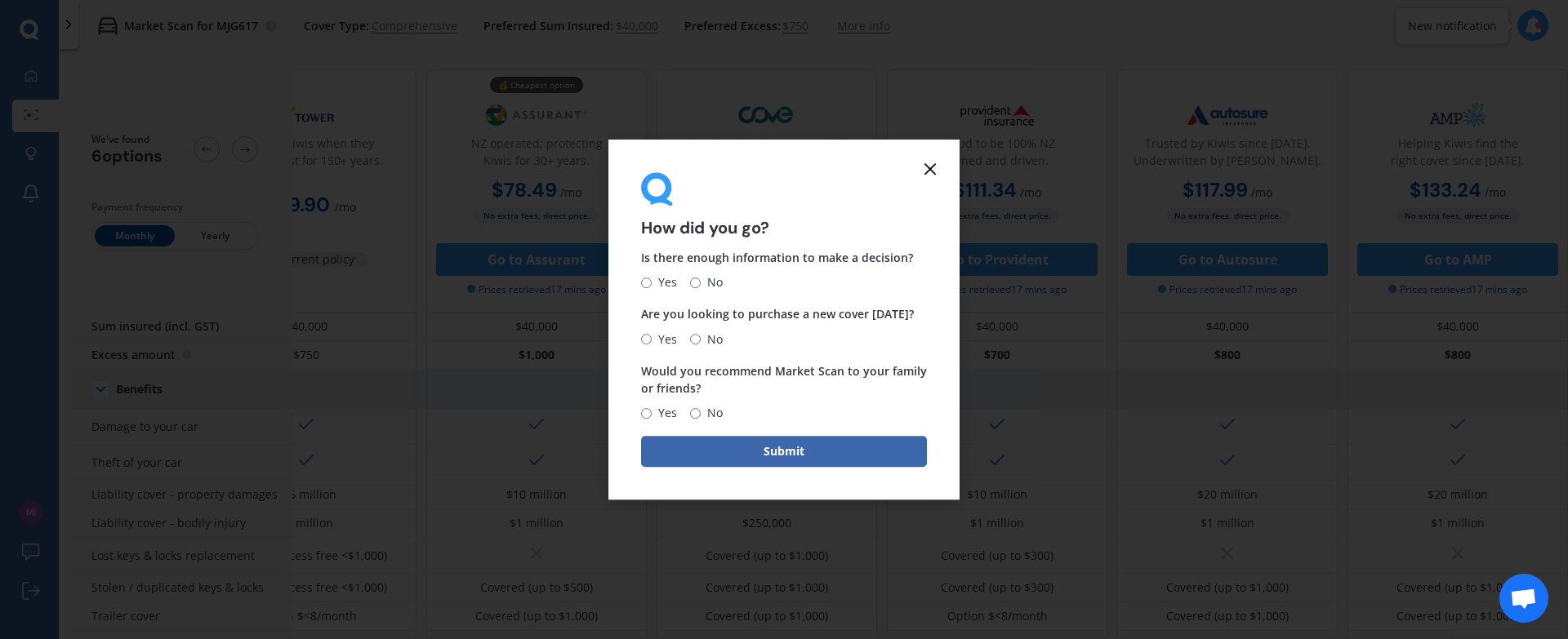
click at [690, 281] on input "No" at bounding box center [695, 283] width 11 height 11
radio input "true"
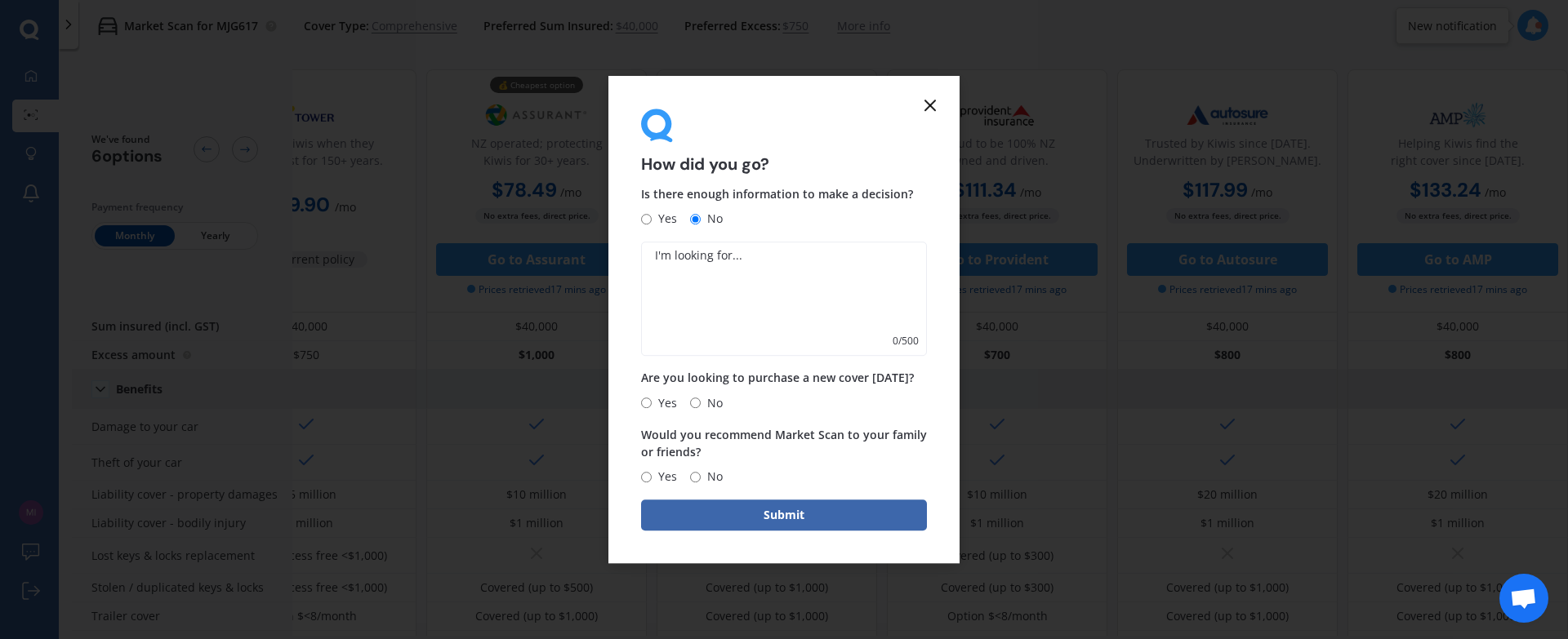
click at [640, 221] on form "How did you go? Is there enough information to make a decision? Yes No 0 / 500 …" at bounding box center [784, 320] width 352 height 488
click at [644, 220] on input "Yes" at bounding box center [646, 219] width 11 height 11
radio input "true"
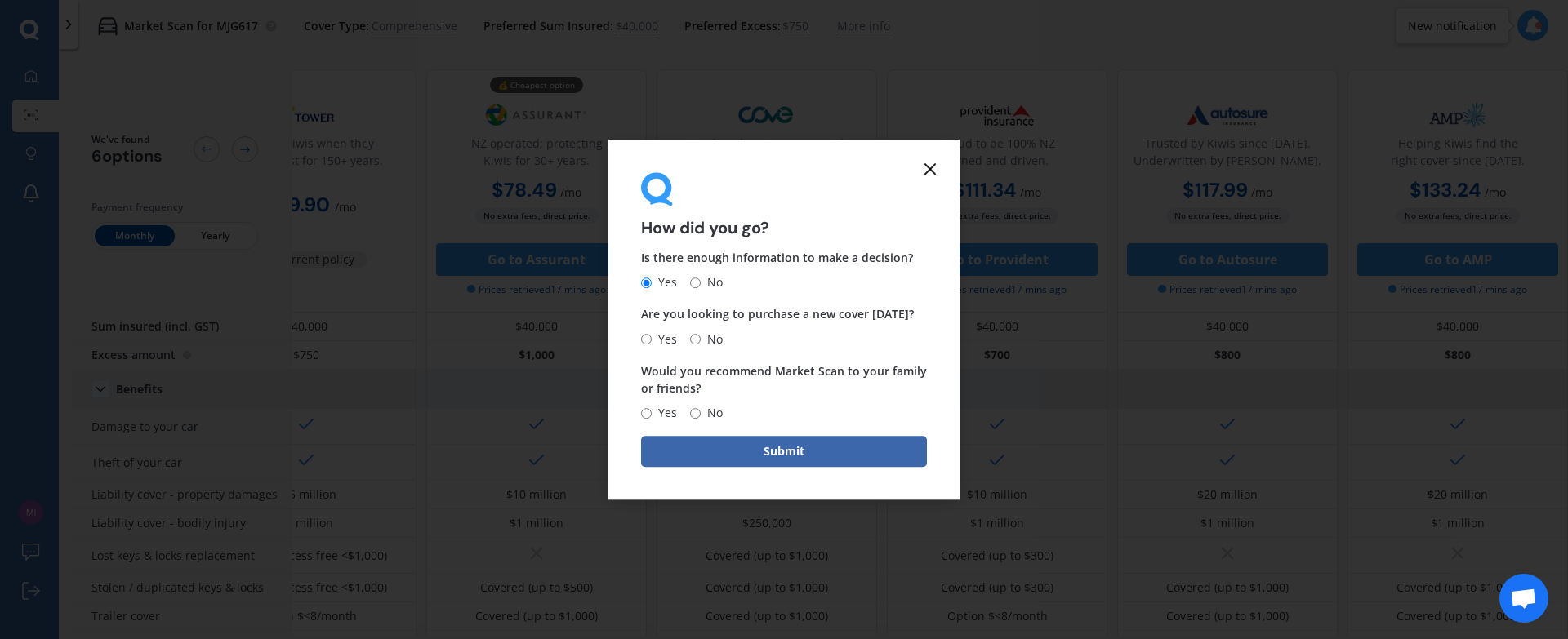
click at [694, 342] on input "No" at bounding box center [695, 339] width 11 height 11
radio input "true"
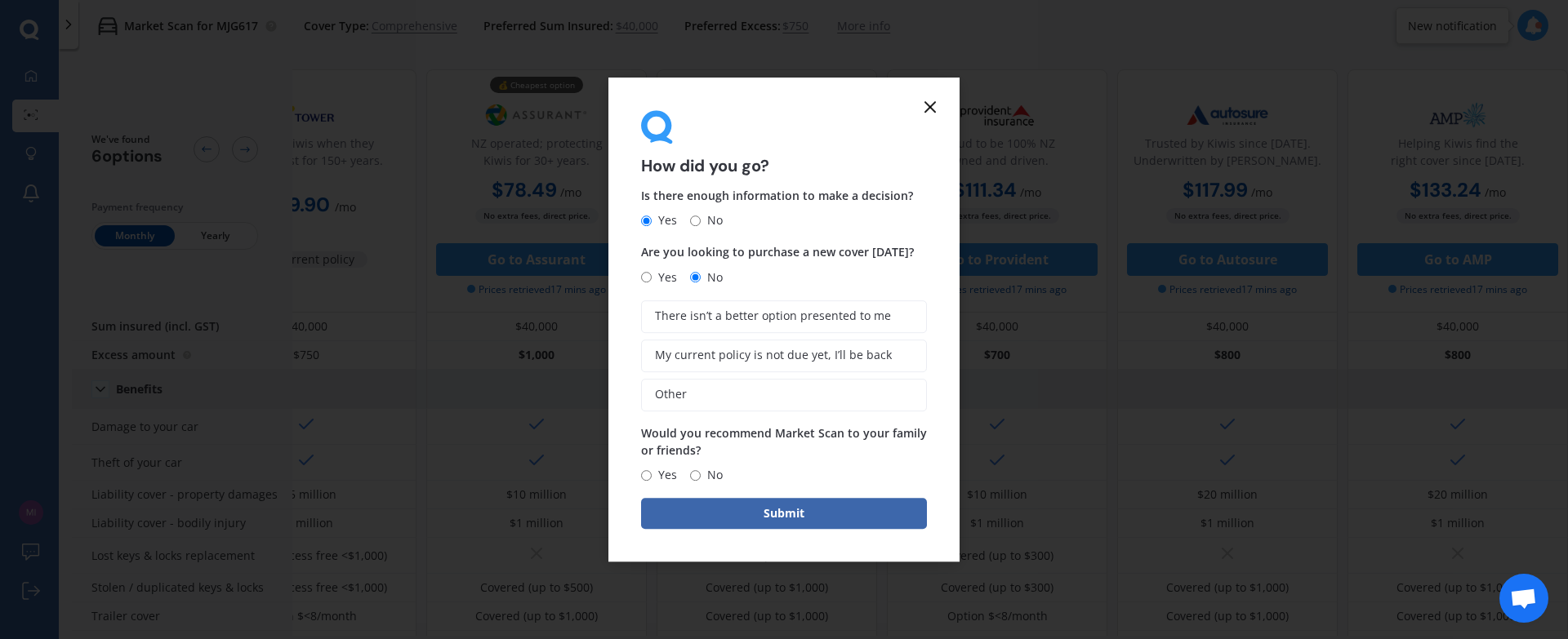
click at [648, 267] on div "Are you looking to purchase a new cover [DATE]? Yes No" at bounding box center [784, 265] width 286 height 44
click at [682, 358] on span "My current policy is not due yet, I’ll be back" at bounding box center [773, 355] width 237 height 14
click at [0, 0] on input "My current policy is not due yet, I’ll be back" at bounding box center [0, 0] width 0 height 0
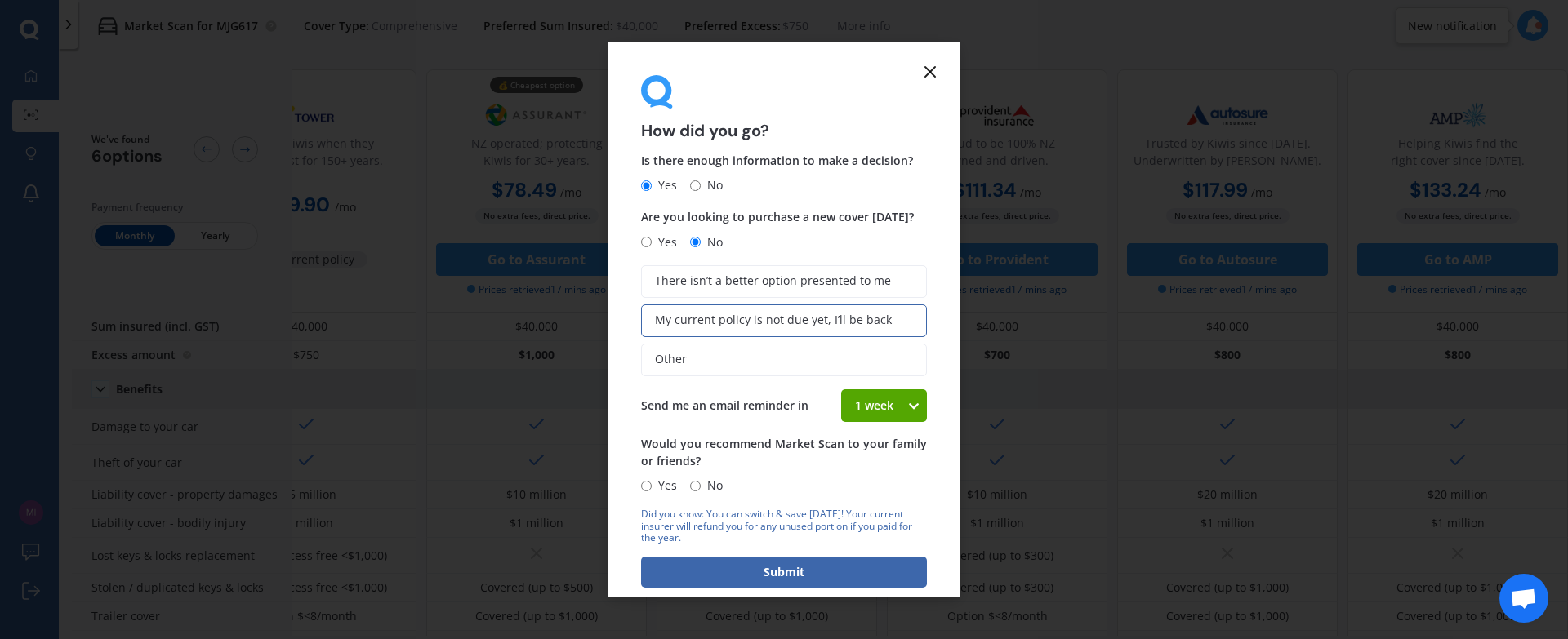
scroll to position [19, 0]
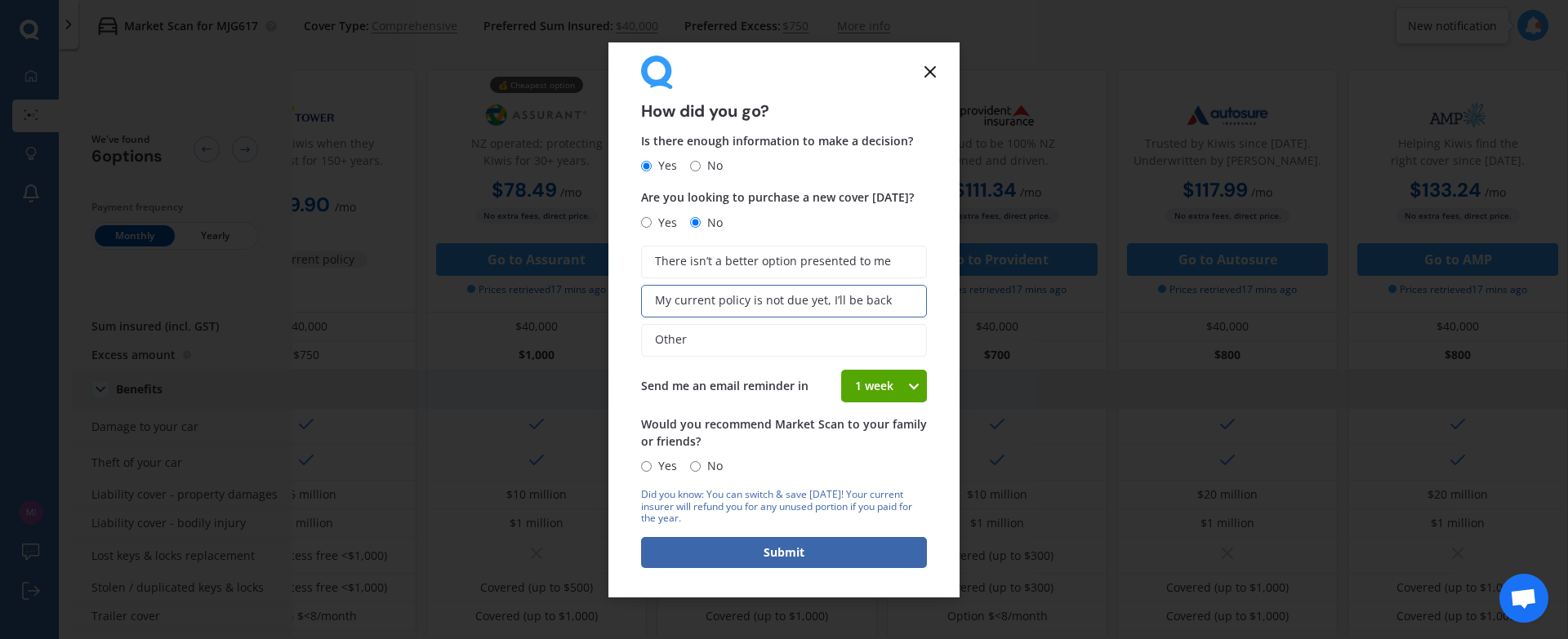
click at [696, 469] on input "No" at bounding box center [695, 466] width 11 height 11
radio input "true"
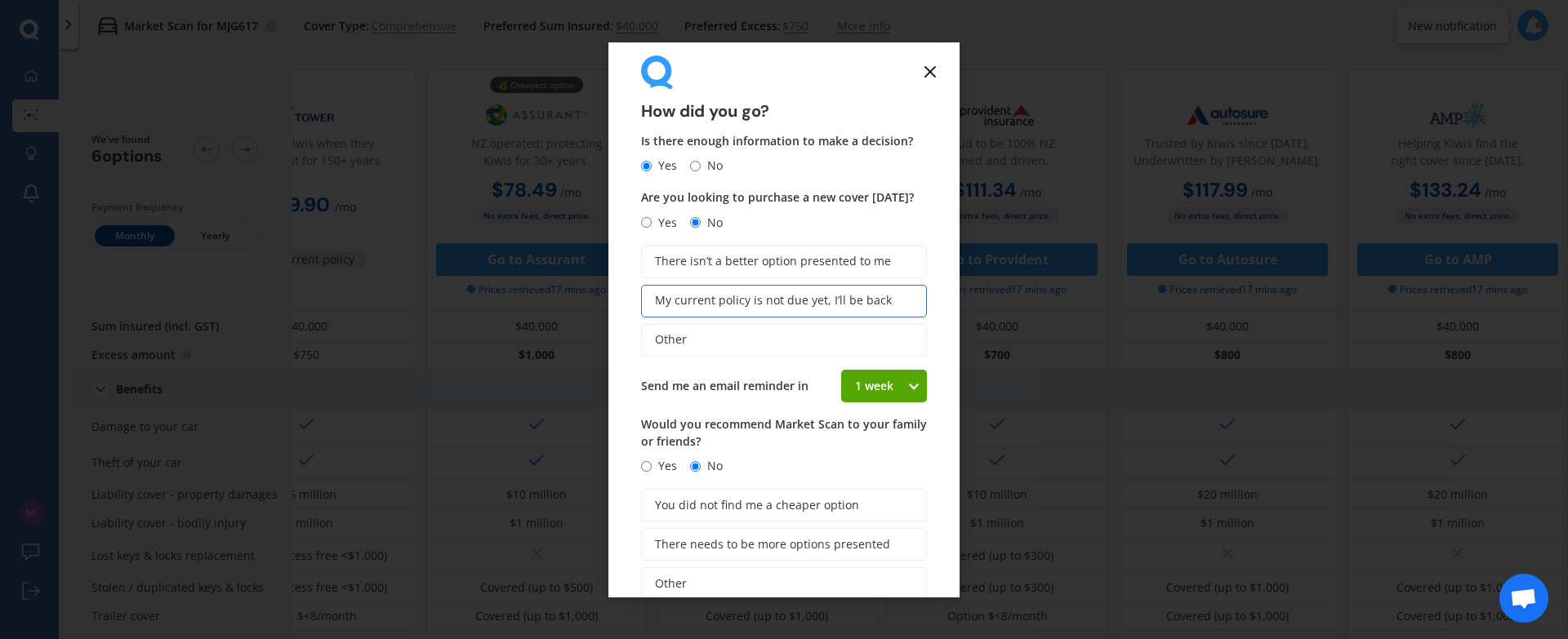
scroll to position [144, 0]
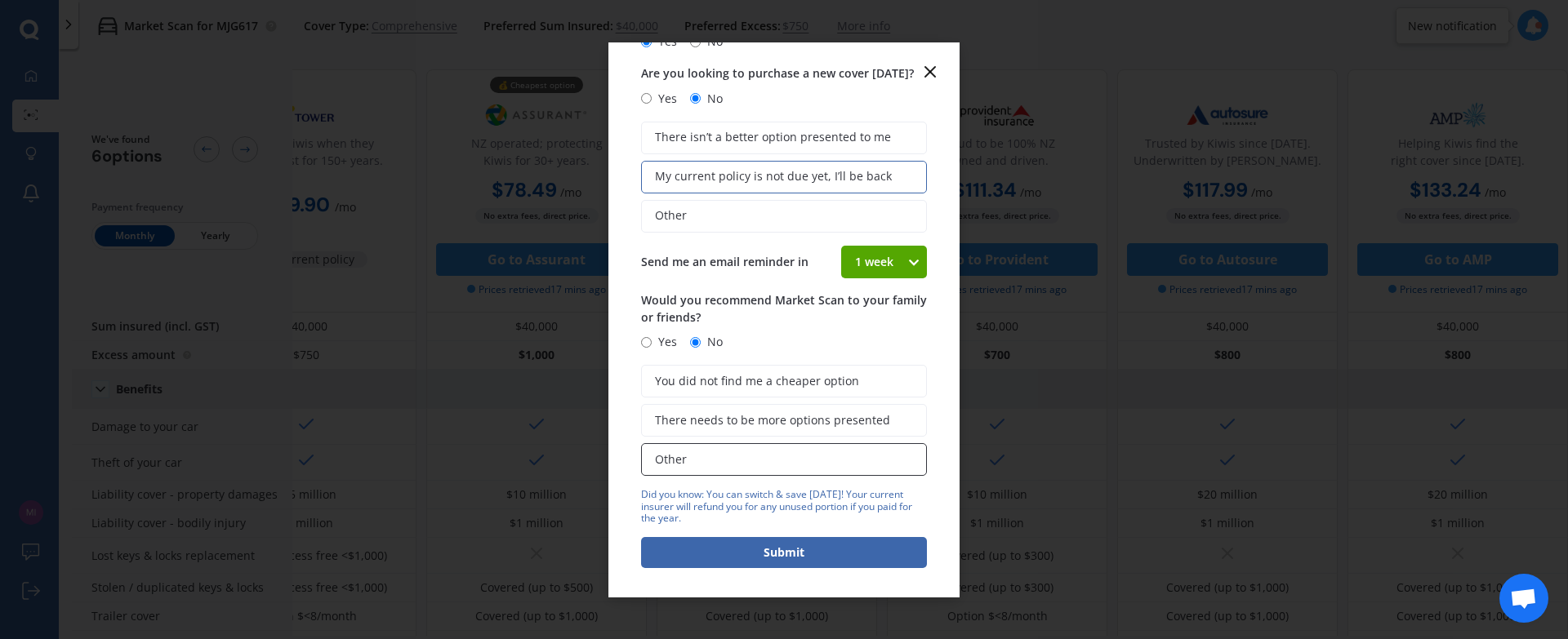
click at [679, 454] on span "Other" at bounding box center [670, 460] width 32 height 14
click at [0, 0] on input "Other" at bounding box center [0, 0] width 0 height 0
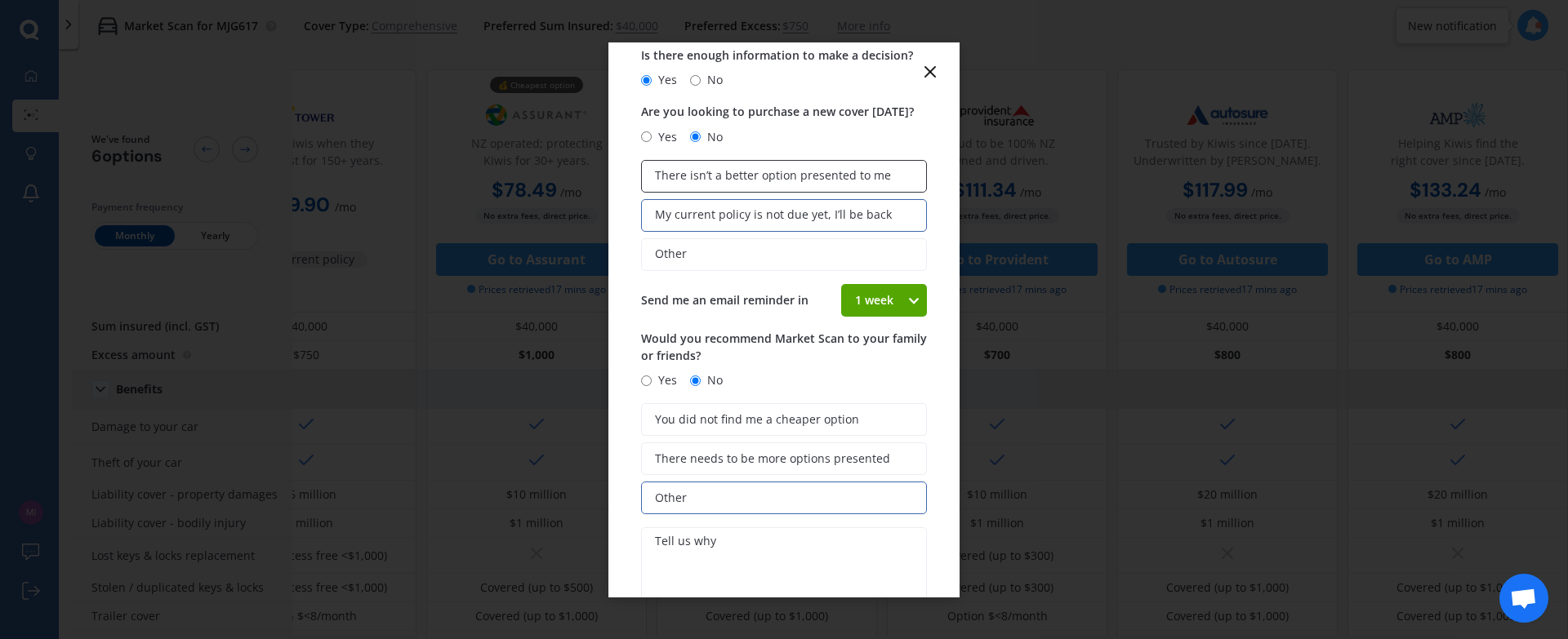
scroll to position [0, 0]
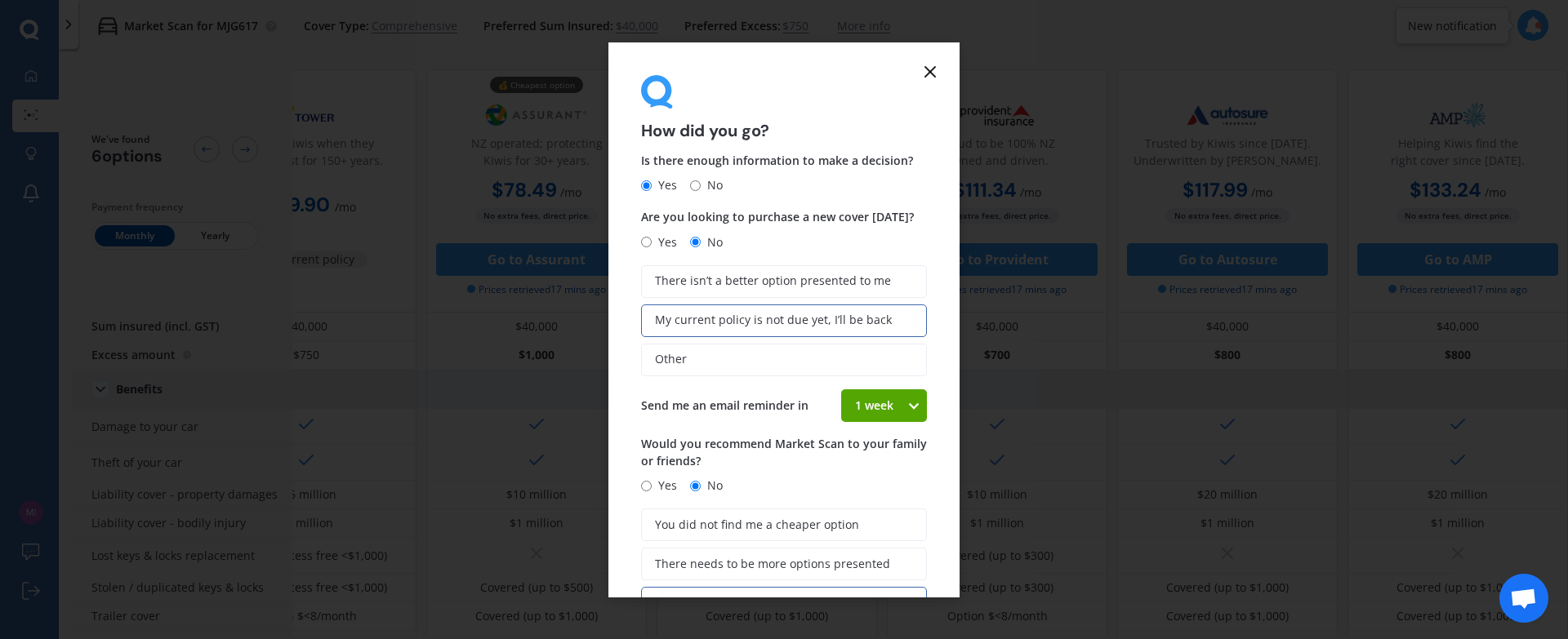
click at [922, 81] on div "How did you go? Is there enough information to make a decision? Yes No Are you …" at bounding box center [784, 320] width 352 height 555
click at [923, 78] on icon at bounding box center [930, 72] width 19 height 19
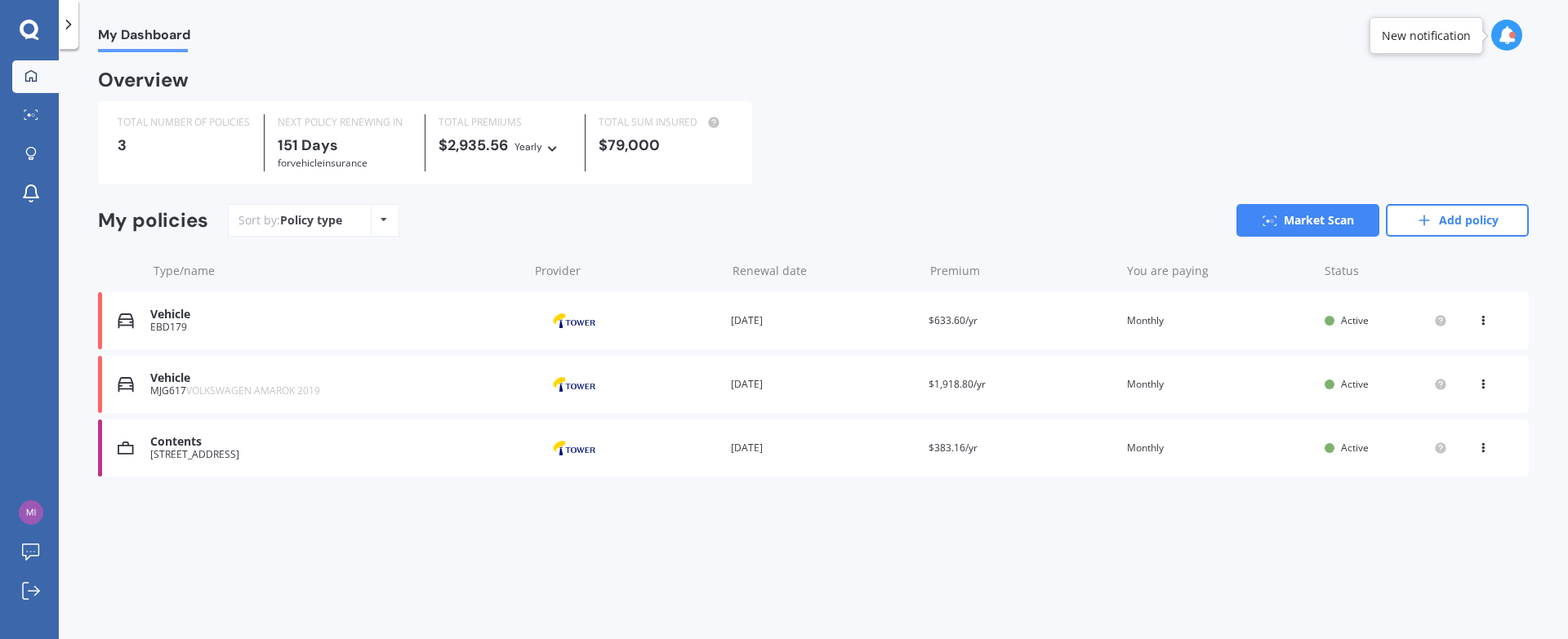
click at [30, 26] on icon at bounding box center [29, 30] width 19 height 21
